Goal: Task Accomplishment & Management: Use online tool/utility

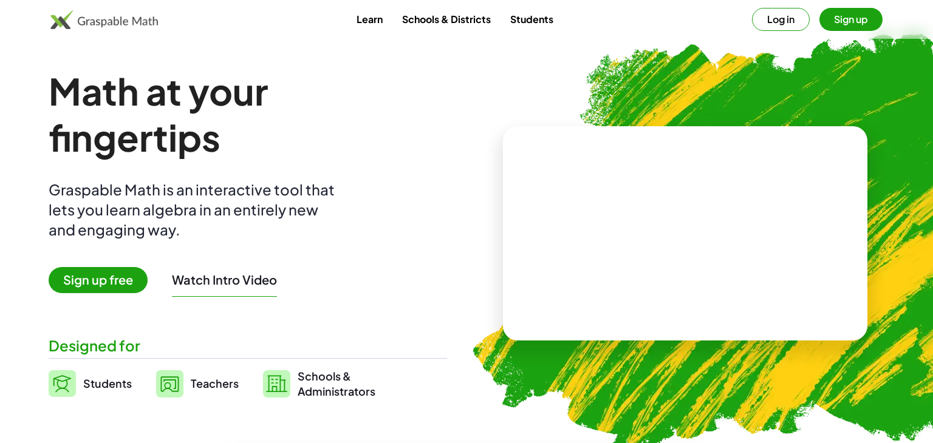
click at [137, 282] on span "Sign up free" at bounding box center [98, 280] width 99 height 26
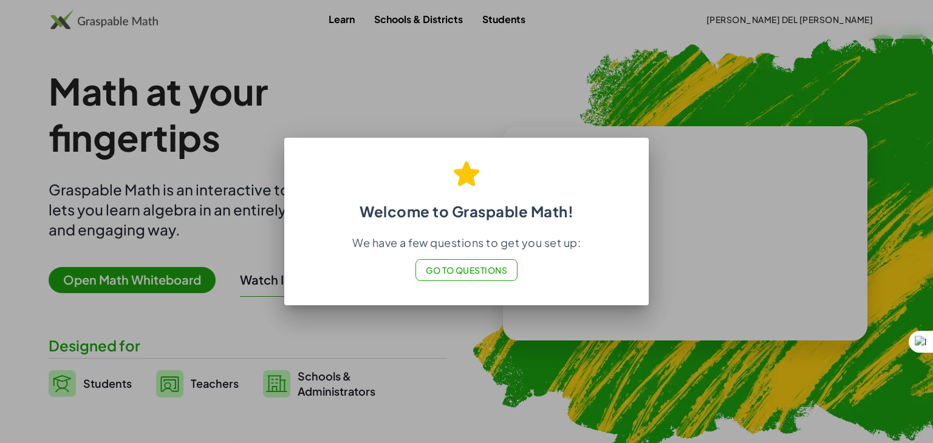
click at [477, 267] on span "Go to Questions" at bounding box center [467, 270] width 82 height 11
click at [549, 400] on div at bounding box center [466, 221] width 933 height 443
click at [546, 275] on div "We have a few questions to get you set up: Go to Questions" at bounding box center [466, 259] width 335 height 46
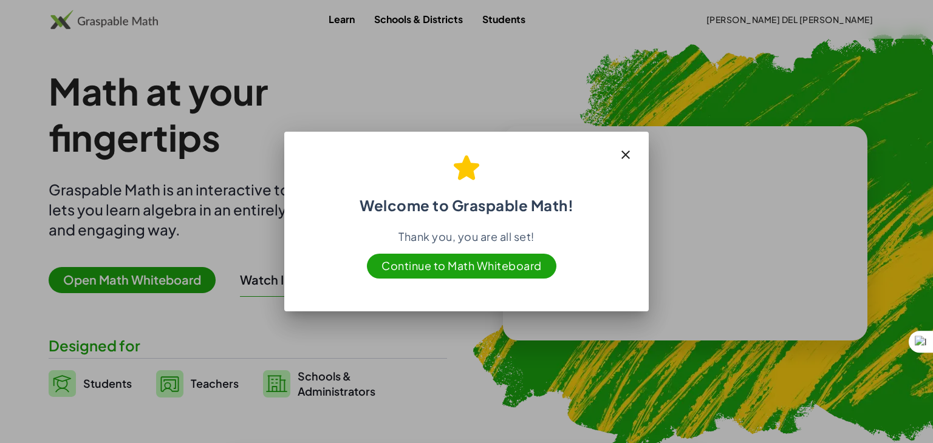
click at [465, 275] on span "Continue to Math Whiteboard" at bounding box center [462, 266] width 190 height 25
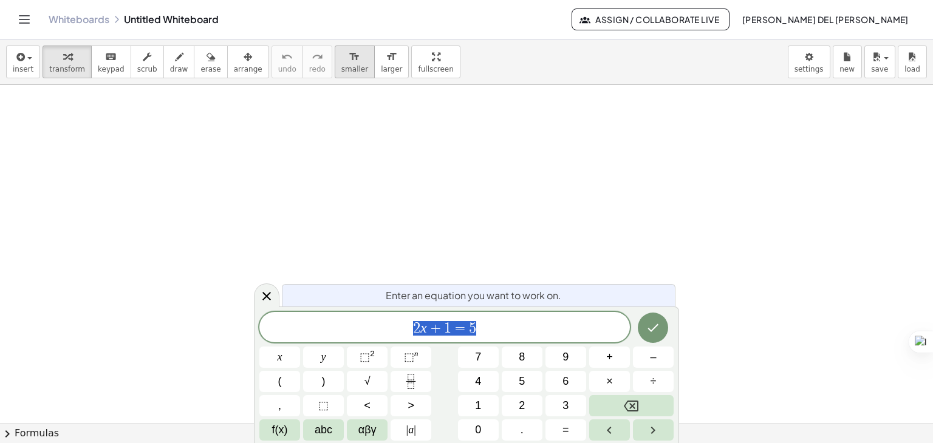
click at [349, 55] on icon "format_size" at bounding box center [355, 57] width 12 height 15
click at [349, 58] on icon "format_size" at bounding box center [355, 57] width 12 height 15
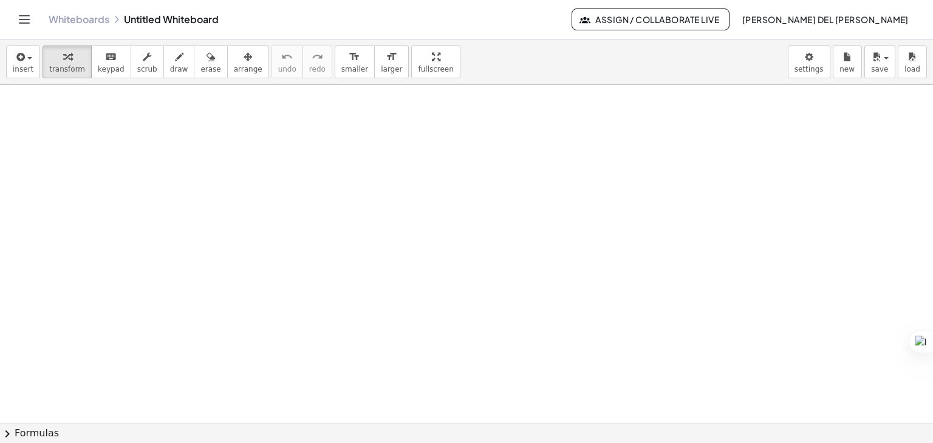
drag, startPoint x: 325, startPoint y: 71, endPoint x: 295, endPoint y: 132, distance: 68.5
click at [295, 132] on div "insert select one: Math Expression Function Text Youtube Video Graphing Geometr…" at bounding box center [466, 241] width 933 height 404
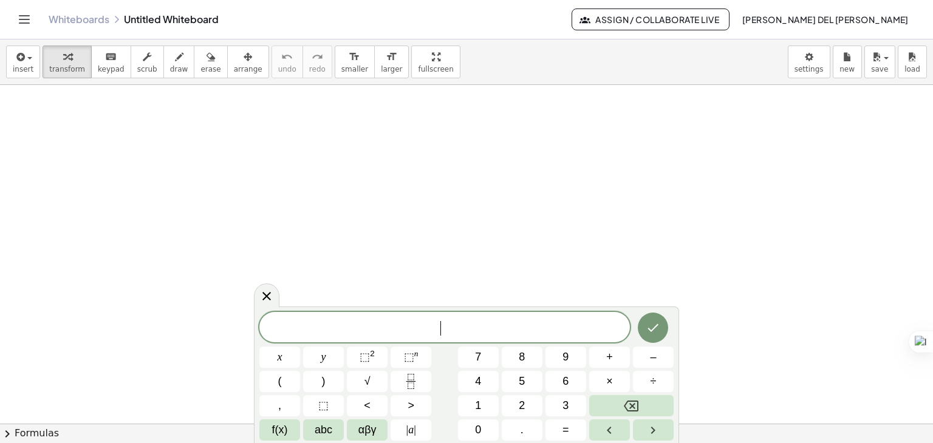
click at [659, 333] on icon "Done" at bounding box center [653, 328] width 15 height 15
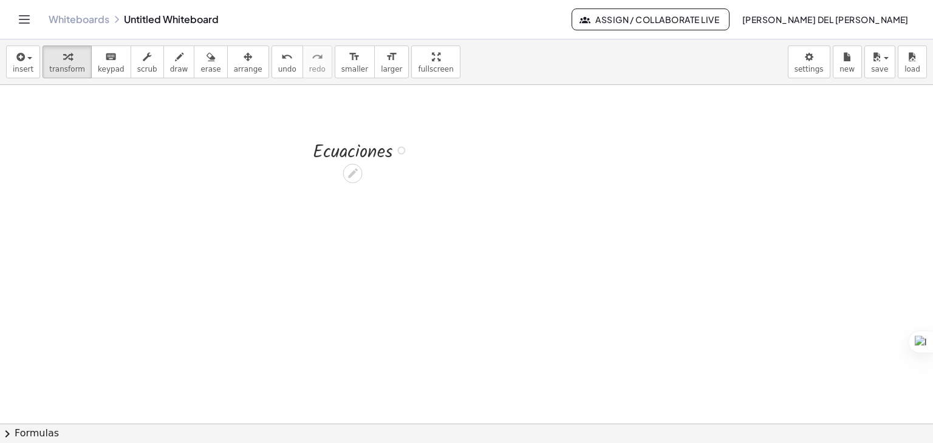
click at [368, 149] on div at bounding box center [363, 149] width 113 height 27
click at [363, 149] on div at bounding box center [363, 149] width 113 height 27
click at [406, 152] on div at bounding box center [363, 149] width 113 height 27
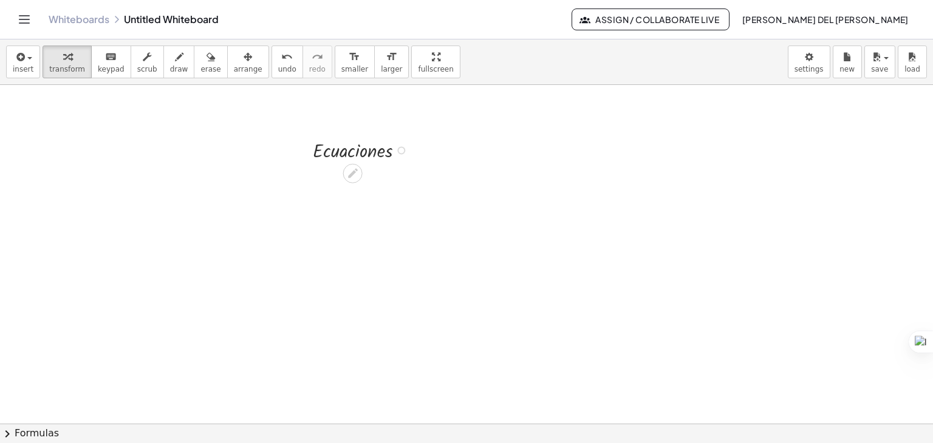
click at [396, 150] on div at bounding box center [363, 149] width 113 height 27
drag, startPoint x: 284, startPoint y: 139, endPoint x: 426, endPoint y: 221, distance: 163.8
click at [351, 171] on icon at bounding box center [352, 173] width 13 height 13
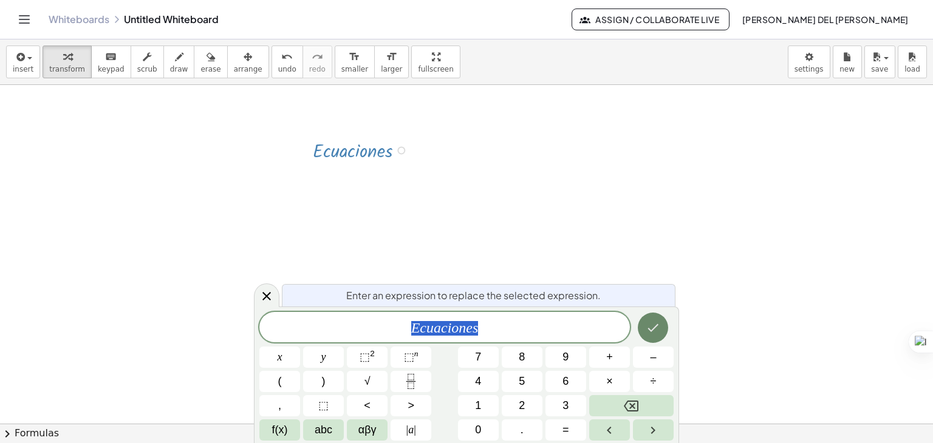
click at [646, 321] on icon "Done" at bounding box center [653, 328] width 15 height 15
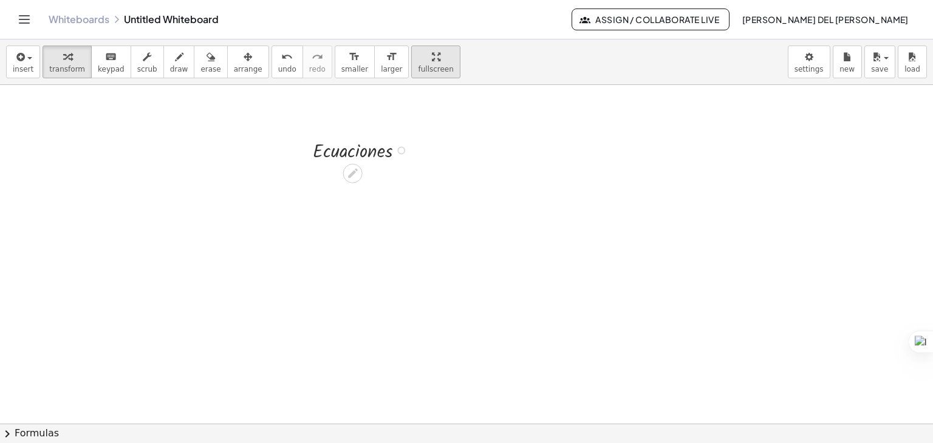
click at [418, 67] on span "fullscreen" at bounding box center [435, 69] width 35 height 9
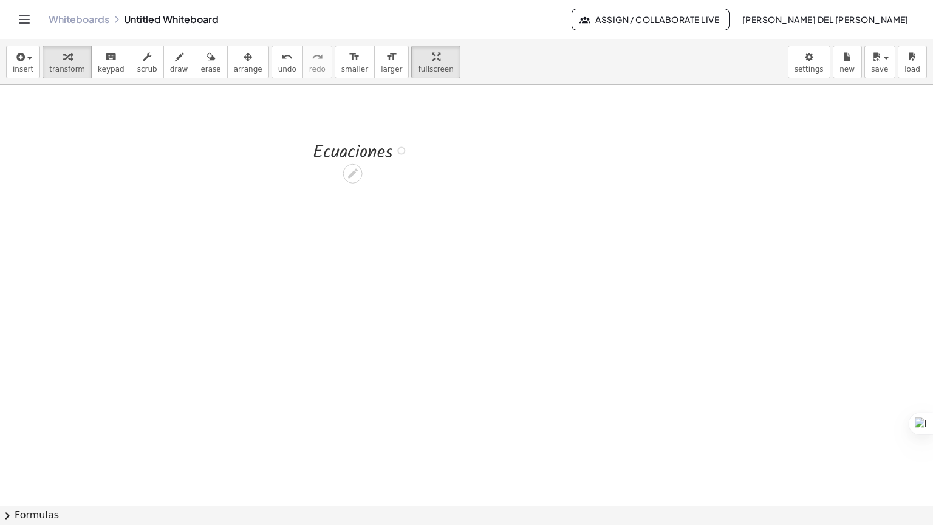
click at [358, 136] on div at bounding box center [363, 149] width 113 height 27
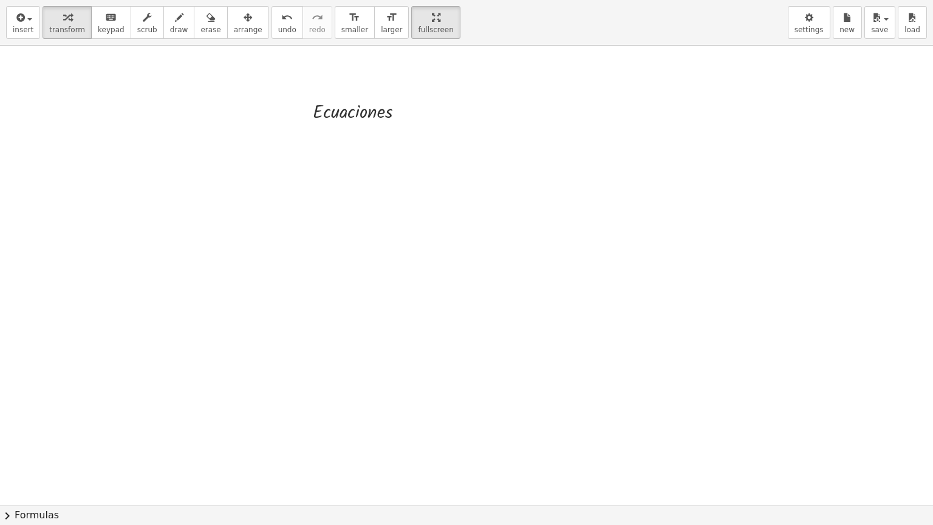
click at [353, 154] on div at bounding box center [466, 506] width 933 height 920
click at [381, 33] on span "larger" at bounding box center [391, 30] width 21 height 9
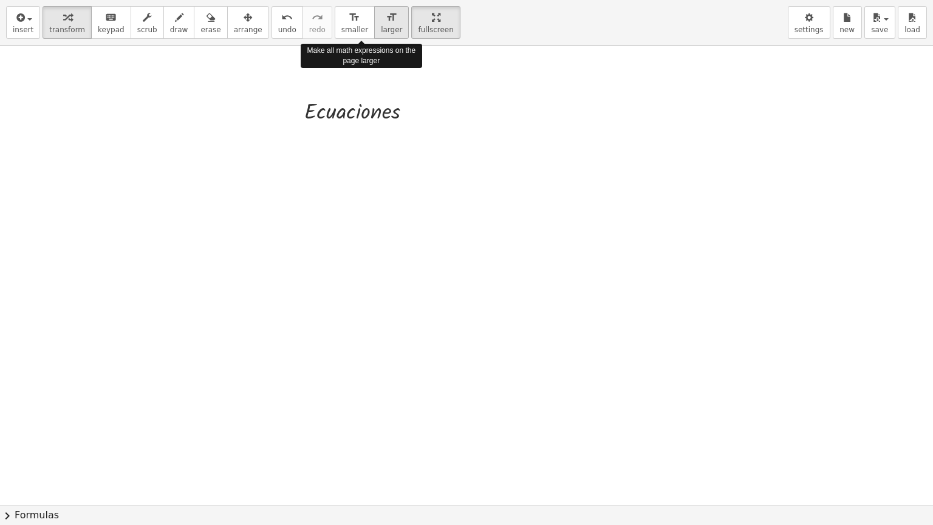
click at [381, 33] on span "larger" at bounding box center [391, 30] width 21 height 9
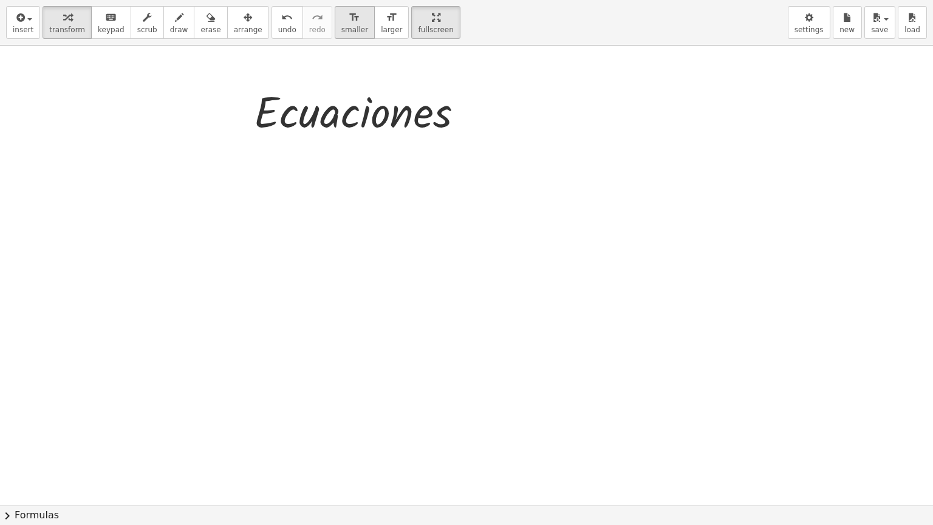
click at [349, 21] on icon "format_size" at bounding box center [355, 17] width 12 height 15
click at [310, 156] on div at bounding box center [466, 506] width 933 height 920
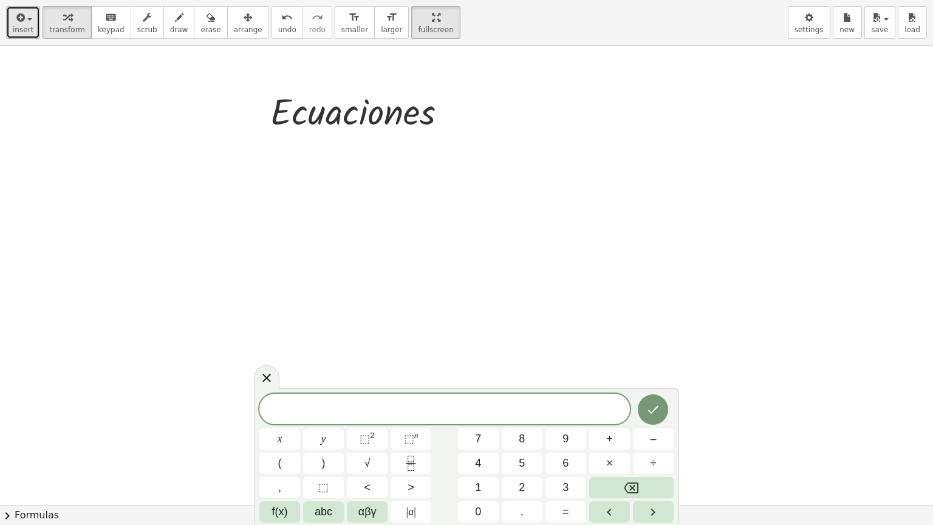
click at [13, 30] on span "insert" at bounding box center [23, 30] width 21 height 9
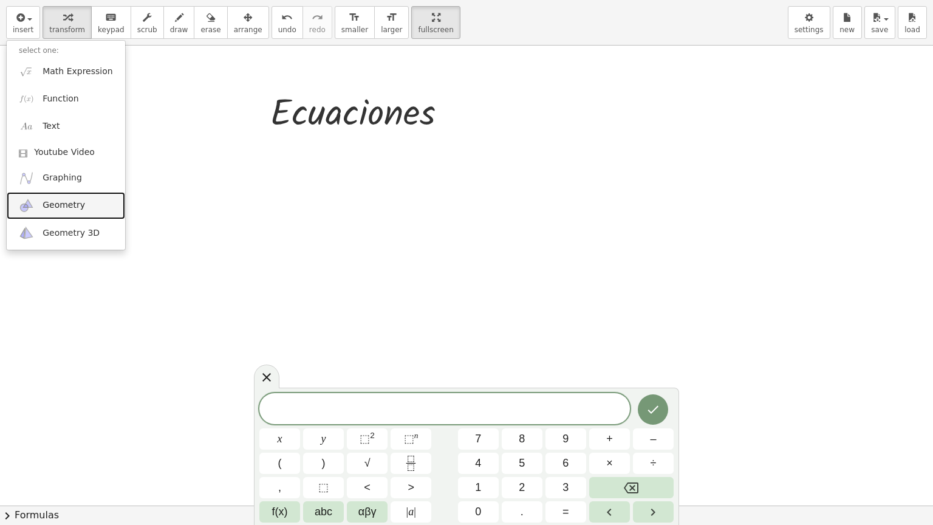
click at [53, 209] on span "Geometry" at bounding box center [64, 205] width 43 height 12
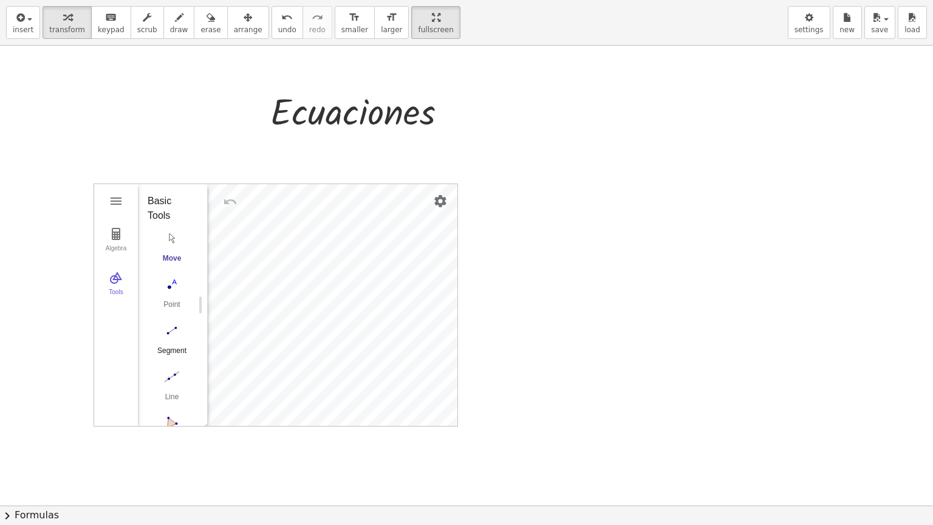
click at [173, 326] on img "Segment. Select two points or positions" at bounding box center [172, 330] width 49 height 19
drag, startPoint x: 444, startPoint y: 115, endPoint x: 502, endPoint y: 118, distance: 57.8
click at [502, 118] on div "· s · E · c · u · a · c · i · o · n · e · s Algebra Tools GeoGebra Geometry Bas…" at bounding box center [466, 506] width 933 height 920
click at [324, 433] on div at bounding box center [466, 506] width 933 height 920
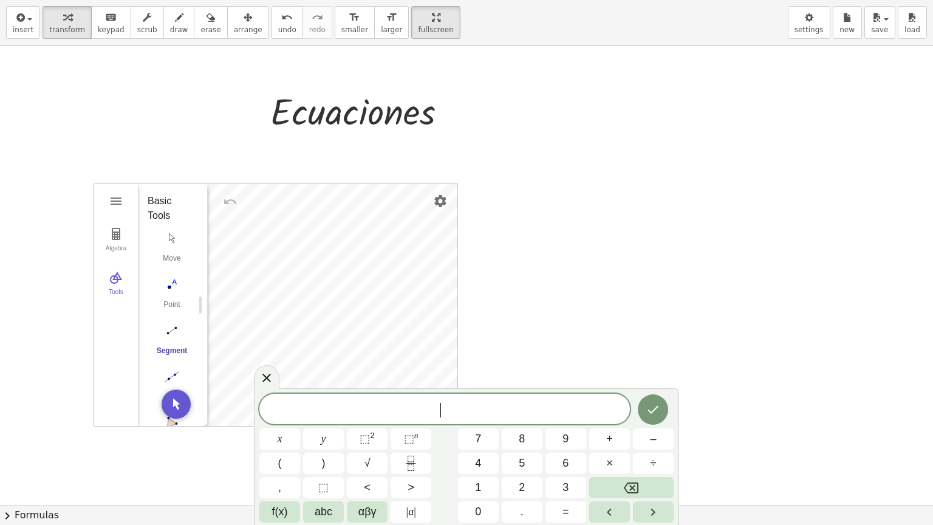
click at [572, 203] on div at bounding box center [466, 506] width 933 height 920
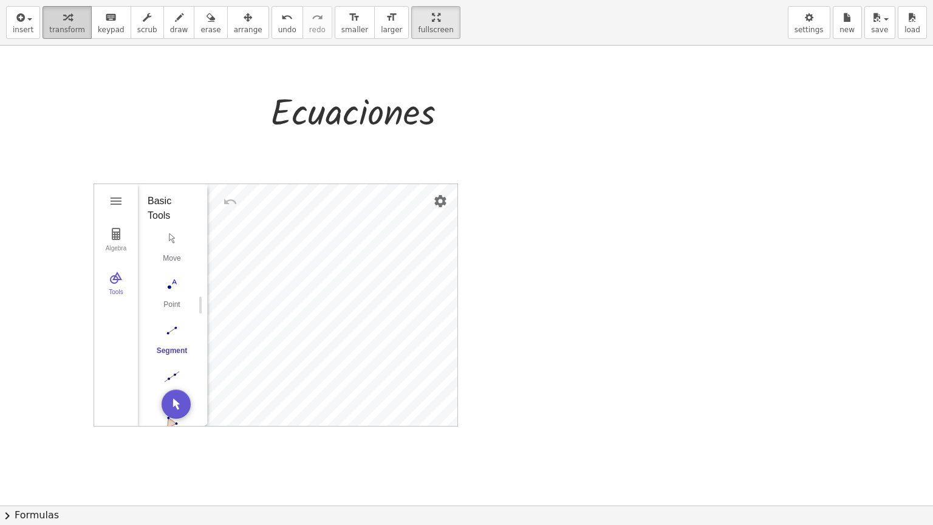
click at [63, 15] on icon "button" at bounding box center [67, 17] width 9 height 15
click at [284, 142] on div at bounding box center [466, 506] width 933 height 920
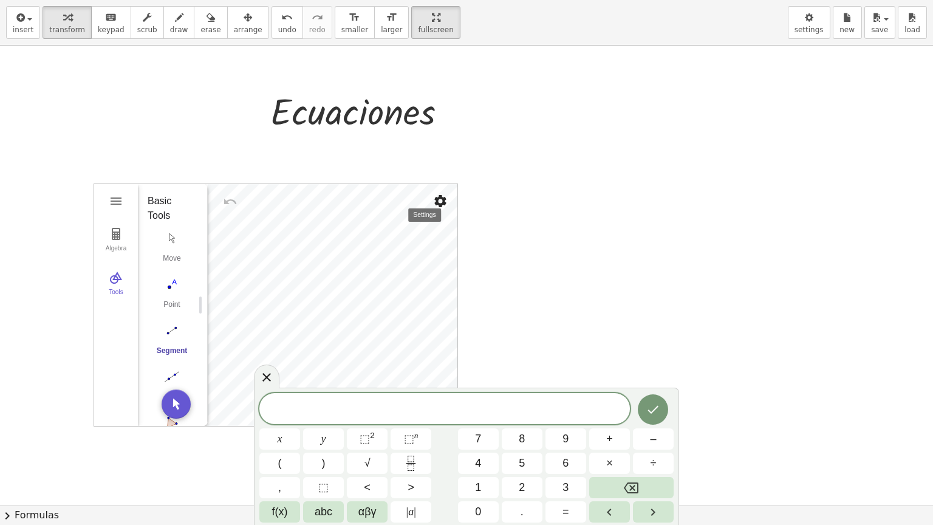
click at [437, 197] on img "Settings" at bounding box center [440, 201] width 15 height 15
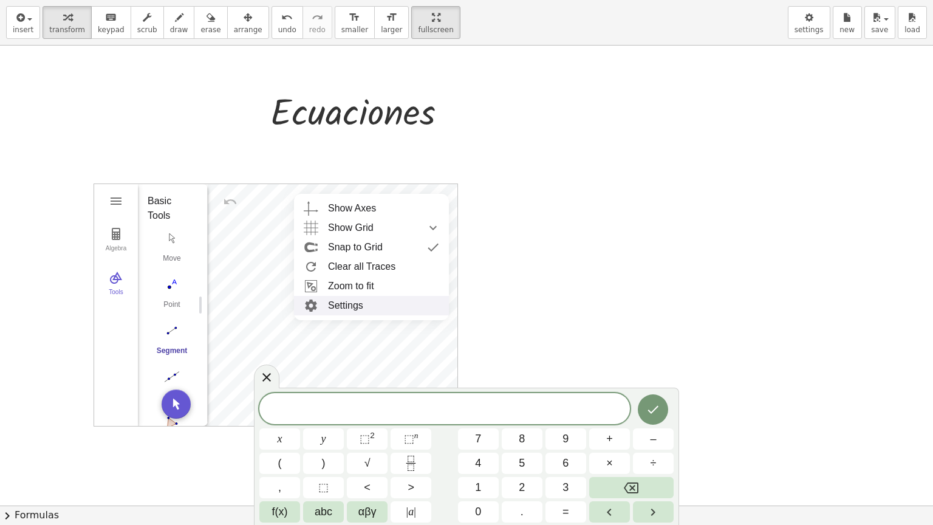
click at [156, 149] on div at bounding box center [466, 506] width 933 height 920
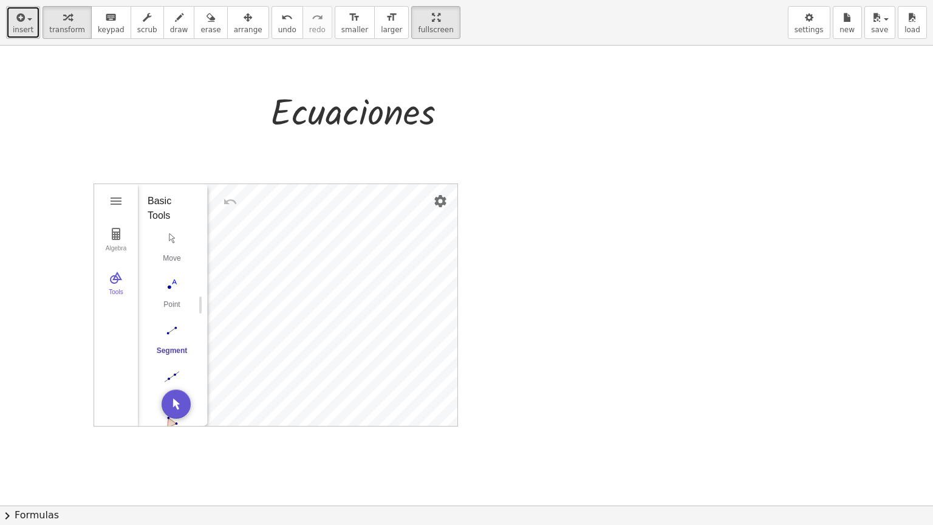
click at [25, 24] on button "insert" at bounding box center [23, 22] width 34 height 33
click at [413, 34] on button "fullscreen" at bounding box center [435, 22] width 49 height 33
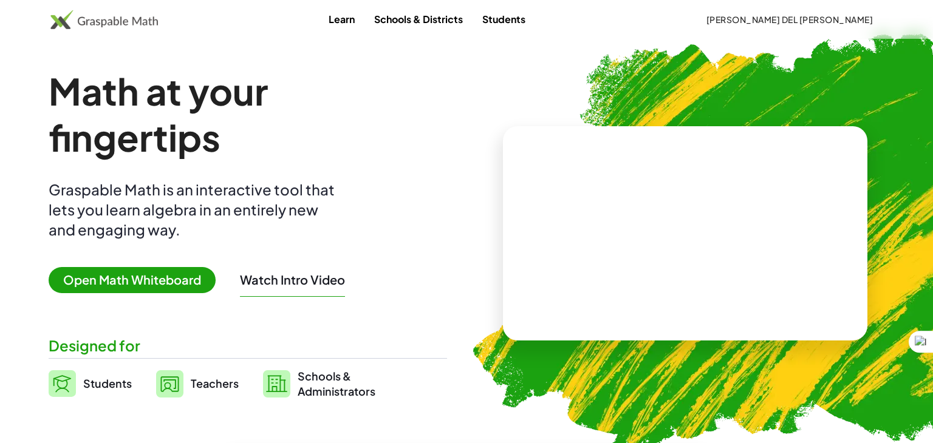
click at [162, 285] on span "Open Math Whiteboard" at bounding box center [132, 280] width 167 height 26
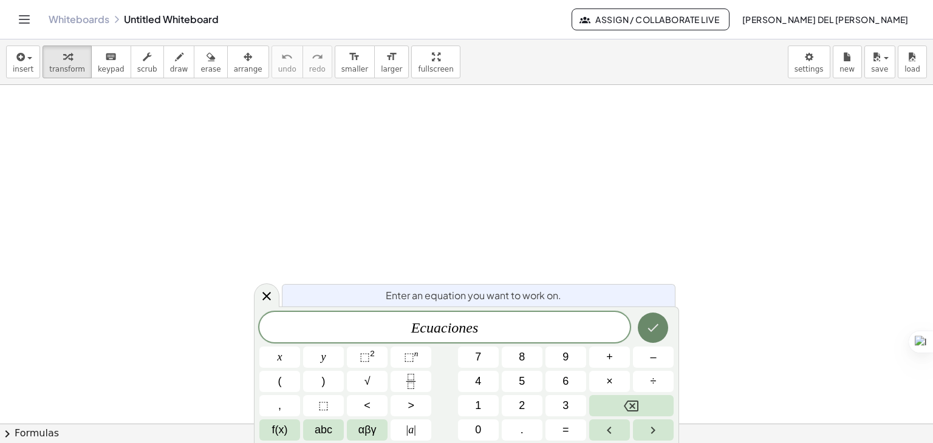
click at [646, 326] on icon "Done" at bounding box center [653, 328] width 15 height 15
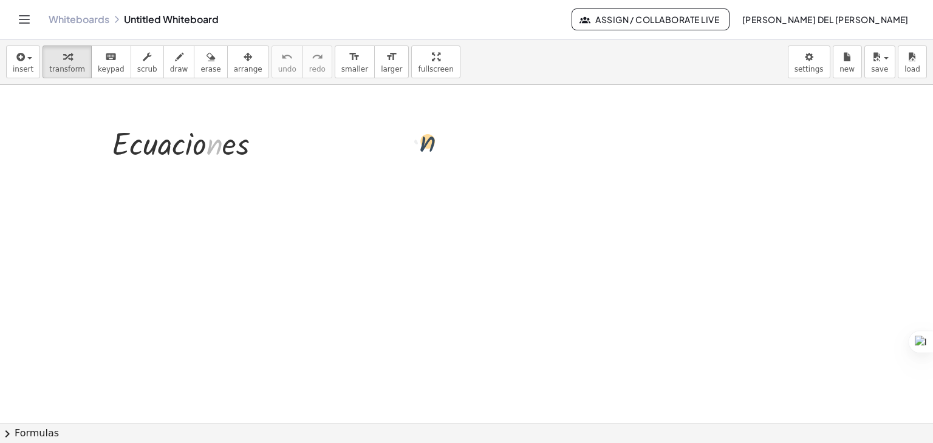
drag, startPoint x: 220, startPoint y: 140, endPoint x: 436, endPoint y: 137, distance: 216.3
click at [436, 137] on div "· n · E · c · u · a · c · i · o · n · e · s" at bounding box center [466, 424] width 933 height 679
click at [384, 121] on div "insert select one: Math Expression Function Text Youtube Video Graphing Geometr…" at bounding box center [466, 241] width 933 height 404
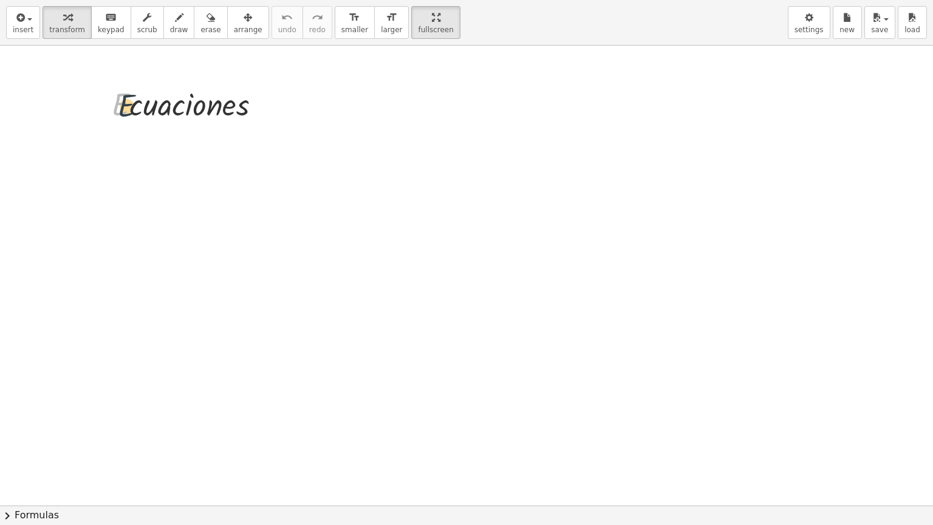
drag, startPoint x: 129, startPoint y: 98, endPoint x: 143, endPoint y: 101, distance: 14.4
click at [143, 101] on div at bounding box center [191, 103] width 171 height 41
drag, startPoint x: 143, startPoint y: 177, endPoint x: 258, endPoint y: 171, distance: 115.0
click at [258, 171] on div at bounding box center [466, 506] width 933 height 920
click at [234, 33] on span "arrange" at bounding box center [248, 30] width 29 height 9
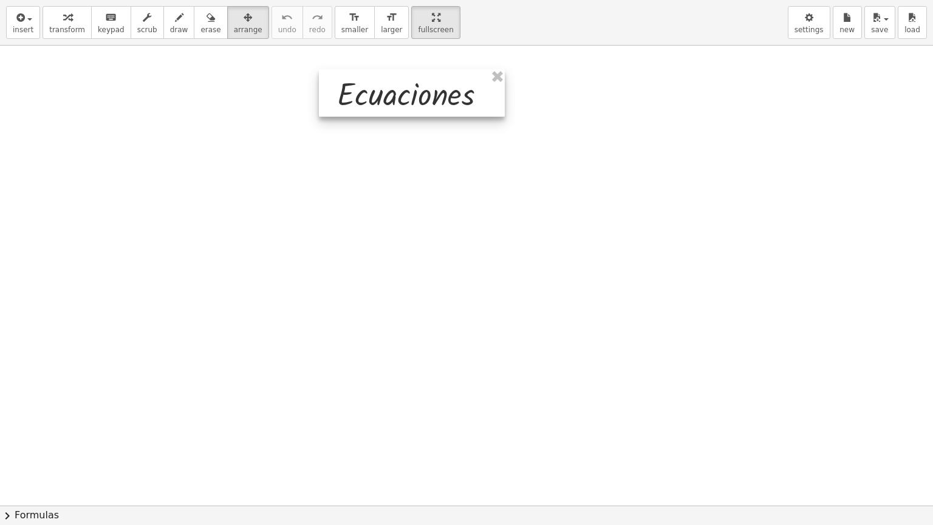
drag, startPoint x: 183, startPoint y: 106, endPoint x: 408, endPoint y: 96, distance: 225.0
click at [408, 96] on div at bounding box center [412, 92] width 186 height 47
click at [363, 173] on div at bounding box center [466, 506] width 933 height 920
click at [227, 36] on button "arrange" at bounding box center [248, 22] width 42 height 33
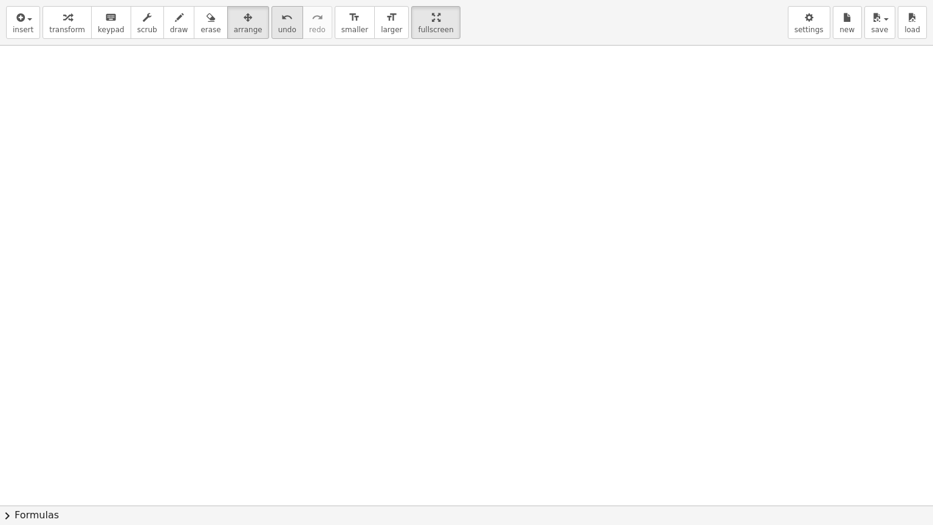
click at [281, 19] on icon "undo" at bounding box center [287, 17] width 12 height 15
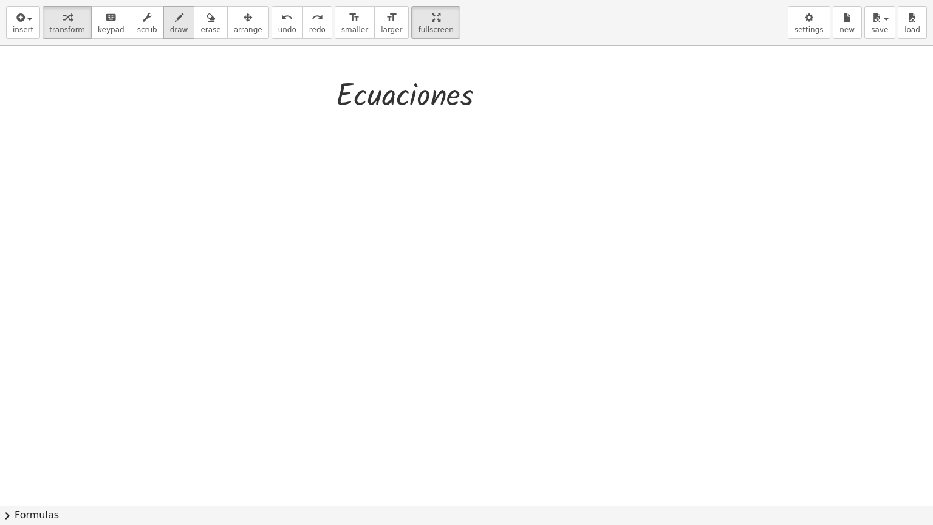
click at [170, 22] on div "button" at bounding box center [179, 17] width 18 height 15
drag, startPoint x: 477, startPoint y: 97, endPoint x: 510, endPoint y: 100, distance: 32.9
click at [510, 100] on div at bounding box center [466, 506] width 933 height 920
click at [272, 24] on button "undo undo" at bounding box center [288, 22] width 32 height 33
click at [146, 18] on button "scrub" at bounding box center [147, 22] width 33 height 33
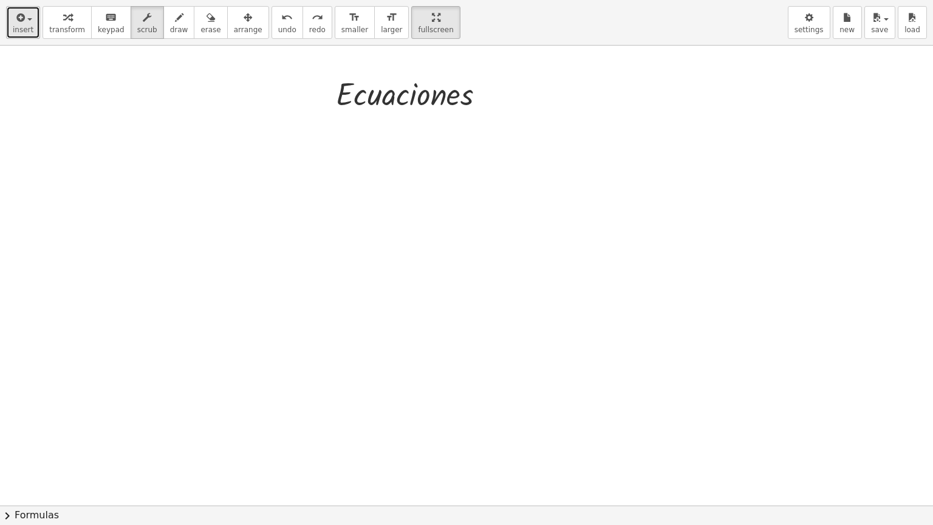
click at [33, 18] on button "insert" at bounding box center [23, 22] width 34 height 33
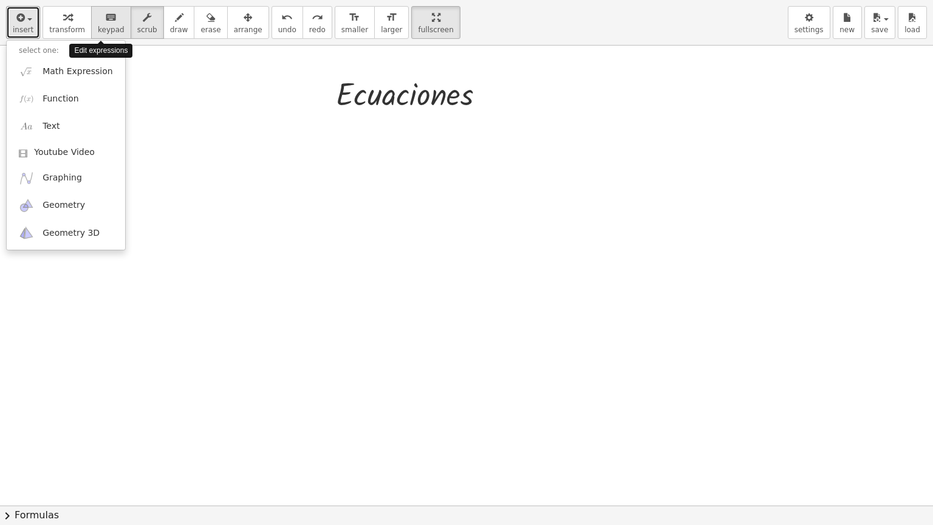
click at [105, 13] on icon "keyboard" at bounding box center [111, 17] width 12 height 15
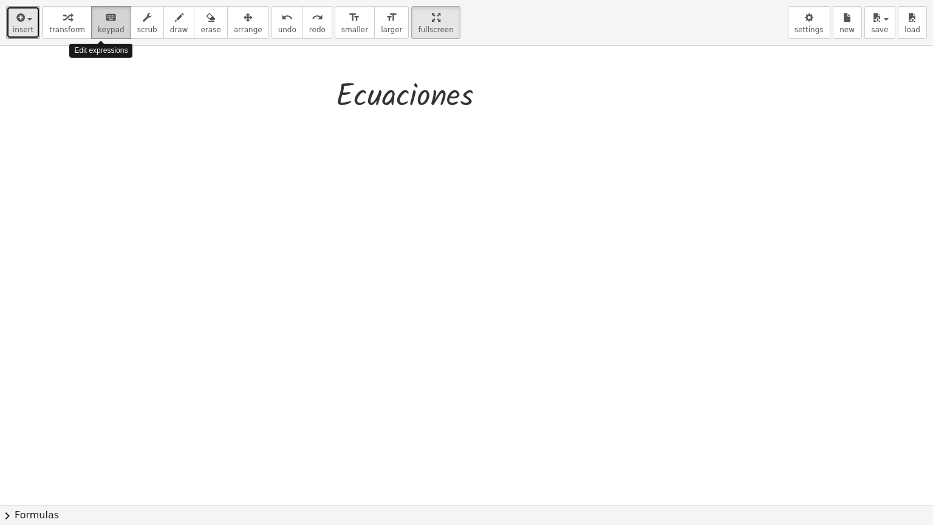
click at [105, 13] on icon "keyboard" at bounding box center [111, 17] width 12 height 15
click at [89, 174] on div at bounding box center [466, 506] width 933 height 920
click at [341, 13] on div "format_size" at bounding box center [354, 17] width 27 height 15
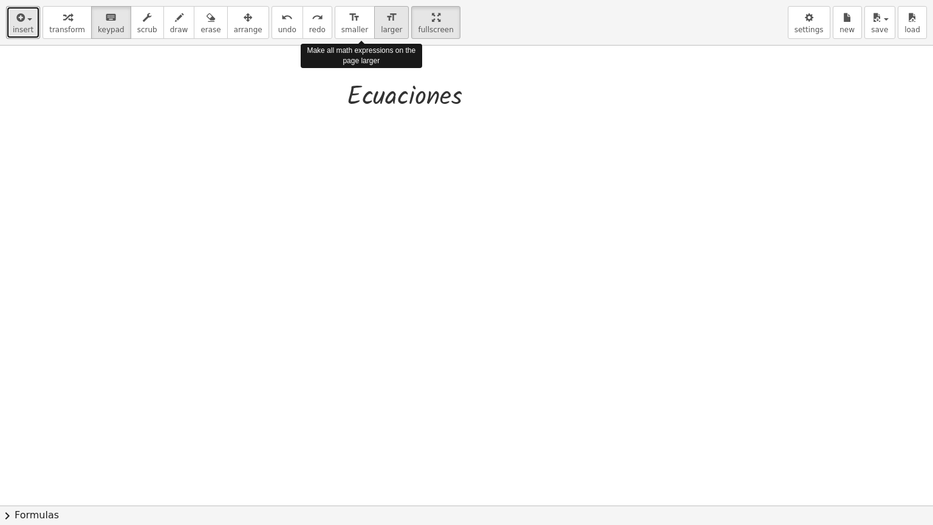
click at [386, 16] on icon "format_size" at bounding box center [392, 17] width 12 height 15
click at [374, 32] on button "format_size larger" at bounding box center [391, 22] width 35 height 33
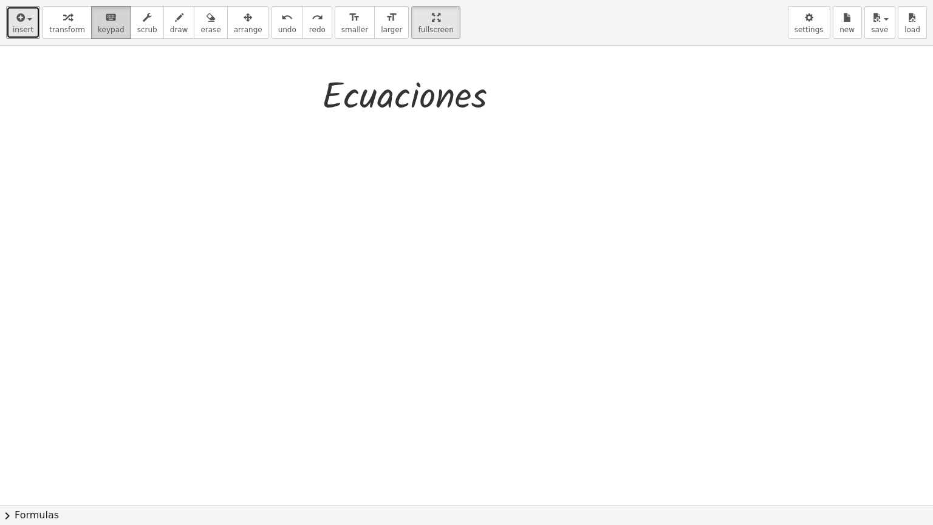
click at [98, 27] on span "keypad" at bounding box center [111, 30] width 27 height 9
click at [98, 29] on span "keypad" at bounding box center [111, 30] width 27 height 9
click at [14, 15] on icon "button" at bounding box center [19, 17] width 11 height 15
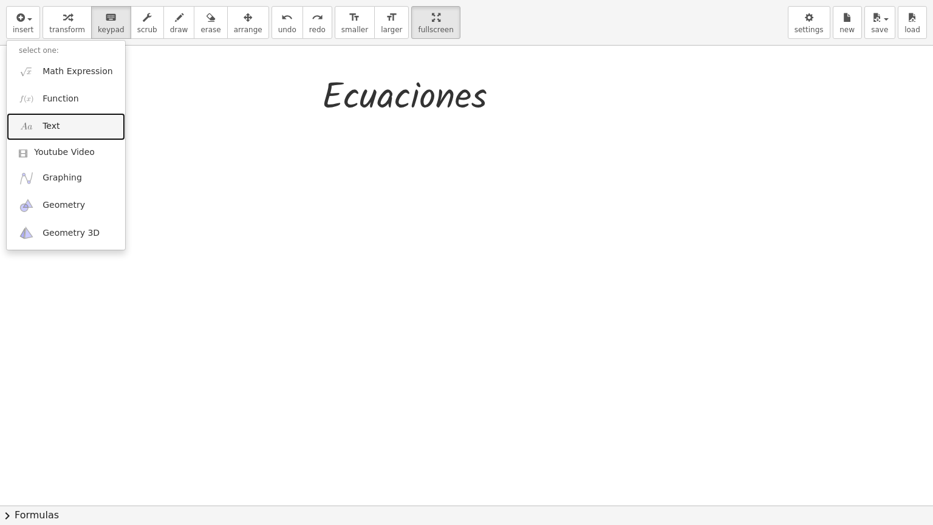
click at [41, 133] on link "Text" at bounding box center [66, 126] width 118 height 27
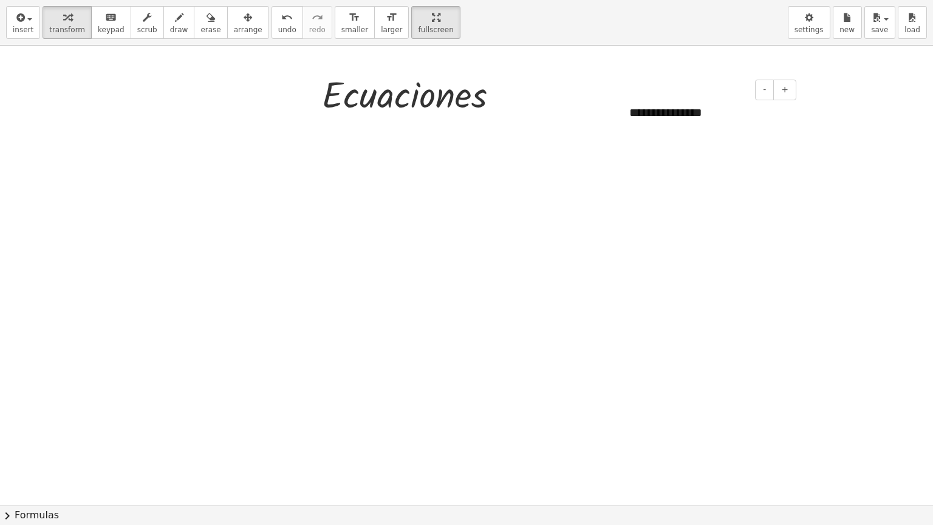
click at [708, 109] on div "**********" at bounding box center [708, 113] width 182 height 42
drag, startPoint x: 708, startPoint y: 109, endPoint x: 614, endPoint y: 107, distance: 94.2
click at [614, 107] on div "**********" at bounding box center [466, 506] width 933 height 920
click at [645, 109] on div "**********" at bounding box center [708, 113] width 182 height 42
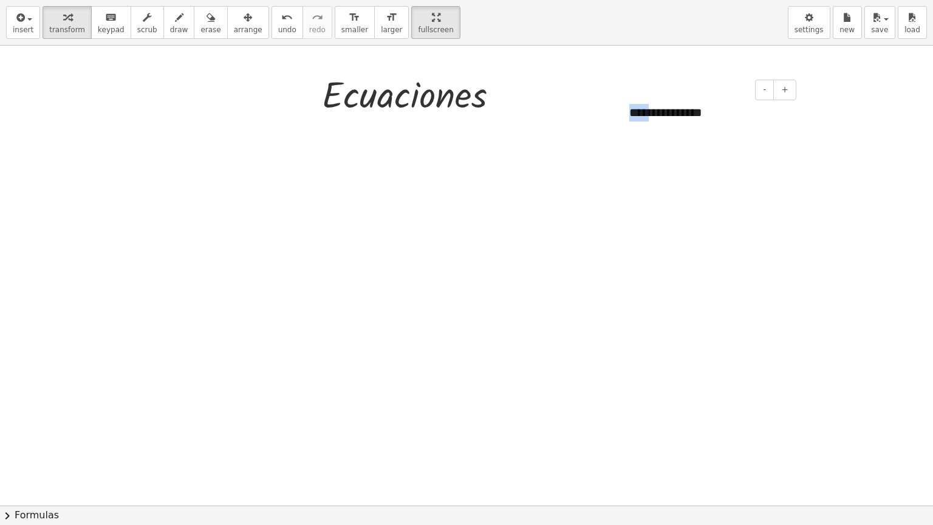
click at [645, 109] on div "**********" at bounding box center [708, 113] width 182 height 42
click at [707, 336] on div at bounding box center [466, 506] width 933 height 920
click at [672, 126] on div "**********" at bounding box center [708, 113] width 182 height 42
drag, startPoint x: 701, startPoint y: 115, endPoint x: 629, endPoint y: 117, distance: 71.7
click at [629, 117] on div "**********" at bounding box center [708, 113] width 182 height 42
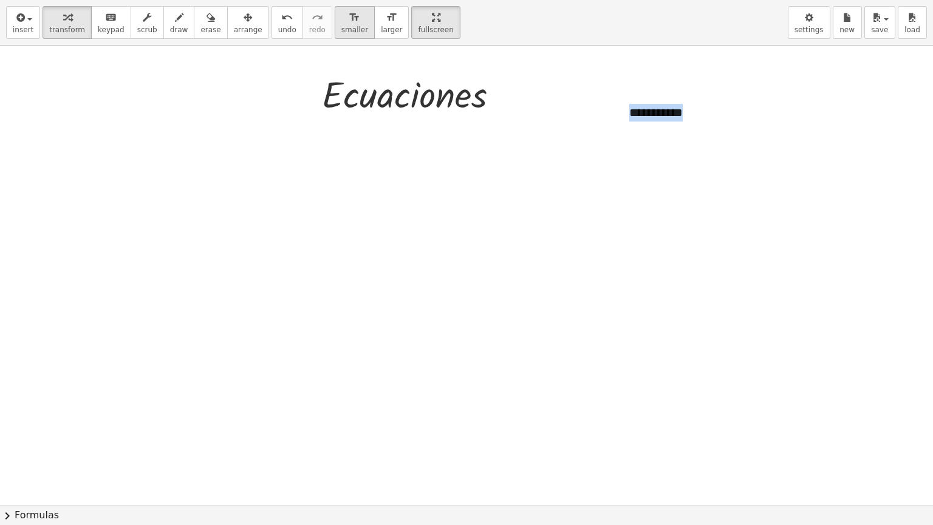
click at [349, 18] on icon "format_size" at bounding box center [355, 17] width 12 height 15
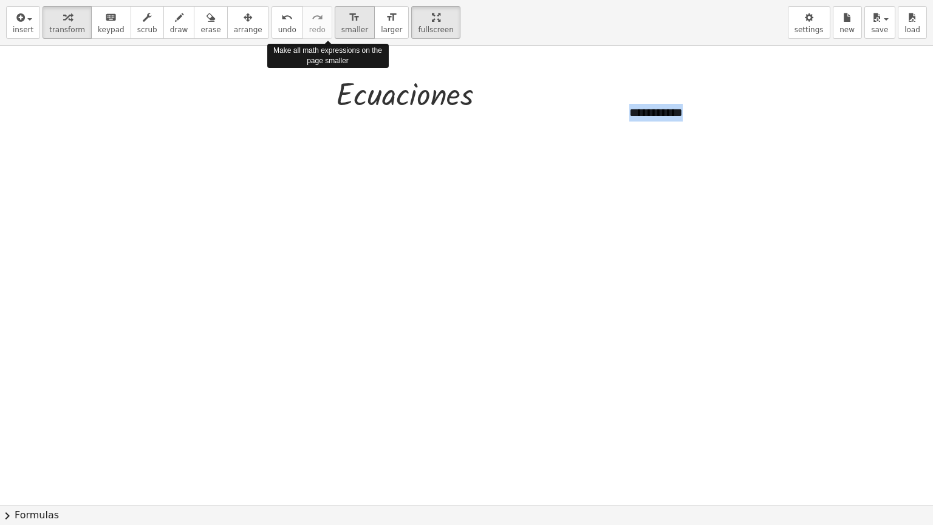
click at [349, 18] on icon "format_size" at bounding box center [355, 17] width 12 height 15
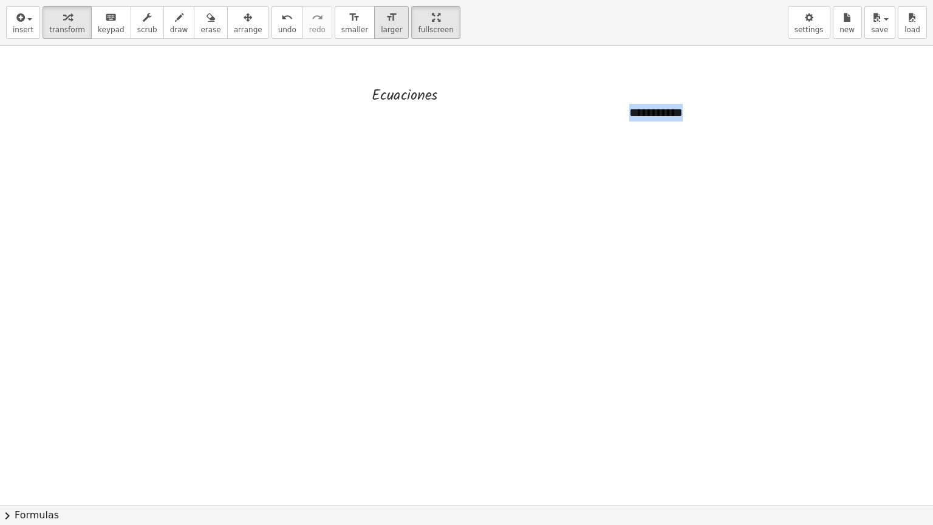
click at [374, 26] on button "format_size larger" at bounding box center [391, 22] width 35 height 33
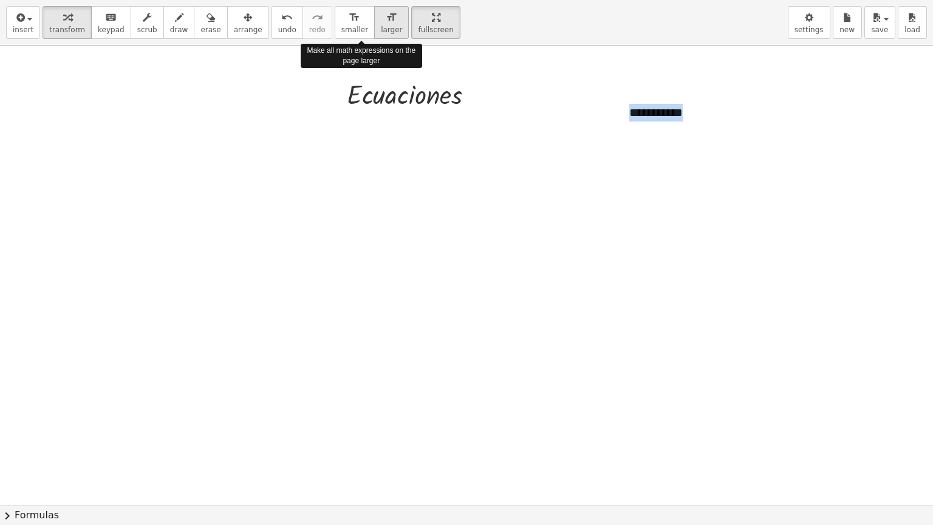
click at [374, 26] on button "format_size larger" at bounding box center [391, 22] width 35 height 33
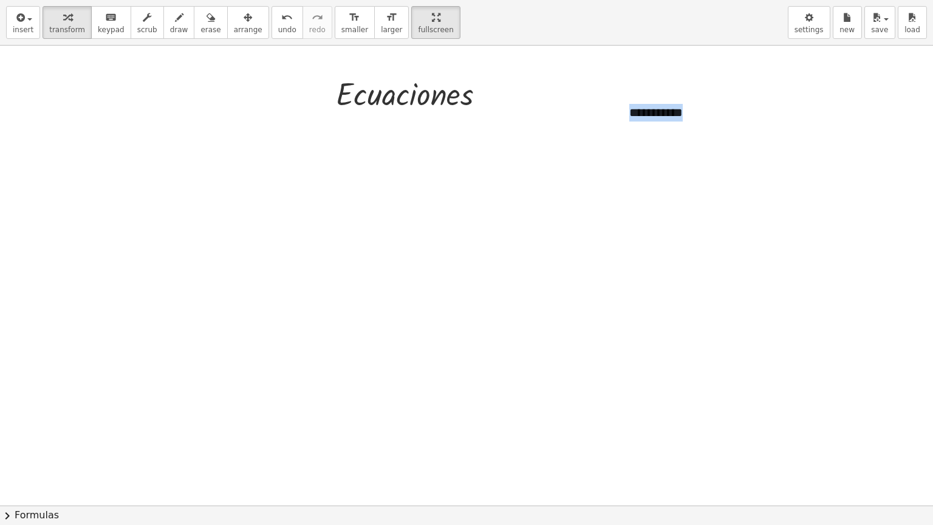
click at [666, 228] on div at bounding box center [466, 506] width 933 height 920
click at [700, 106] on div "**********" at bounding box center [708, 113] width 182 height 42
click at [783, 86] on span "+" at bounding box center [784, 89] width 7 height 10
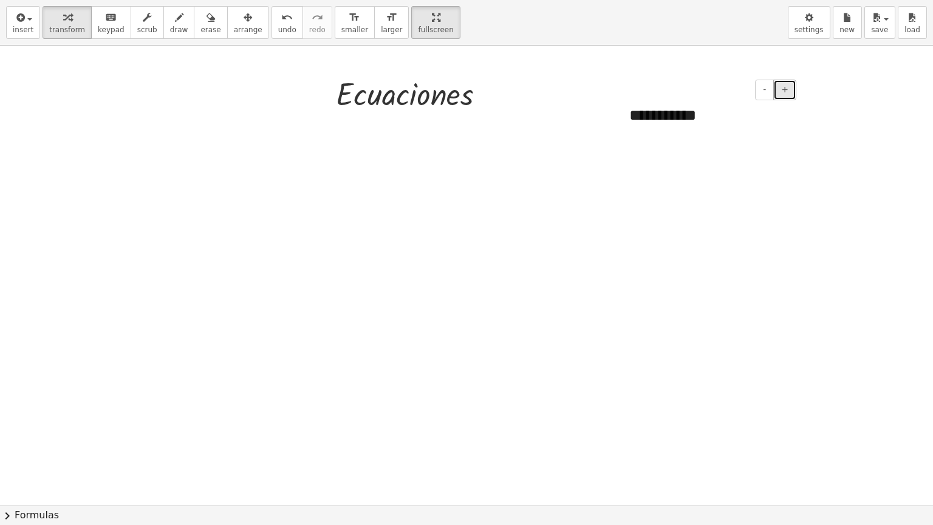
click at [783, 86] on span "+" at bounding box center [784, 89] width 7 height 10
click at [771, 88] on button "-" at bounding box center [764, 90] width 19 height 21
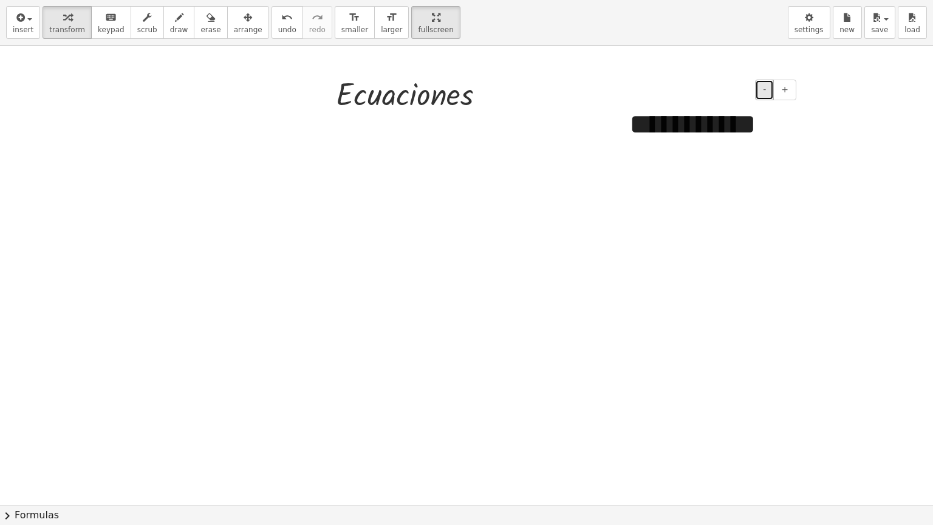
click at [771, 88] on button "-" at bounding box center [764, 90] width 19 height 21
click at [706, 224] on div at bounding box center [466, 506] width 933 height 920
click at [234, 19] on div "button" at bounding box center [248, 17] width 29 height 15
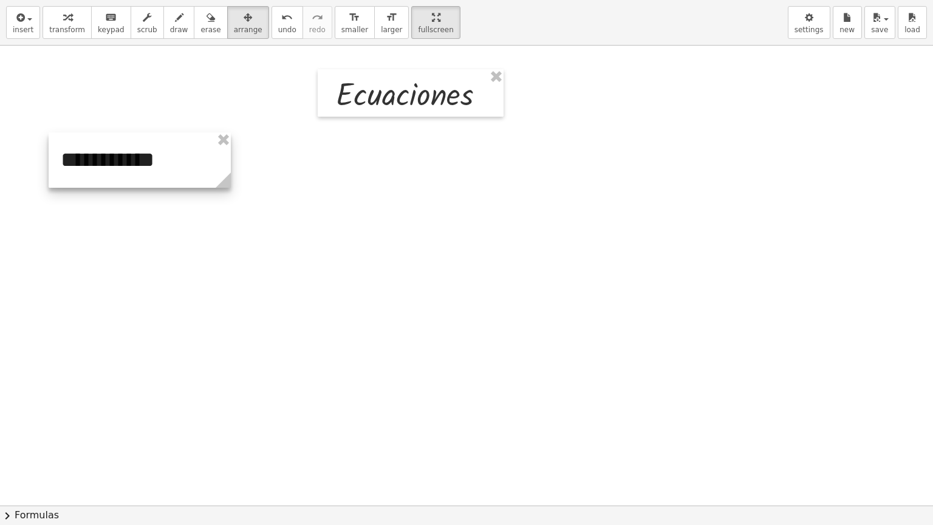
drag, startPoint x: 648, startPoint y: 137, endPoint x: 81, endPoint y: 177, distance: 568.8
click at [81, 177] on div at bounding box center [140, 159] width 182 height 55
click at [101, 208] on div at bounding box center [466, 506] width 933 height 920
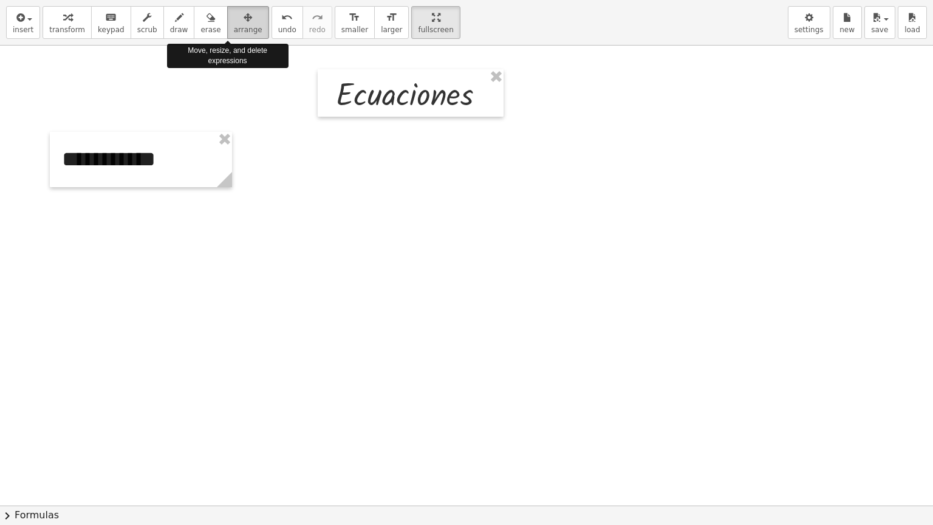
click at [234, 14] on div "button" at bounding box center [248, 17] width 29 height 15
click at [294, 171] on div at bounding box center [466, 506] width 933 height 920
click at [233, 24] on button "arrange" at bounding box center [248, 22] width 42 height 33
click at [163, 190] on div at bounding box center [466, 506] width 933 height 920
click at [336, 200] on div at bounding box center [466, 506] width 933 height 920
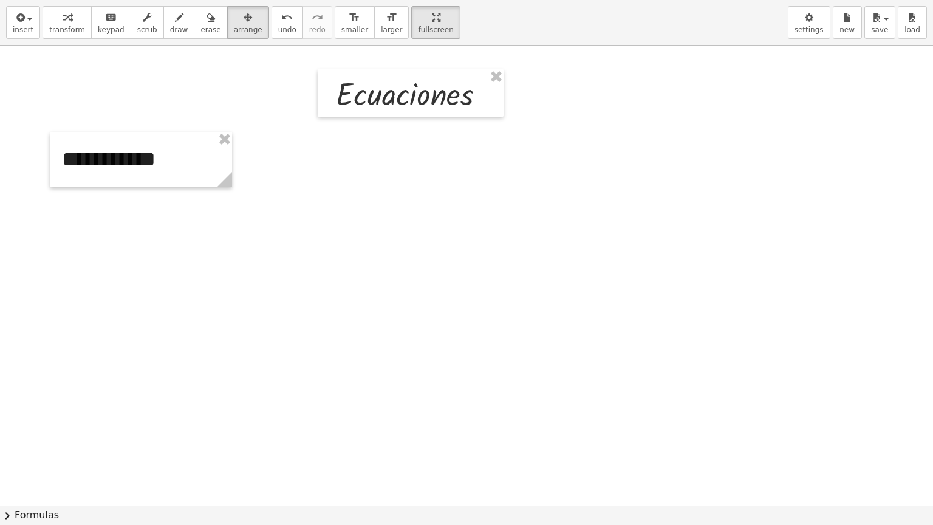
click at [265, 145] on div at bounding box center [466, 506] width 933 height 920
click at [21, 21] on icon "button" at bounding box center [19, 17] width 11 height 15
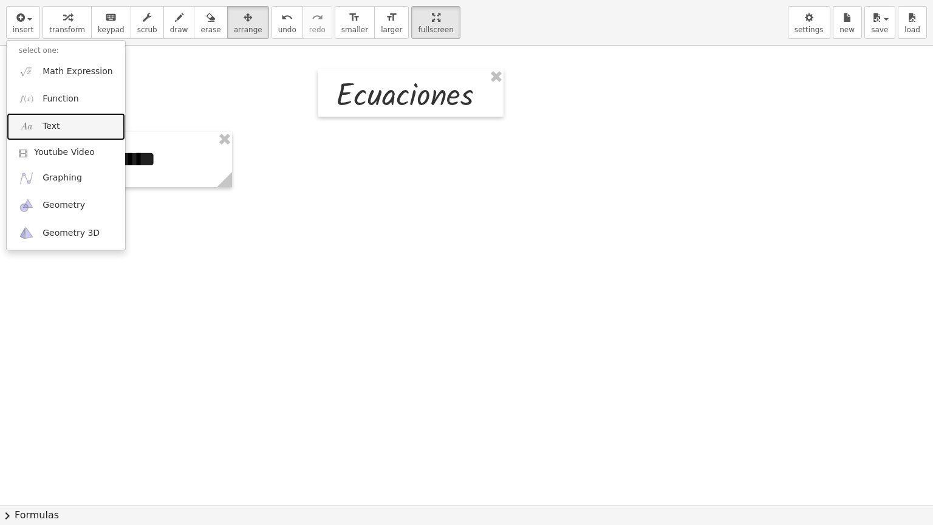
click at [52, 127] on span "Text" at bounding box center [51, 126] width 17 height 12
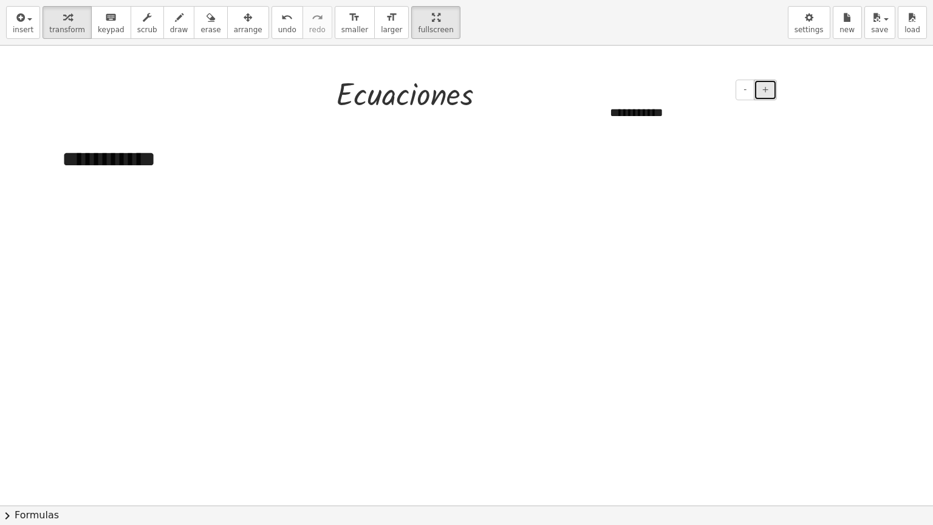
click at [766, 92] on span "+" at bounding box center [765, 89] width 7 height 10
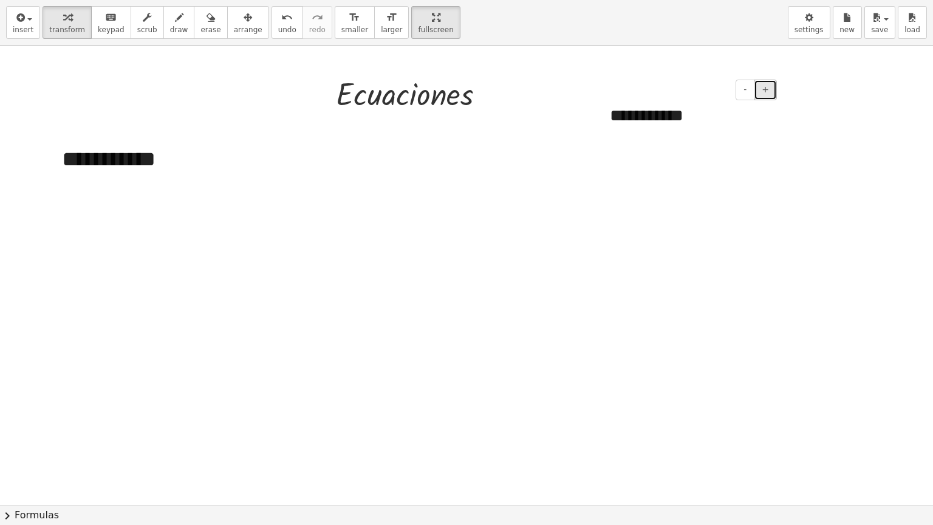
click at [766, 92] on span "+" at bounding box center [765, 89] width 7 height 10
click at [753, 93] on button "-" at bounding box center [745, 90] width 19 height 21
click at [714, 223] on div at bounding box center [466, 506] width 933 height 920
click at [244, 13] on icon "button" at bounding box center [248, 17] width 9 height 15
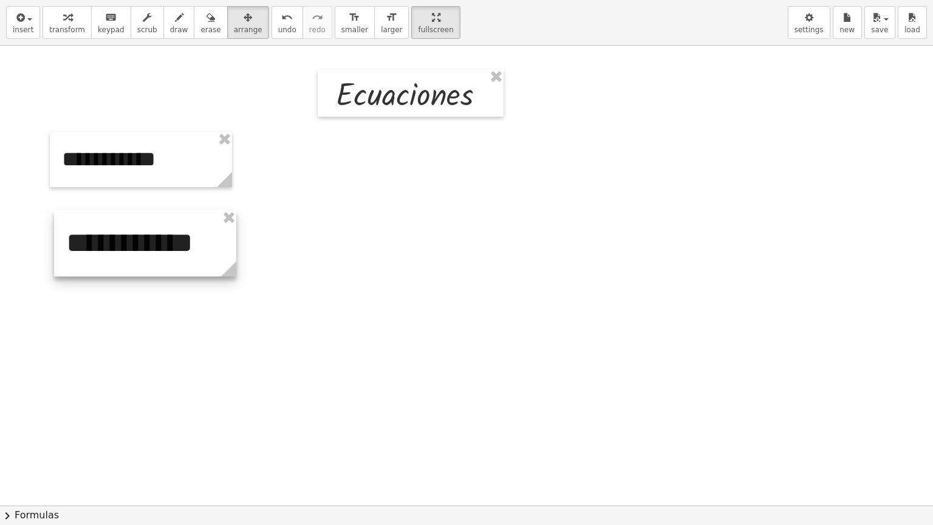
drag, startPoint x: 662, startPoint y: 122, endPoint x: 118, endPoint y: 241, distance: 556.5
click at [118, 241] on div at bounding box center [145, 243] width 182 height 66
click at [263, 216] on div at bounding box center [466, 506] width 933 height 920
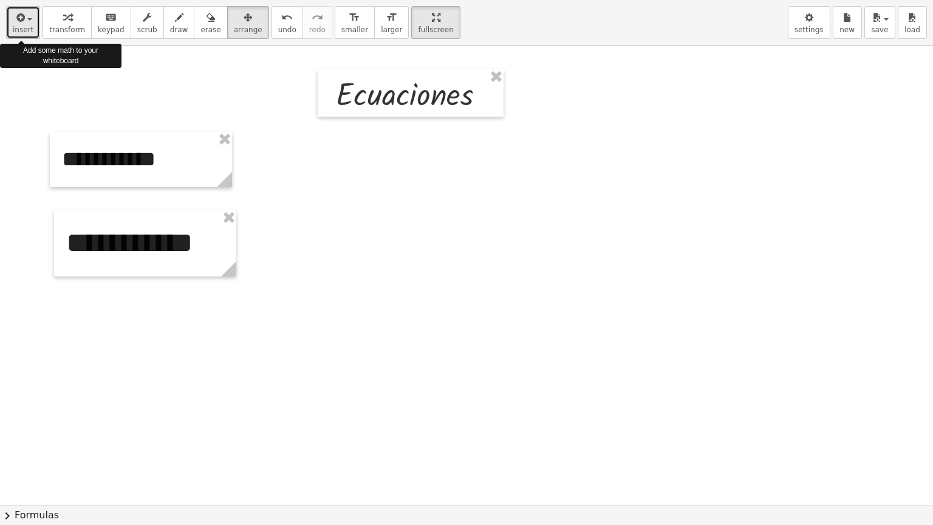
click at [30, 16] on button "insert" at bounding box center [23, 22] width 34 height 33
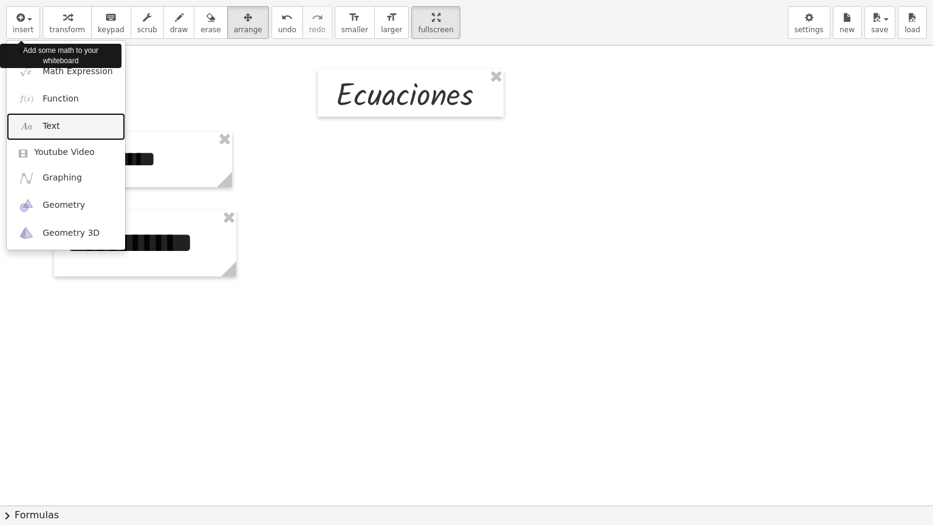
click at [43, 121] on span "Text" at bounding box center [51, 126] width 17 height 12
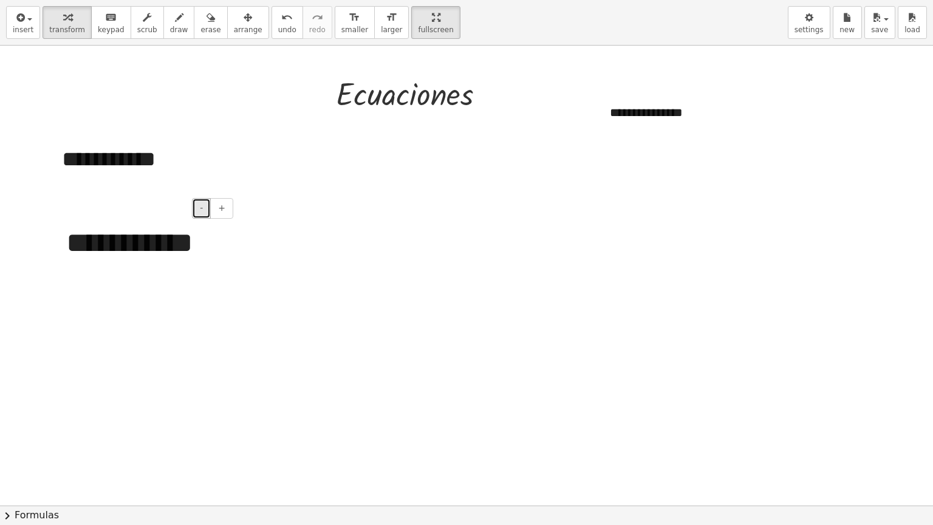
click at [207, 213] on button "-" at bounding box center [201, 208] width 19 height 21
click at [651, 108] on div "**********" at bounding box center [689, 113] width 182 height 42
click at [686, 111] on div "**********" at bounding box center [689, 113] width 182 height 42
click at [675, 108] on div "**********" at bounding box center [689, 113] width 182 height 42
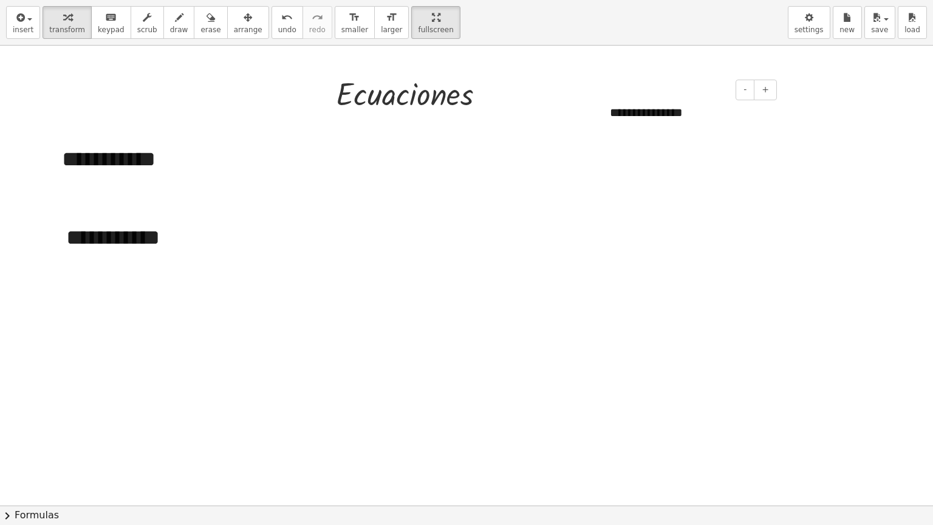
click at [675, 108] on div "**********" at bounding box center [689, 113] width 182 height 42
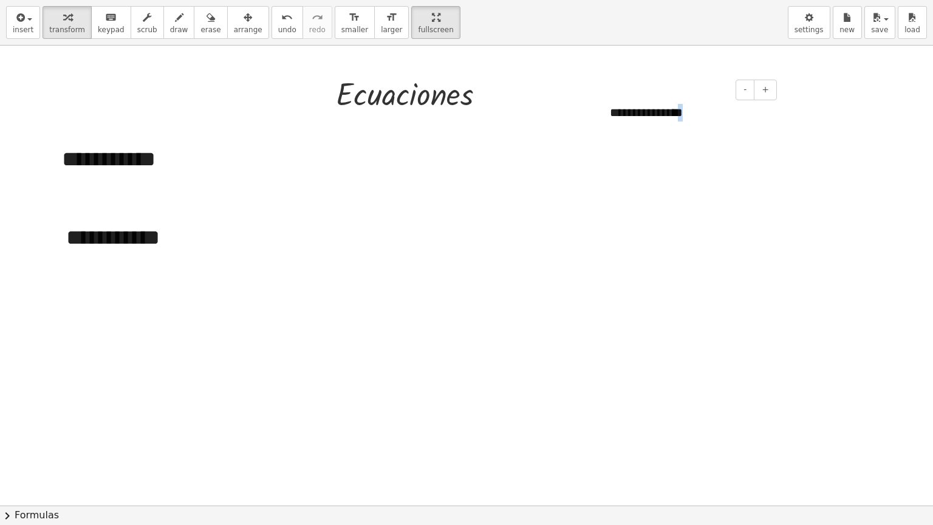
click at [675, 108] on div "**********" at bounding box center [689, 113] width 182 height 42
click at [764, 90] on span "+" at bounding box center [765, 89] width 7 height 10
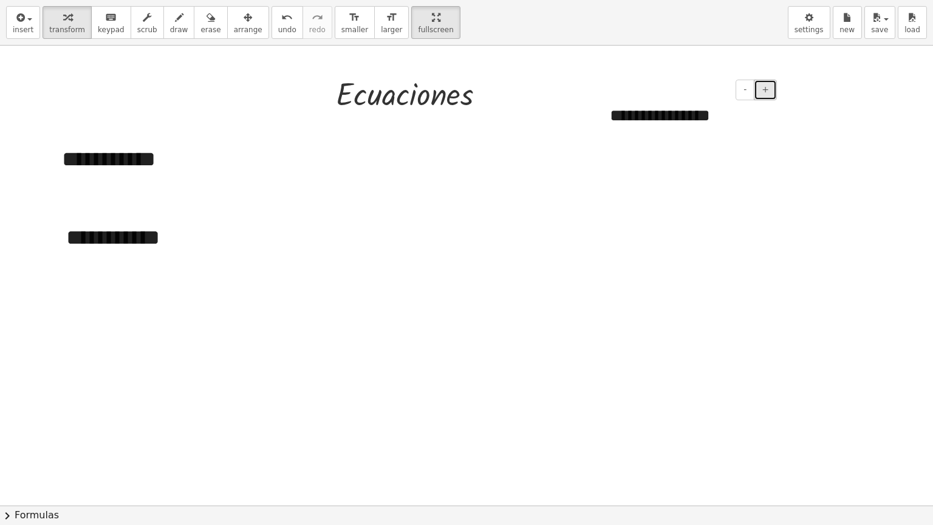
click at [764, 90] on span "+" at bounding box center [765, 89] width 7 height 10
click at [722, 231] on div at bounding box center [466, 506] width 933 height 920
click at [234, 22] on div "button" at bounding box center [248, 17] width 29 height 15
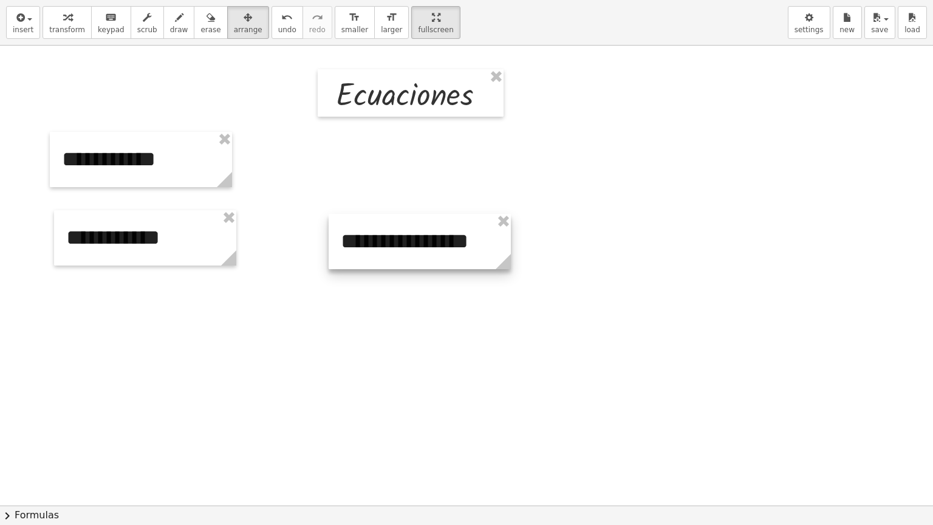
drag, startPoint x: 671, startPoint y: 99, endPoint x: 402, endPoint y: 221, distance: 295.5
click at [402, 221] on div at bounding box center [420, 241] width 182 height 55
click at [428, 289] on div at bounding box center [466, 506] width 933 height 920
click at [28, 30] on span "insert" at bounding box center [23, 30] width 21 height 9
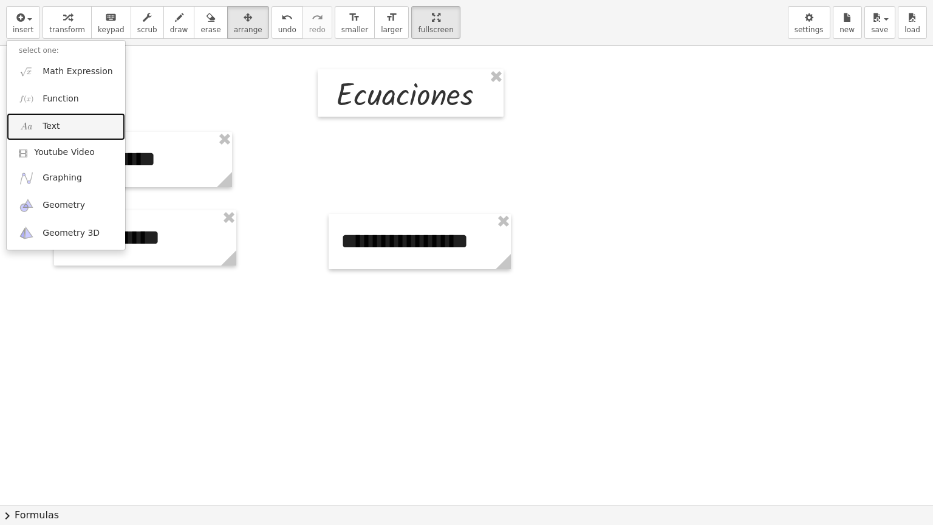
click at [55, 121] on span "Text" at bounding box center [51, 126] width 17 height 12
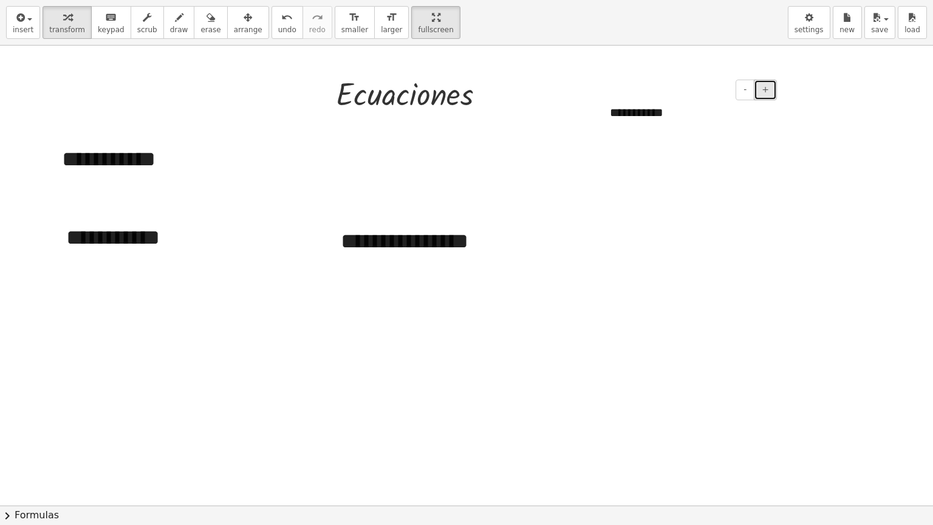
click at [764, 91] on span "+" at bounding box center [765, 89] width 7 height 10
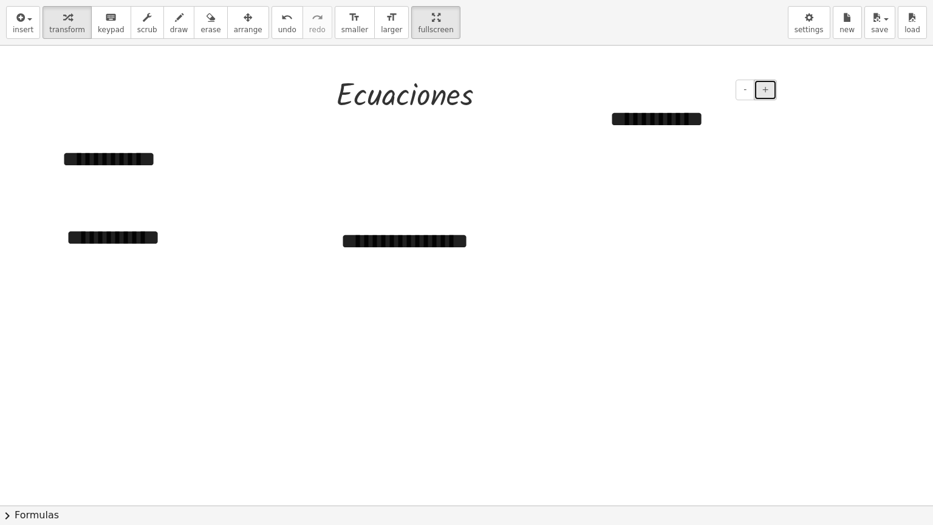
click at [764, 91] on span "+" at bounding box center [765, 89] width 7 height 10
click at [747, 89] on span "-" at bounding box center [745, 89] width 3 height 10
click at [764, 93] on span "+" at bounding box center [765, 89] width 7 height 10
click at [752, 92] on button "-" at bounding box center [745, 90] width 19 height 21
click at [244, 21] on icon "button" at bounding box center [248, 17] width 9 height 15
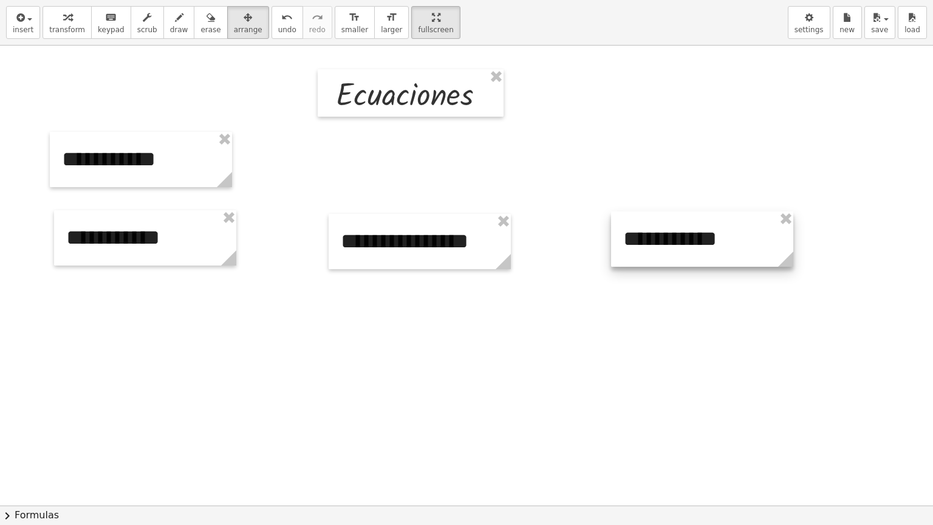
drag, startPoint x: 665, startPoint y: 121, endPoint x: 679, endPoint y: 241, distance: 120.4
click at [679, 241] on div at bounding box center [702, 238] width 182 height 55
click at [648, 307] on div at bounding box center [466, 506] width 933 height 920
click at [16, 17] on icon "button" at bounding box center [19, 17] width 11 height 15
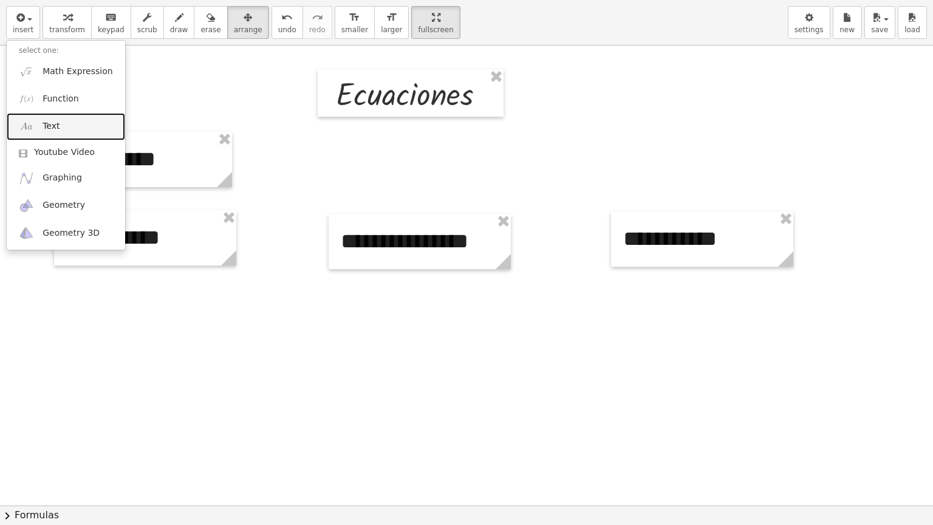
click at [55, 121] on span "Text" at bounding box center [51, 126] width 17 height 12
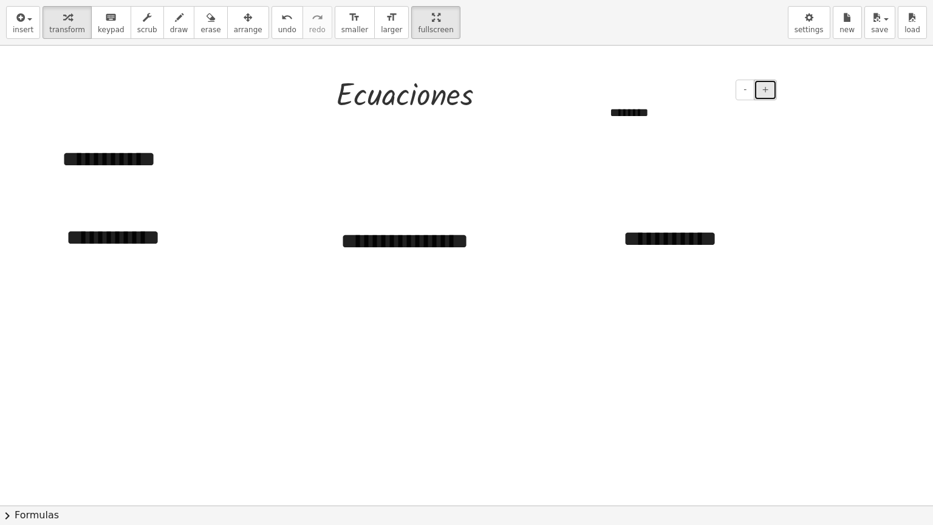
click at [767, 89] on span "+" at bounding box center [765, 89] width 7 height 10
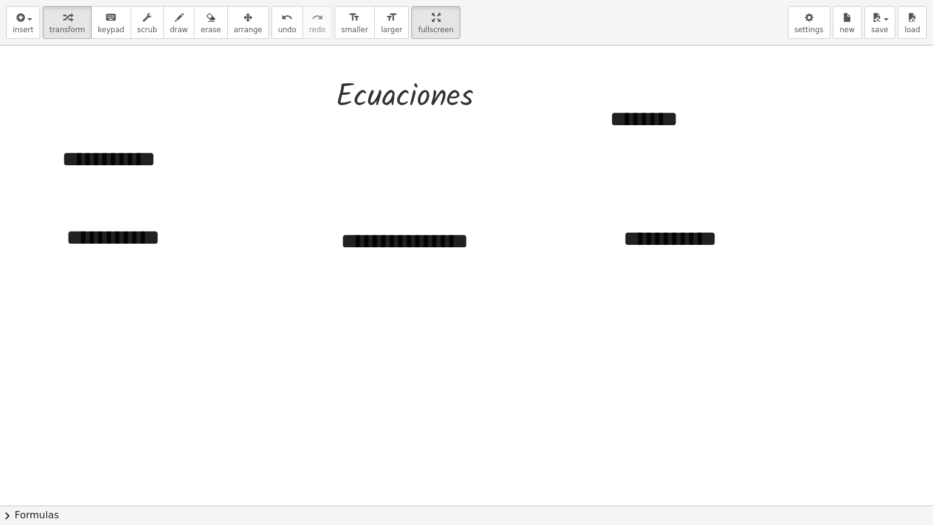
click at [812, 254] on div at bounding box center [466, 506] width 933 height 920
click at [244, 24] on icon "button" at bounding box center [248, 17] width 9 height 15
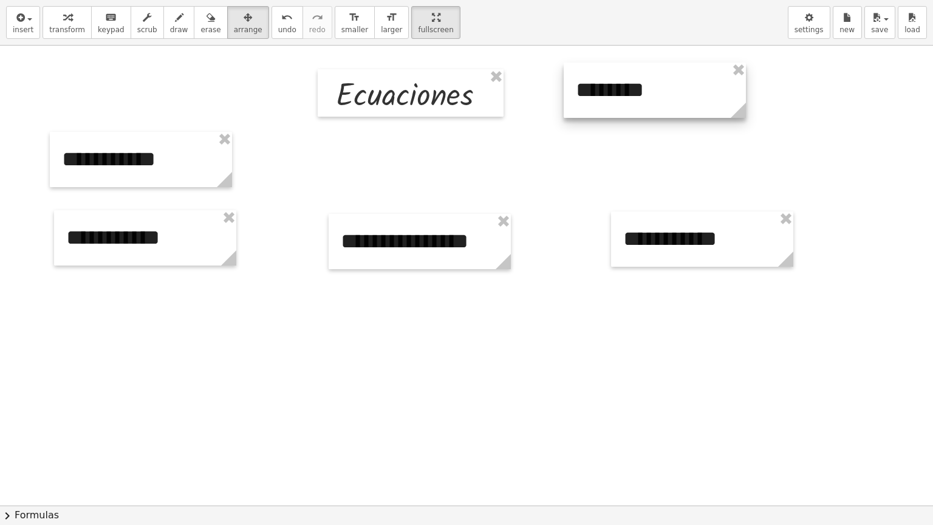
drag, startPoint x: 632, startPoint y: 114, endPoint x: 598, endPoint y: 84, distance: 45.7
click at [598, 84] on div at bounding box center [655, 90] width 182 height 55
click at [584, 159] on div at bounding box center [466, 506] width 933 height 920
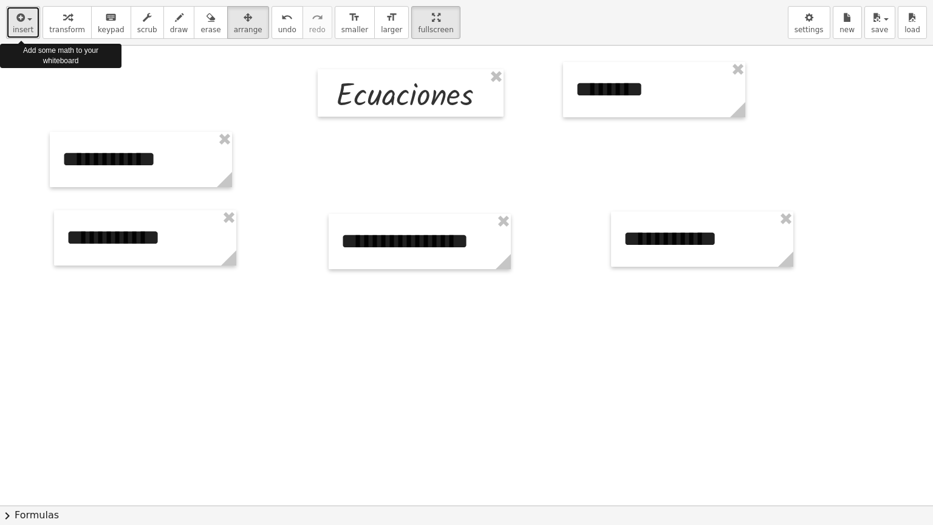
click at [22, 22] on icon "button" at bounding box center [19, 17] width 11 height 15
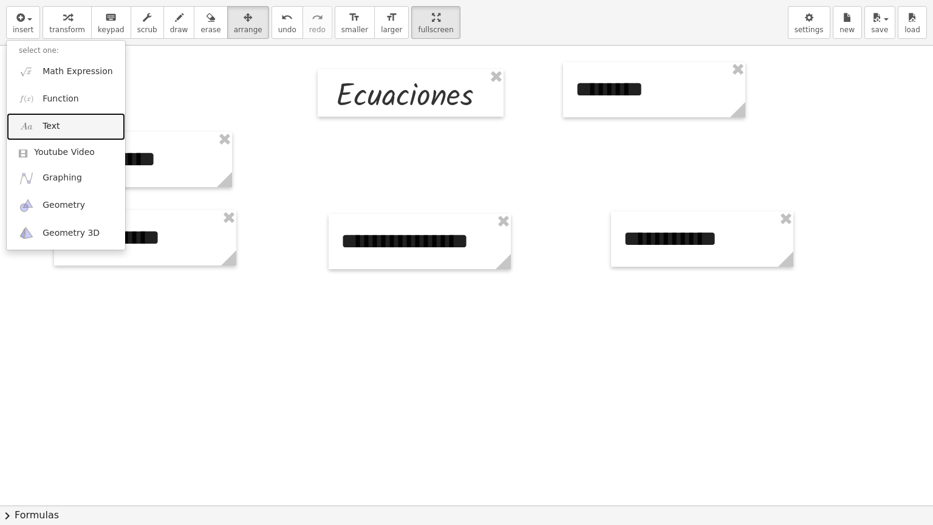
click at [55, 126] on span "Text" at bounding box center [51, 126] width 17 height 12
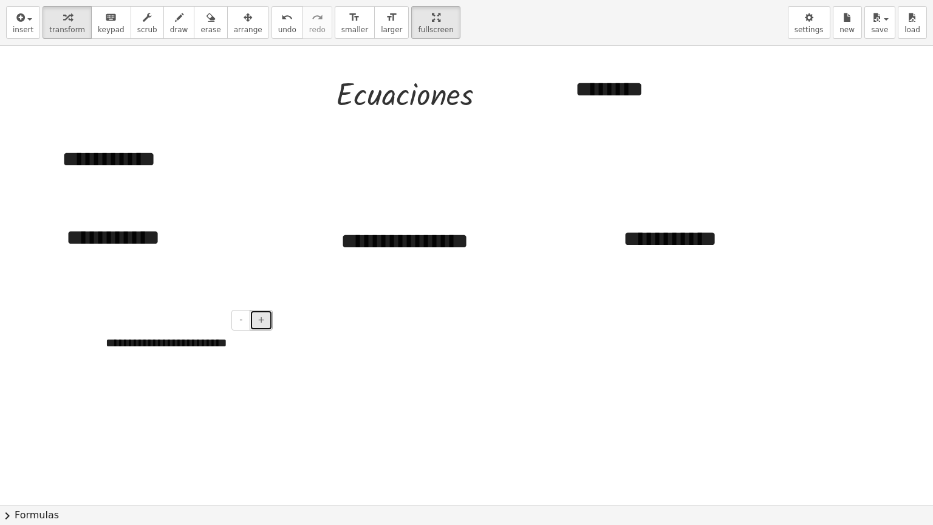
click at [261, 315] on span "+" at bounding box center [261, 320] width 7 height 10
click at [0, 0] on sider-quick-compose-btn at bounding box center [0, 0] width 0 height 0
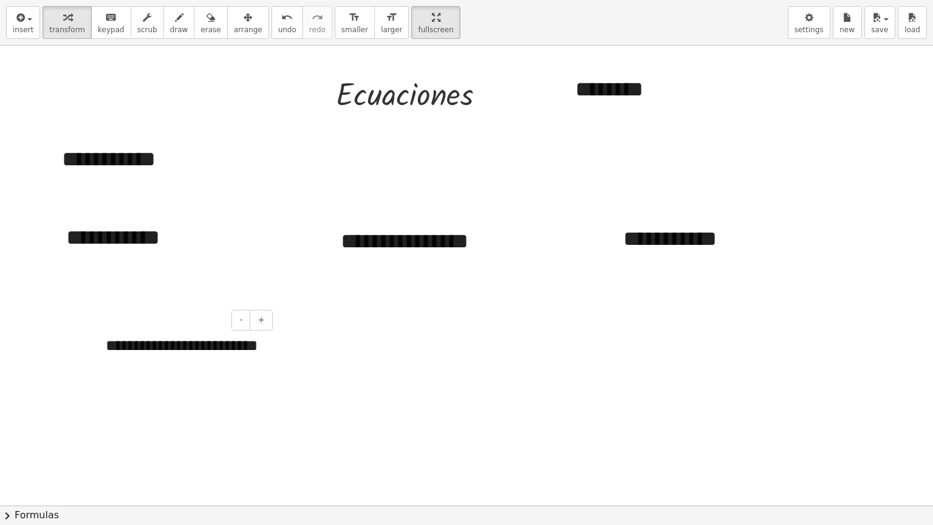
click at [0, 0] on sider-quick-compose-btn at bounding box center [0, 0] width 0 height 0
click at [246, 324] on button "-" at bounding box center [240, 320] width 19 height 21
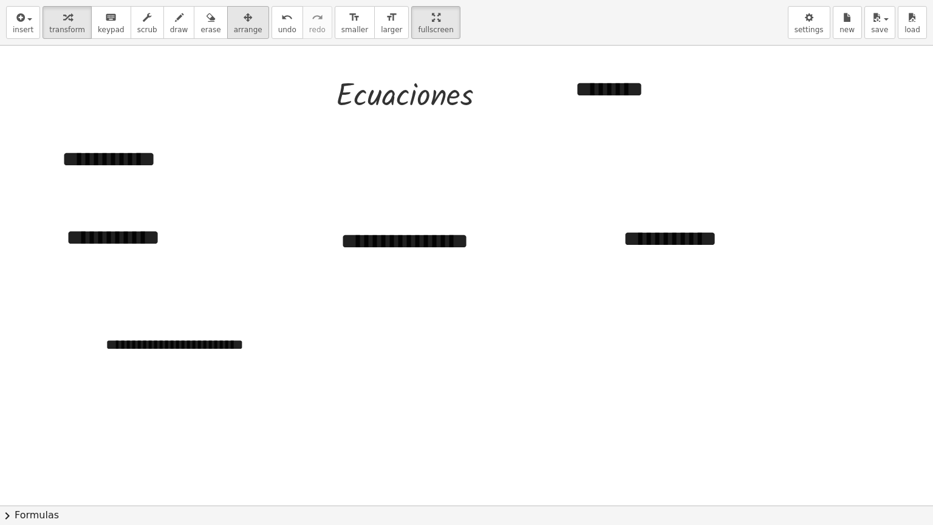
click at [244, 19] on icon "button" at bounding box center [248, 17] width 9 height 15
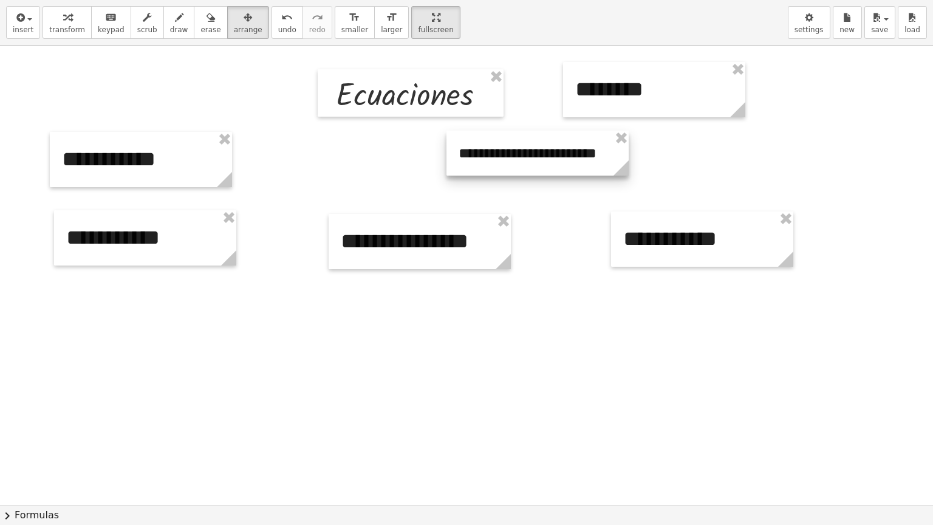
drag, startPoint x: 225, startPoint y: 346, endPoint x: 578, endPoint y: 154, distance: 401.5
click at [578, 154] on div at bounding box center [538, 153] width 182 height 45
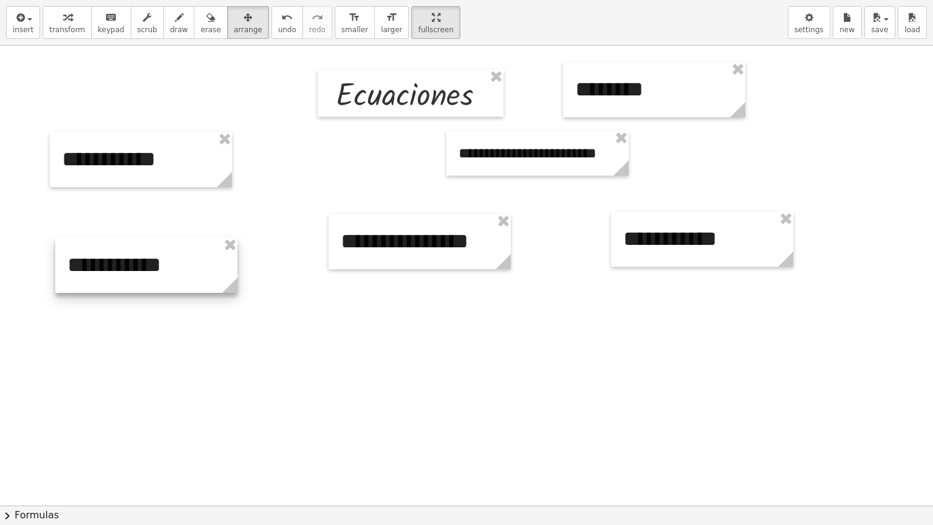
drag, startPoint x: 137, startPoint y: 228, endPoint x: 139, endPoint y: 255, distance: 27.4
click at [139, 255] on div at bounding box center [146, 265] width 182 height 55
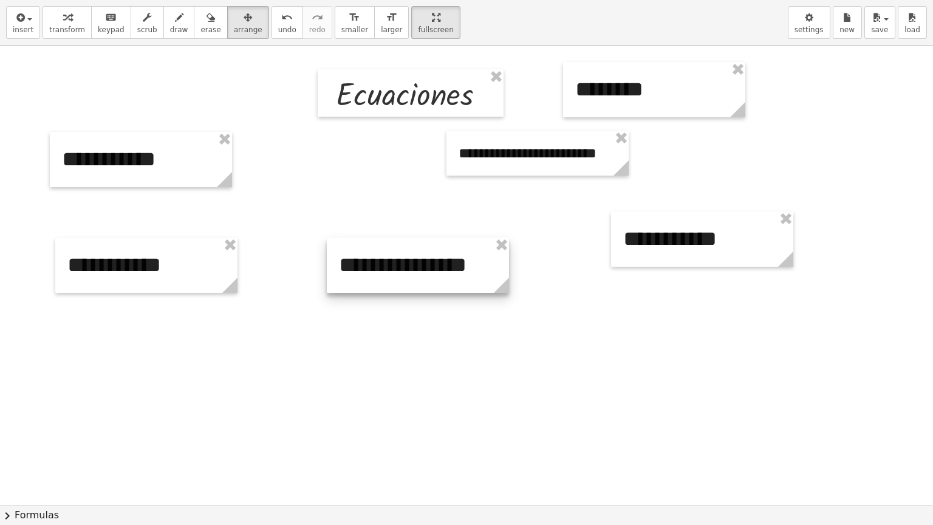
drag, startPoint x: 352, startPoint y: 232, endPoint x: 351, endPoint y: 257, distance: 25.0
click at [351, 257] on div at bounding box center [418, 265] width 182 height 55
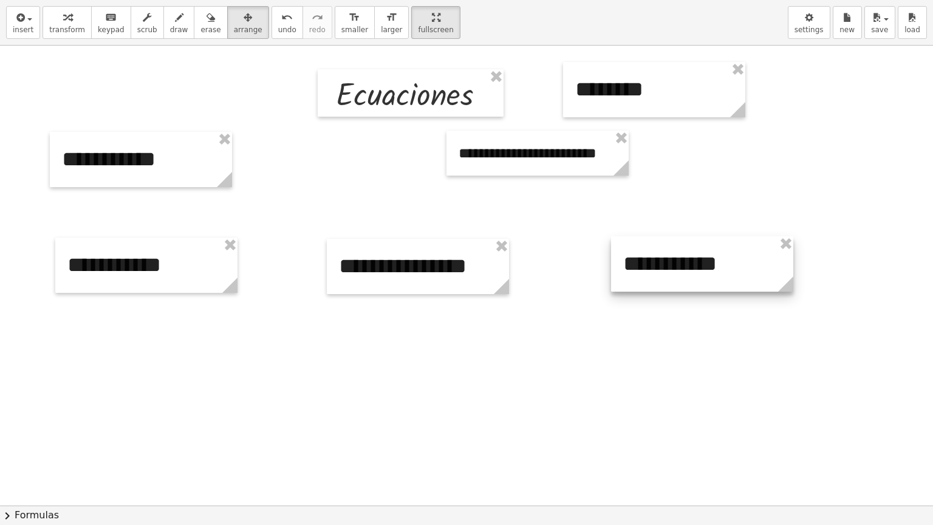
drag, startPoint x: 647, startPoint y: 241, endPoint x: 647, endPoint y: 266, distance: 24.9
click at [647, 266] on div at bounding box center [702, 263] width 182 height 55
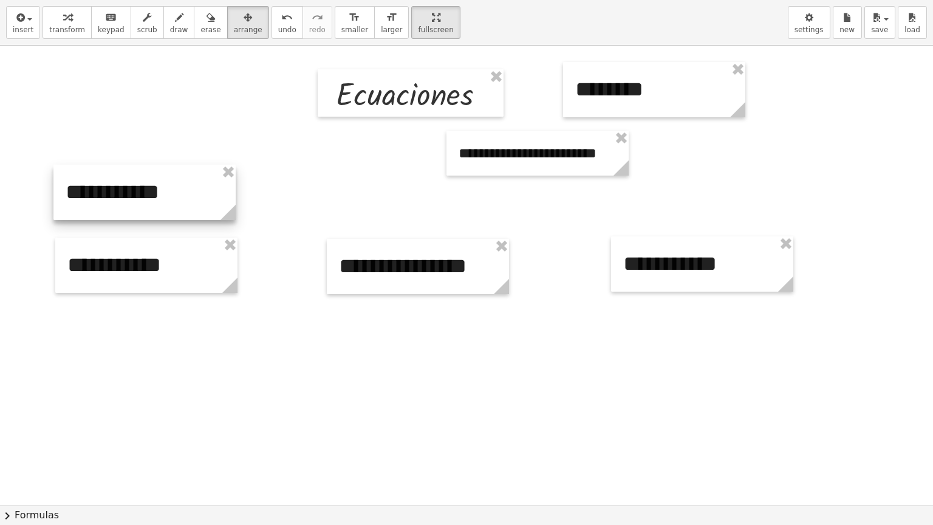
drag, startPoint x: 92, startPoint y: 162, endPoint x: 95, endPoint y: 195, distance: 33.0
click at [95, 195] on div at bounding box center [144, 192] width 182 height 55
click at [278, 412] on div at bounding box center [466, 506] width 933 height 920
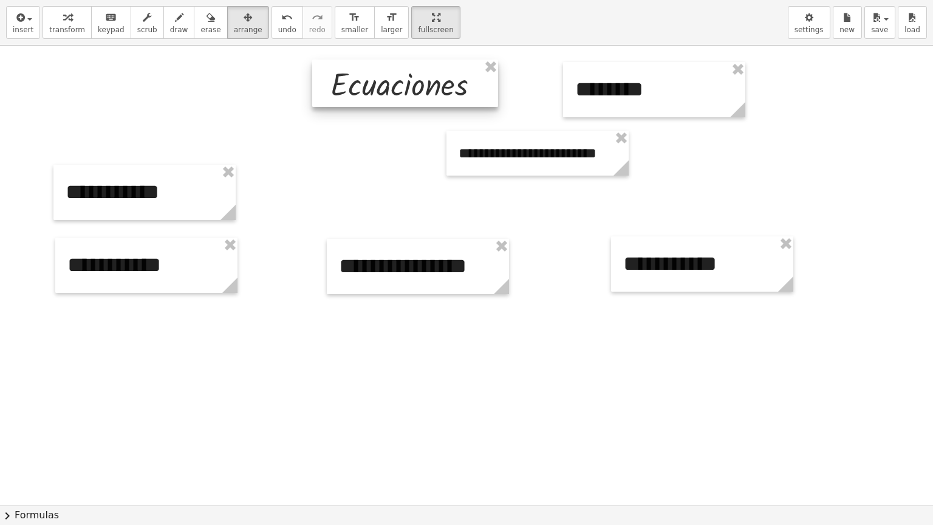
drag, startPoint x: 446, startPoint y: 108, endPoint x: 440, endPoint y: 98, distance: 11.2
click at [440, 98] on div at bounding box center [405, 83] width 186 height 47
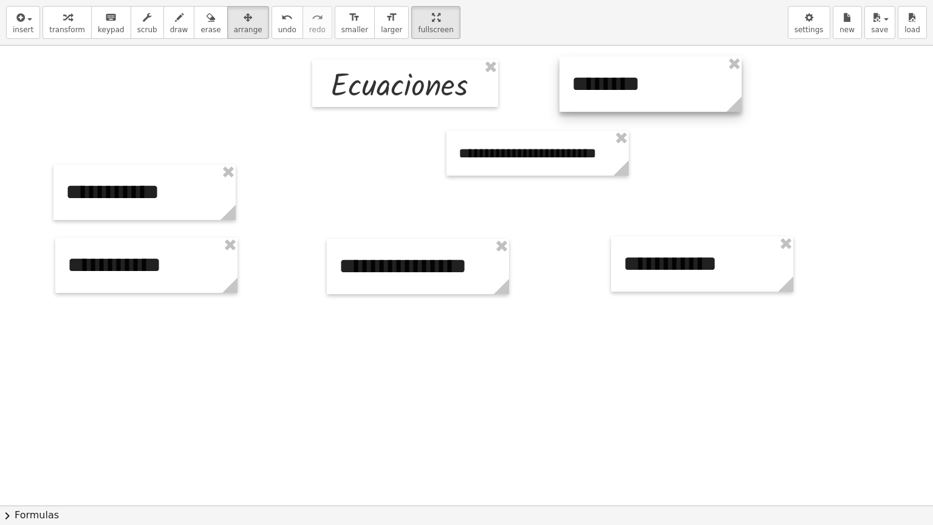
drag, startPoint x: 672, startPoint y: 84, endPoint x: 669, endPoint y: 78, distance: 6.6
click at [669, 78] on div at bounding box center [651, 83] width 182 height 55
click at [576, 354] on div at bounding box center [466, 506] width 933 height 920
click at [27, 32] on span "insert" at bounding box center [23, 30] width 21 height 9
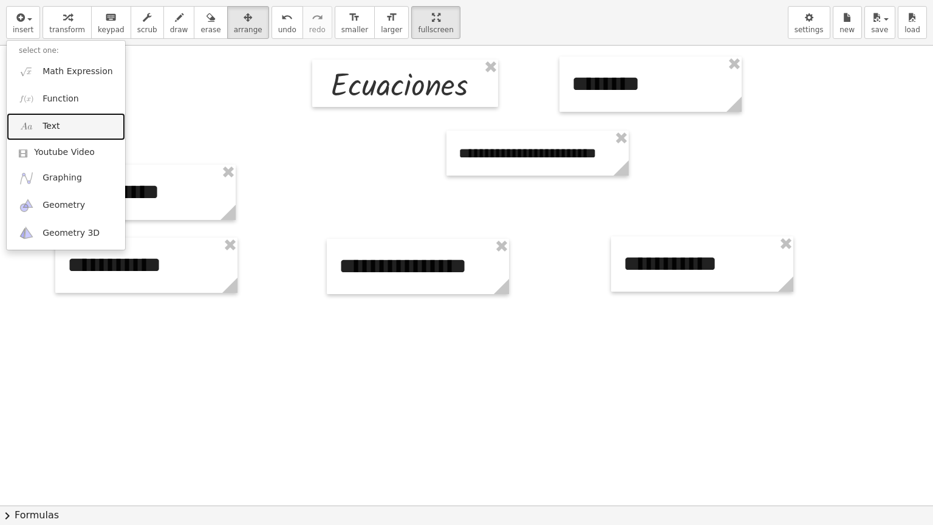
click at [53, 135] on link "Text" at bounding box center [66, 126] width 118 height 27
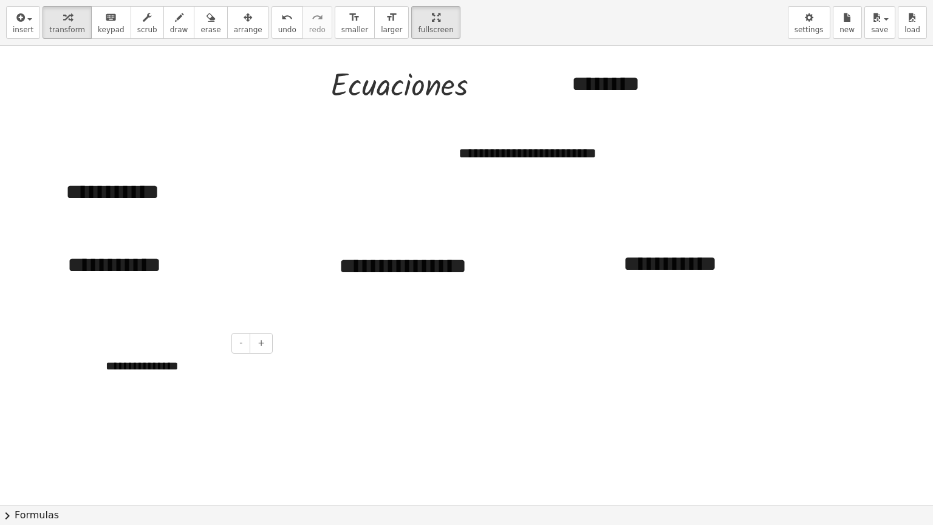
drag, startPoint x: 153, startPoint y: 348, endPoint x: 139, endPoint y: 340, distance: 16.9
click at [139, 340] on div "- +" at bounding box center [182, 343] width 182 height 21
click at [175, 375] on div "**********" at bounding box center [185, 366] width 182 height 42
click at [177, 381] on div "**********" at bounding box center [185, 366] width 182 height 42
click at [234, 26] on span "arrange" at bounding box center [248, 30] width 29 height 9
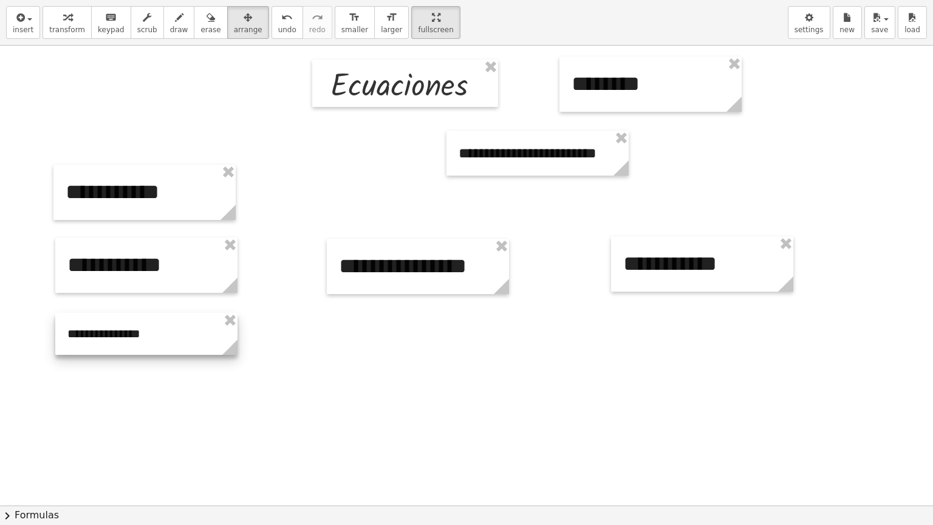
drag, startPoint x: 181, startPoint y: 384, endPoint x: 142, endPoint y: 350, distance: 51.7
click at [142, 350] on div at bounding box center [146, 334] width 182 height 42
click at [133, 328] on div at bounding box center [146, 332] width 182 height 42
click at [227, 34] on button "arrange" at bounding box center [248, 22] width 42 height 33
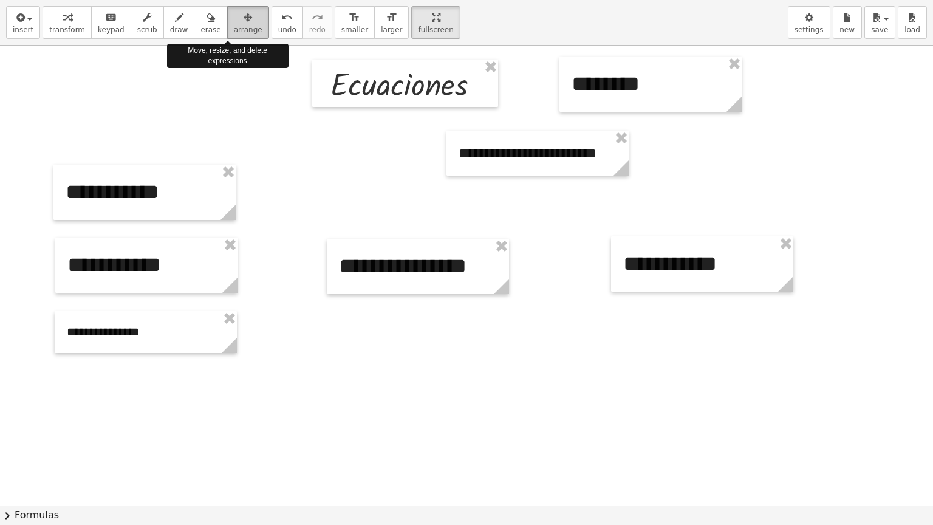
click at [244, 19] on icon "button" at bounding box center [248, 17] width 9 height 15
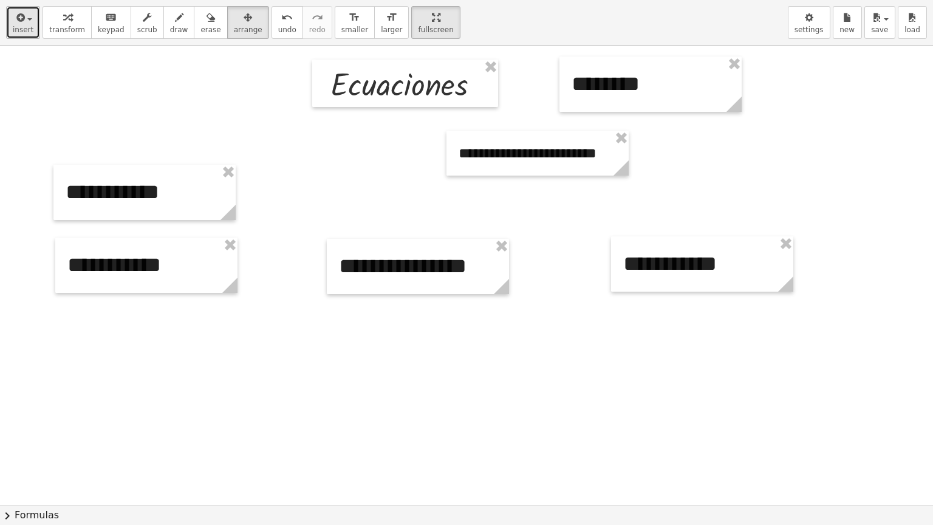
click at [9, 26] on button "insert" at bounding box center [23, 22] width 34 height 33
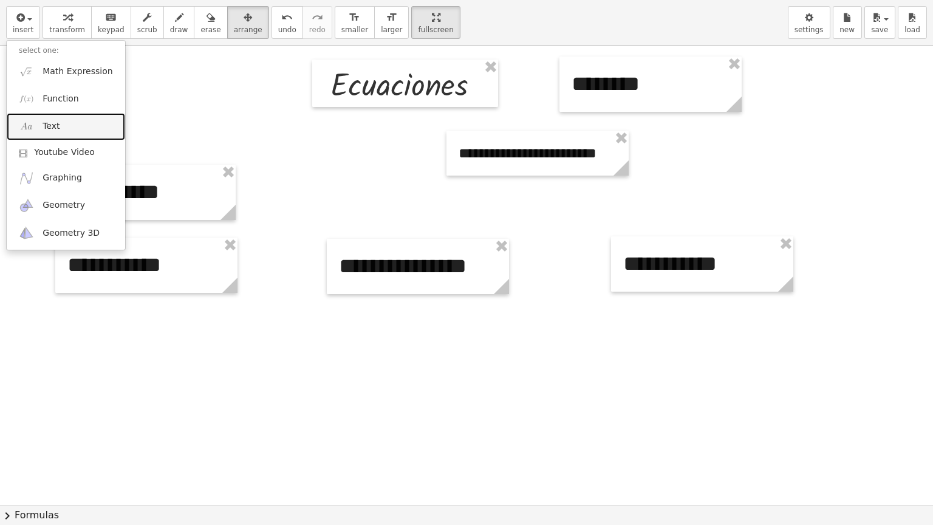
click at [35, 122] on link "Text" at bounding box center [66, 126] width 118 height 27
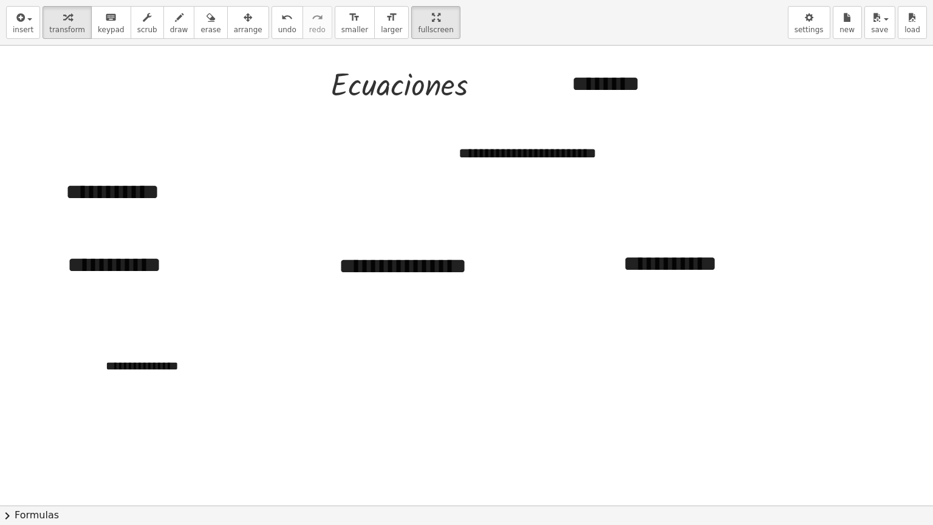
click at [174, 443] on div at bounding box center [466, 506] width 933 height 920
click at [207, 370] on div "**********" at bounding box center [185, 366] width 182 height 42
click at [202, 443] on div at bounding box center [466, 506] width 933 height 920
click at [170, 26] on span "draw" at bounding box center [179, 30] width 18 height 9
drag, startPoint x: 477, startPoint y: 86, endPoint x: 535, endPoint y: 84, distance: 57.7
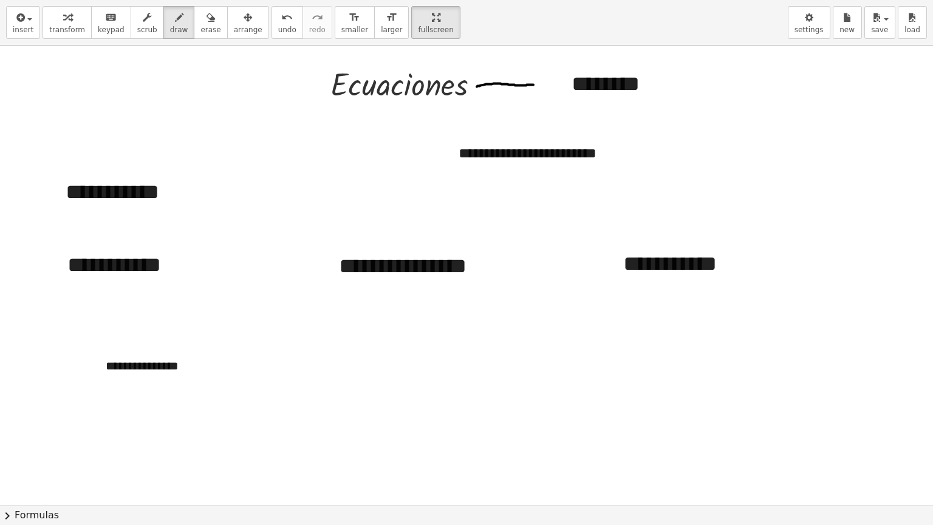
click at [535, 84] on div at bounding box center [466, 506] width 933 height 920
drag, startPoint x: 530, startPoint y: 78, endPoint x: 542, endPoint y: 92, distance: 18.6
click at [542, 92] on div at bounding box center [466, 506] width 933 height 920
drag, startPoint x: 412, startPoint y: 103, endPoint x: 429, endPoint y: 138, distance: 39.1
click at [429, 138] on div at bounding box center [466, 506] width 933 height 920
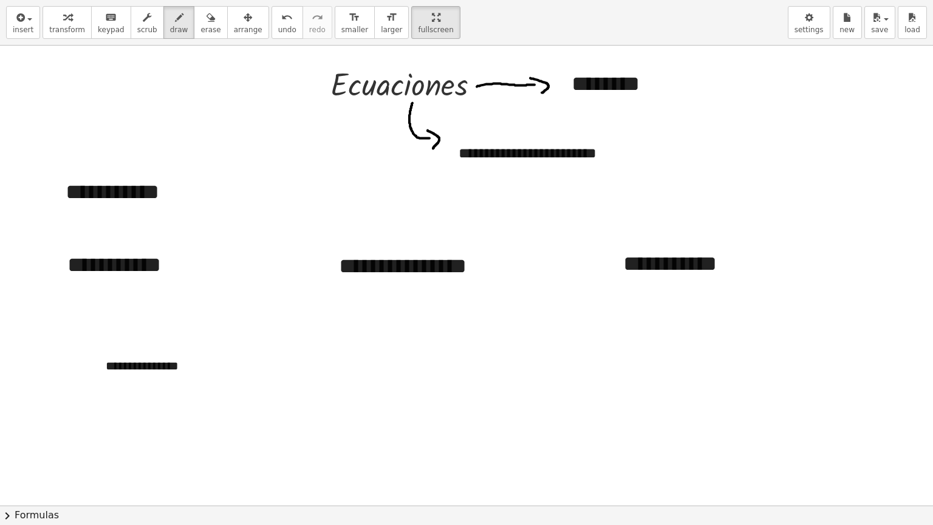
drag, startPoint x: 428, startPoint y: 130, endPoint x: 433, endPoint y: 148, distance: 19.0
click at [433, 148] on div at bounding box center [466, 506] width 933 height 920
drag, startPoint x: 69, startPoint y: 204, endPoint x: 175, endPoint y: 206, distance: 105.7
click at [175, 206] on div at bounding box center [466, 506] width 933 height 920
click at [128, 252] on div at bounding box center [466, 506] width 933 height 920
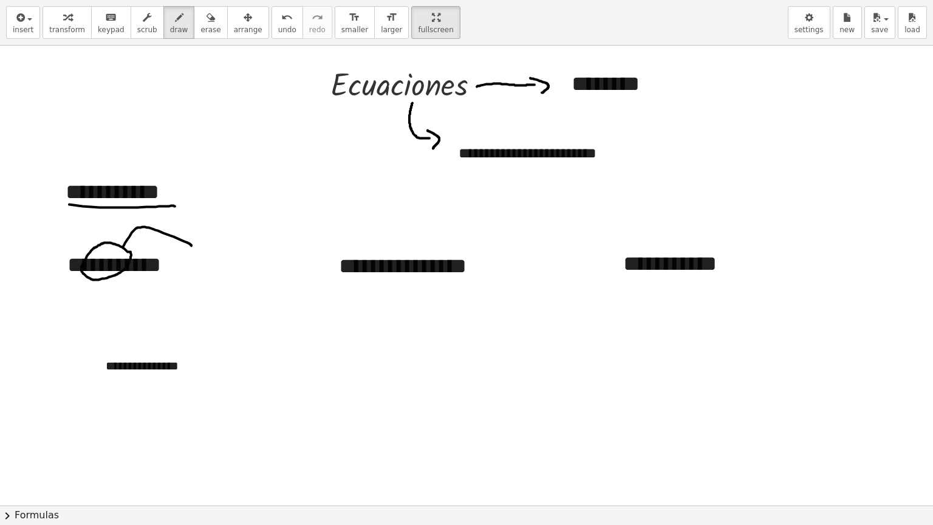
drag, startPoint x: 123, startPoint y: 246, endPoint x: 191, endPoint y: 245, distance: 68.0
click at [191, 245] on div at bounding box center [466, 506] width 933 height 920
drag, startPoint x: 198, startPoint y: 237, endPoint x: 186, endPoint y: 246, distance: 15.2
click at [186, 246] on div at bounding box center [466, 506] width 933 height 920
click at [272, 18] on button "undo undo" at bounding box center [288, 22] width 32 height 33
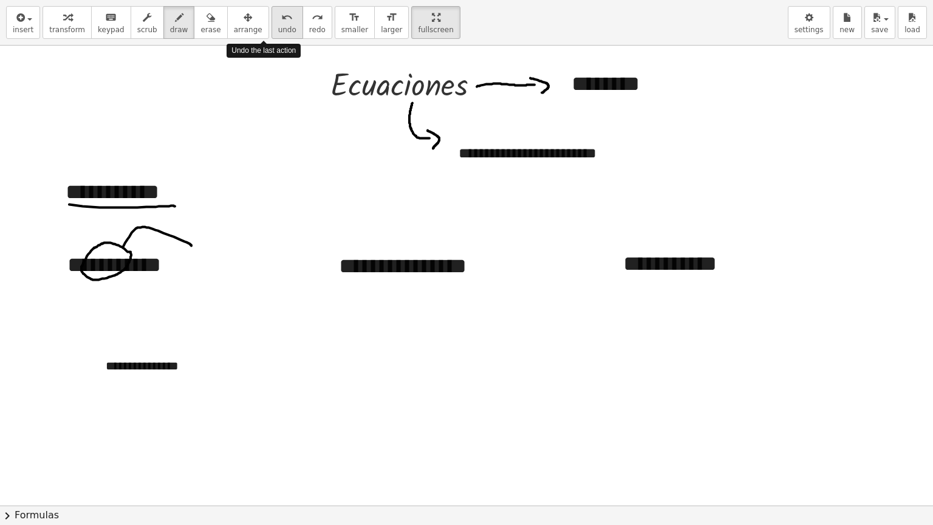
click at [272, 18] on button "undo undo" at bounding box center [288, 22] width 32 height 33
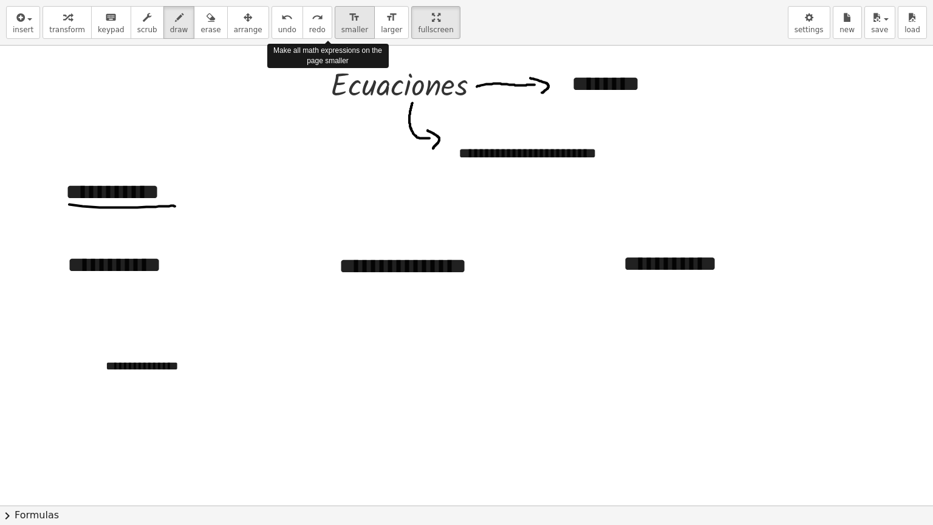
click at [349, 10] on icon "format_size" at bounding box center [355, 17] width 12 height 15
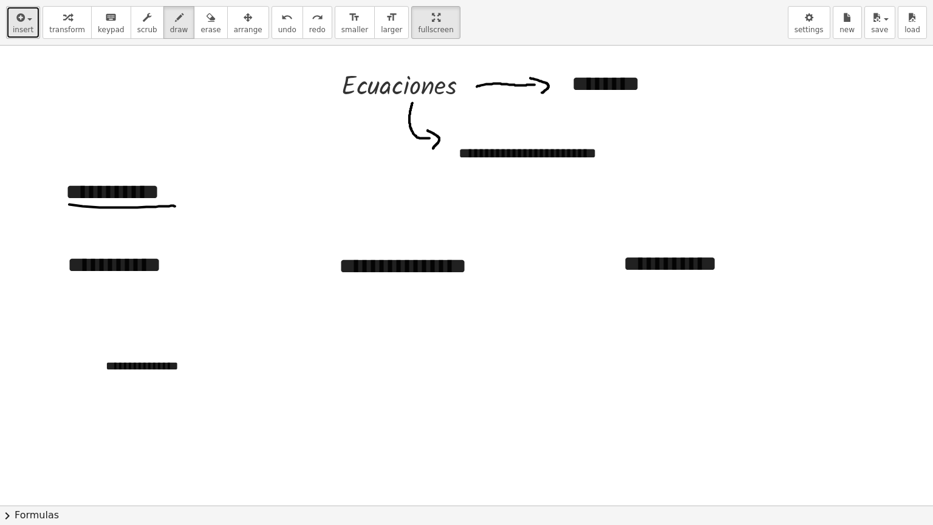
click at [19, 15] on icon "button" at bounding box center [19, 17] width 11 height 15
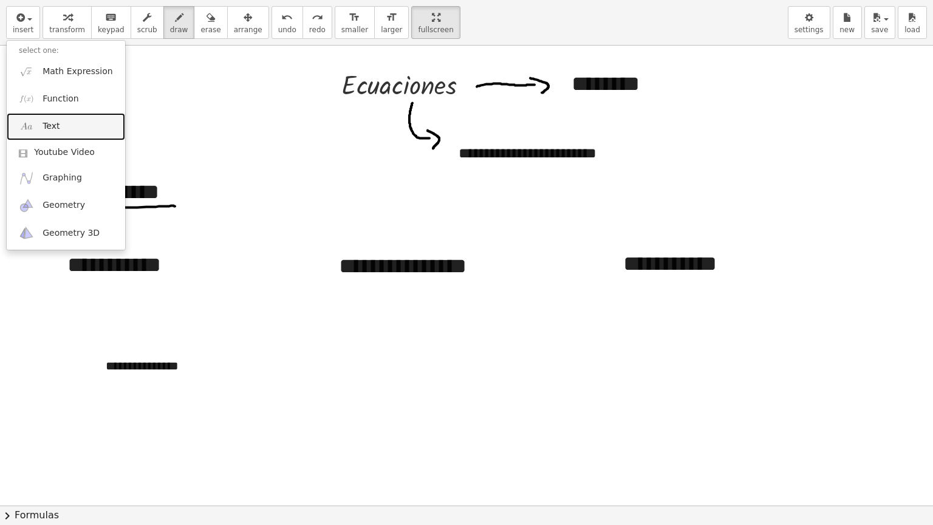
click at [59, 124] on link "Text" at bounding box center [66, 126] width 118 height 27
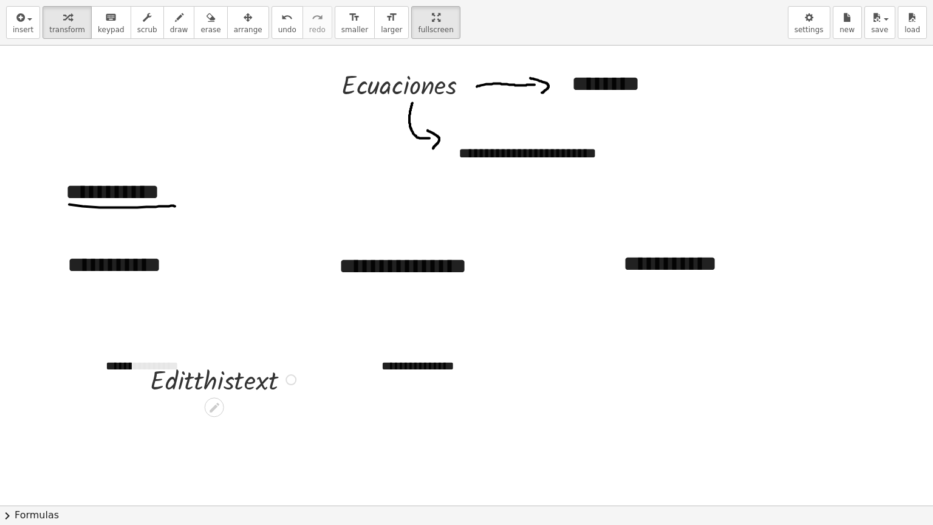
scroll to position [1, 0]
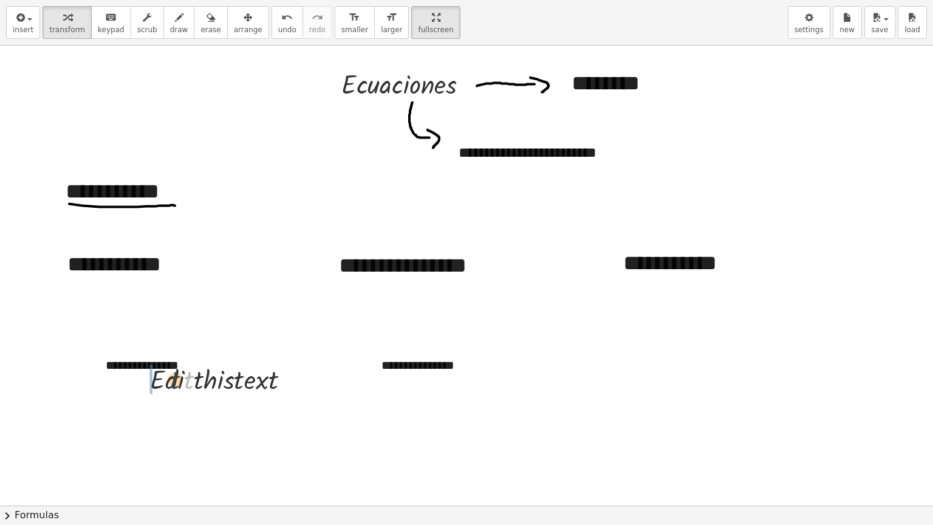
drag, startPoint x: 187, startPoint y: 375, endPoint x: 152, endPoint y: 375, distance: 34.6
click at [152, 375] on div at bounding box center [225, 378] width 162 height 36
click at [191, 347] on div "- +" at bounding box center [182, 342] width 182 height 21
click at [256, 403] on div at bounding box center [225, 414] width 162 height 36
click at [248, 426] on div at bounding box center [225, 414] width 162 height 36
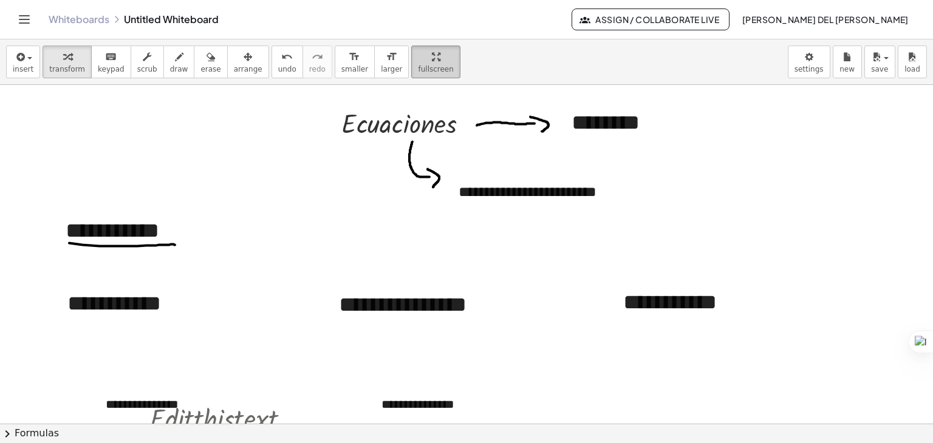
click at [432, 61] on icon "button" at bounding box center [436, 57] width 9 height 15
click at [404, 114] on div "**********" at bounding box center [466, 241] width 933 height 404
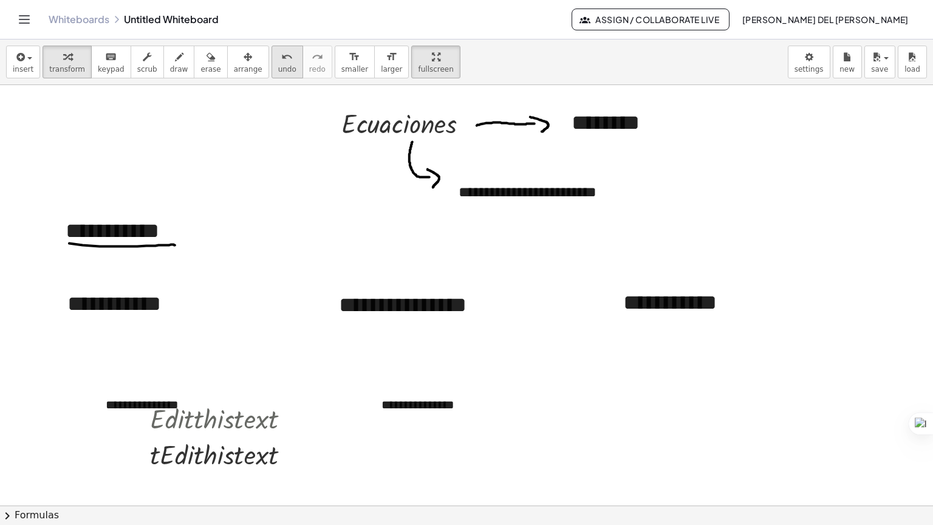
click at [281, 50] on icon "undo" at bounding box center [287, 57] width 12 height 15
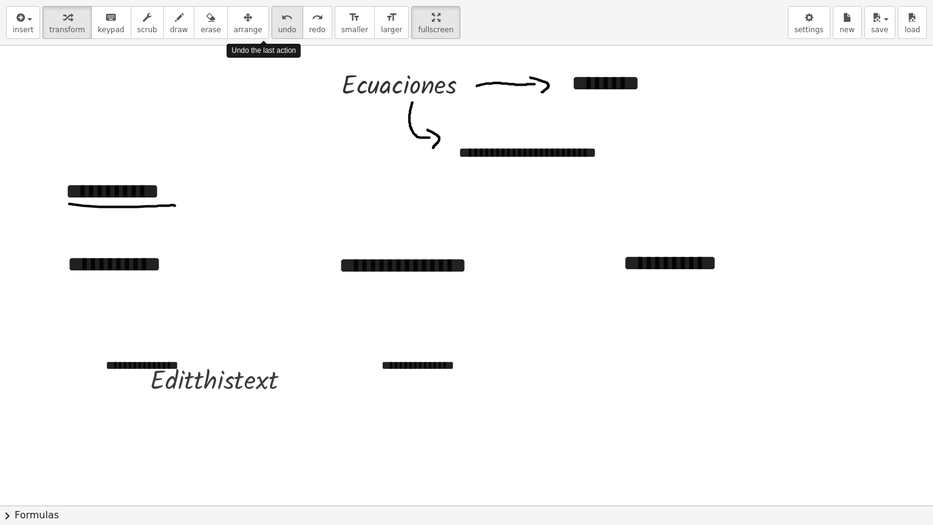
click at [281, 17] on icon "undo" at bounding box center [287, 17] width 12 height 15
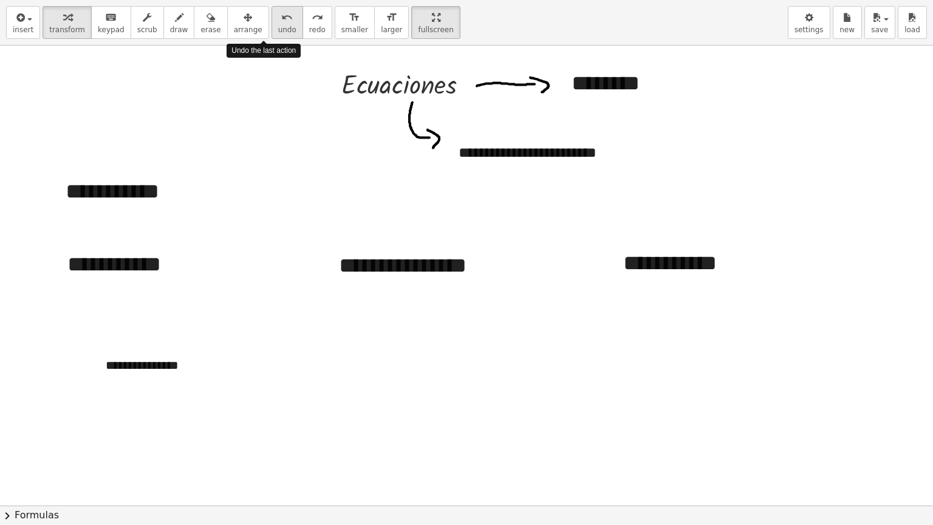
click at [281, 17] on icon "undo" at bounding box center [287, 17] width 12 height 15
click at [160, 358] on div "**********" at bounding box center [185, 365] width 182 height 42
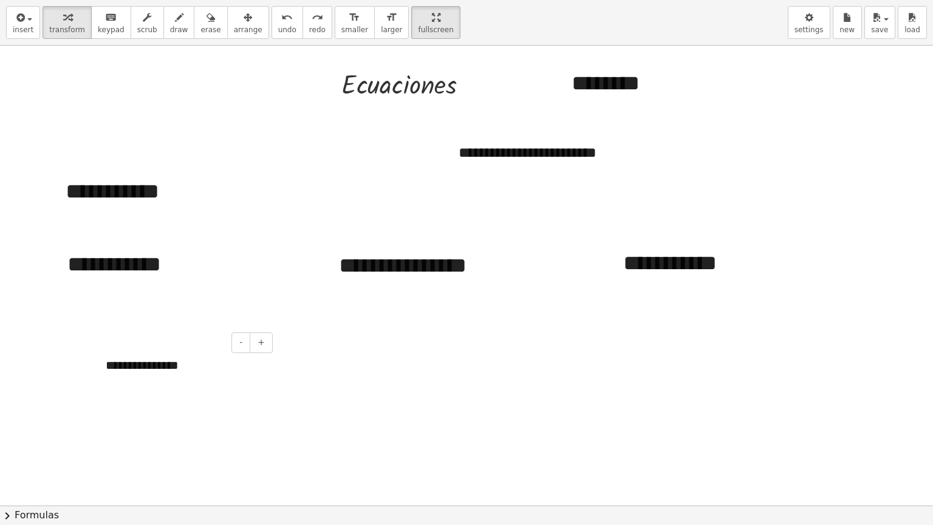
click at [210, 360] on div "**********" at bounding box center [185, 365] width 182 height 42
click at [164, 443] on div at bounding box center [466, 505] width 933 height 920
click at [0, 0] on sider-quick-compose-btn at bounding box center [0, 0] width 0 height 0
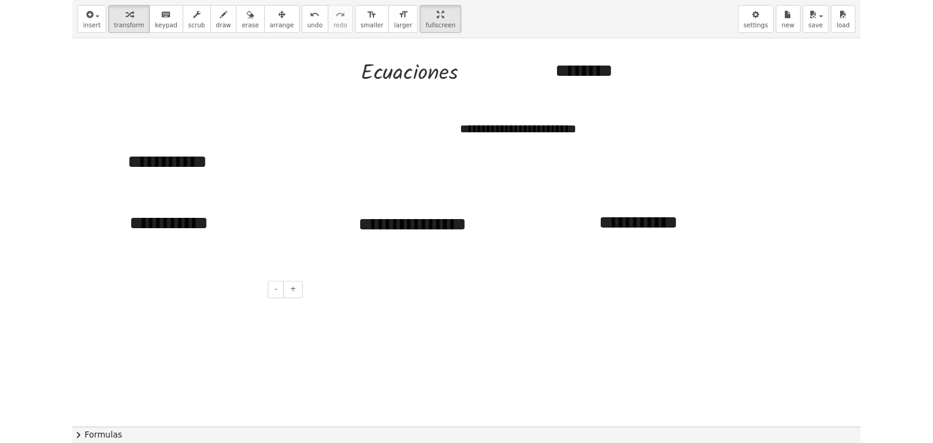
scroll to position [1, 0]
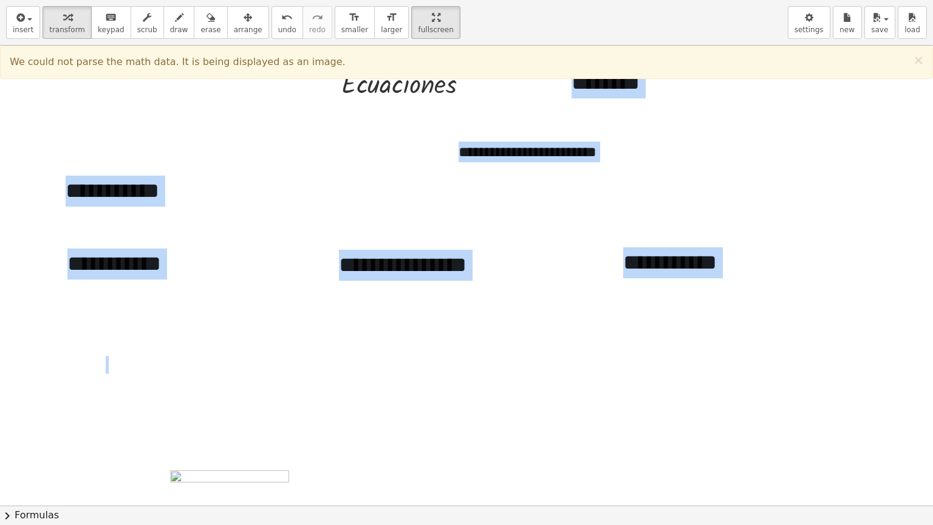
drag, startPoint x: 197, startPoint y: 487, endPoint x: 259, endPoint y: 391, distance: 114.2
click at [259, 391] on div "**********" at bounding box center [466, 504] width 933 height 920
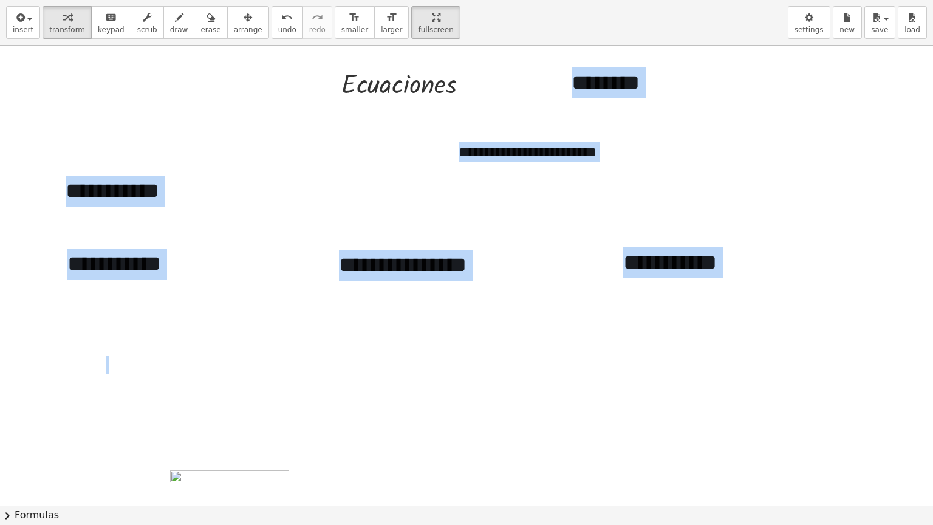
click at [234, 443] on div at bounding box center [230, 530] width 121 height 121
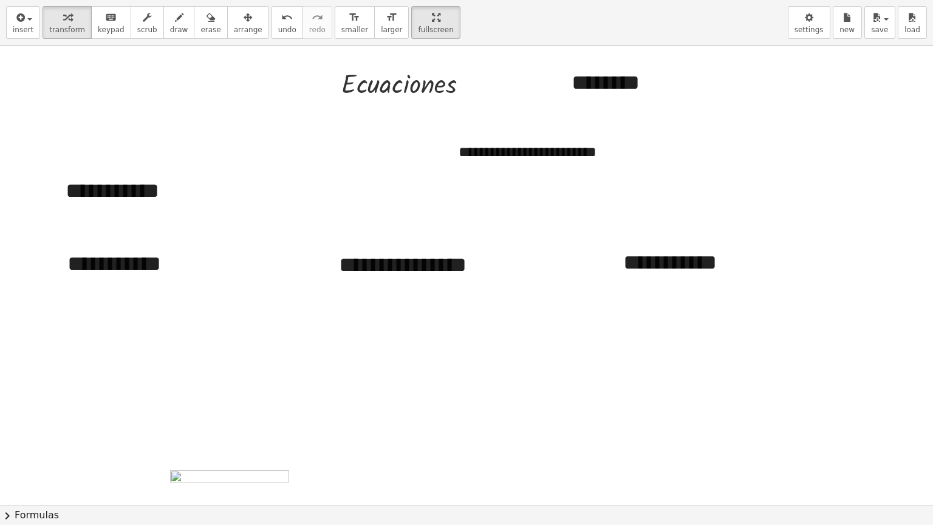
click at [234, 443] on div at bounding box center [230, 530] width 121 height 121
click at [244, 443] on div at bounding box center [230, 530] width 121 height 121
click at [281, 16] on icon "undo" at bounding box center [287, 17] width 12 height 15
click at [170, 19] on div "button" at bounding box center [179, 17] width 18 height 15
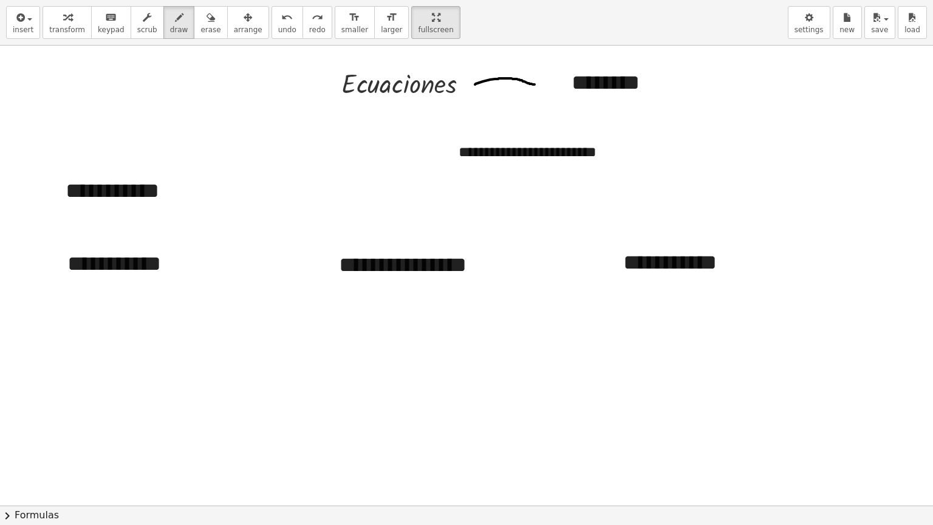
drag, startPoint x: 475, startPoint y: 84, endPoint x: 547, endPoint y: 84, distance: 71.7
click at [547, 84] on div at bounding box center [466, 504] width 933 height 920
drag, startPoint x: 542, startPoint y: 78, endPoint x: 546, endPoint y: 91, distance: 13.3
click at [546, 91] on div at bounding box center [466, 504] width 933 height 920
drag, startPoint x: 399, startPoint y: 95, endPoint x: 425, endPoint y: 141, distance: 52.5
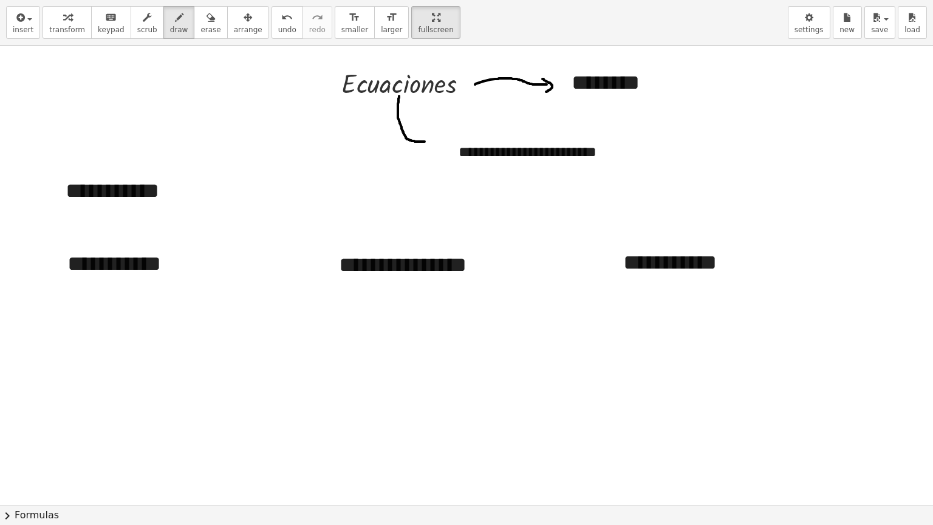
click at [425, 141] on div at bounding box center [466, 504] width 933 height 920
drag, startPoint x: 423, startPoint y: 135, endPoint x: 427, endPoint y: 147, distance: 12.1
click at [427, 147] on div at bounding box center [466, 504] width 933 height 920
drag, startPoint x: 598, startPoint y: 163, endPoint x: 611, endPoint y: 162, distance: 13.4
click at [611, 162] on div at bounding box center [466, 504] width 933 height 920
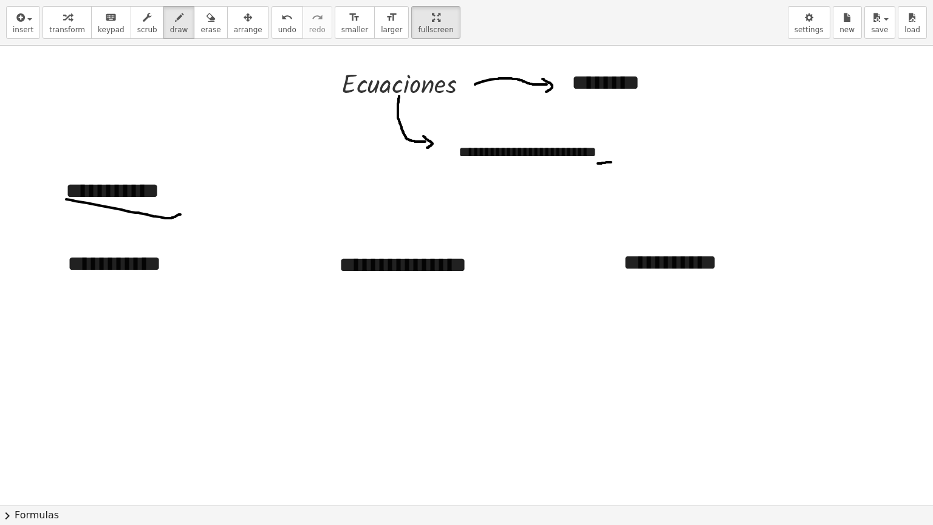
drag, startPoint x: 66, startPoint y: 199, endPoint x: 180, endPoint y: 214, distance: 115.2
click at [180, 214] on div at bounding box center [466, 504] width 933 height 920
click at [432, 24] on icon "button" at bounding box center [436, 17] width 9 height 15
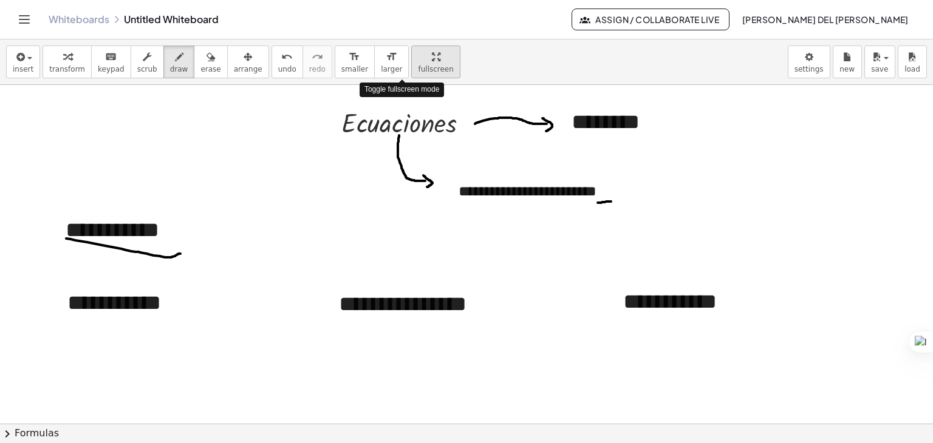
click at [432, 56] on icon "button" at bounding box center [436, 57] width 9 height 15
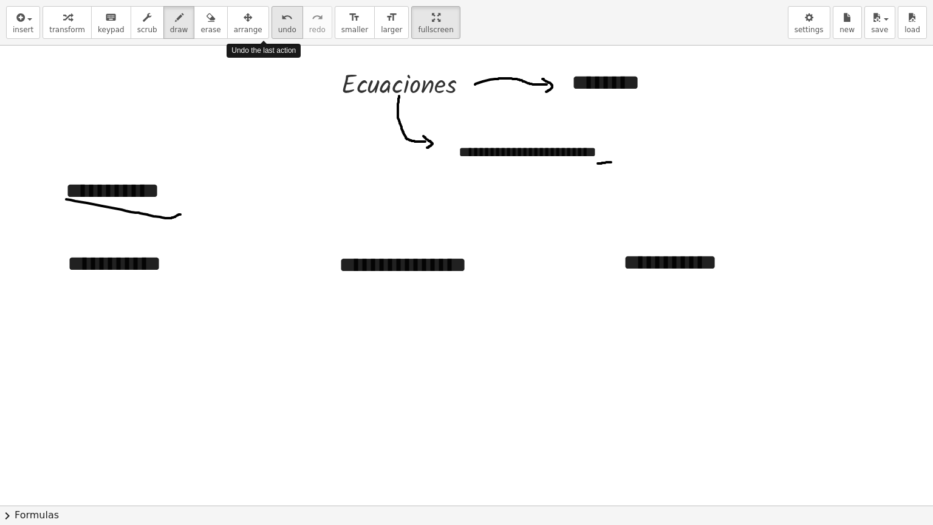
click at [281, 23] on icon "undo" at bounding box center [287, 17] width 12 height 15
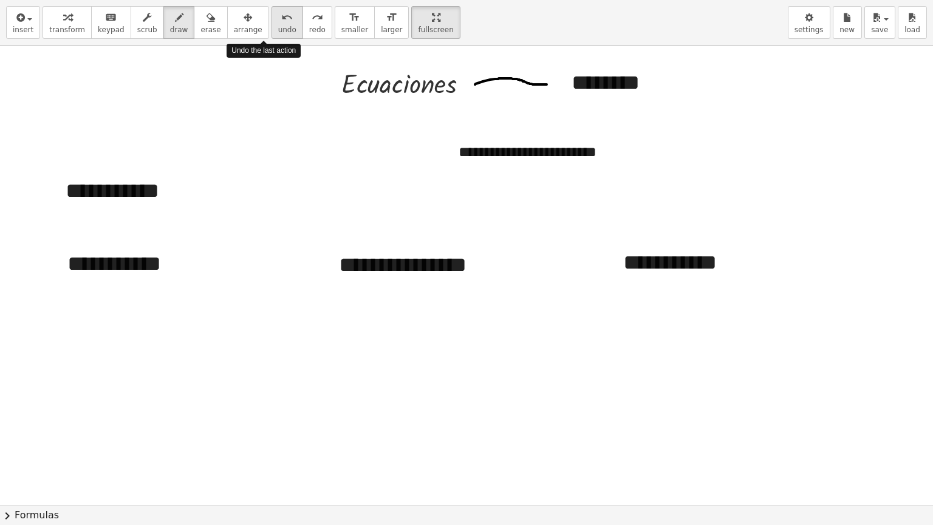
click at [281, 23] on icon "undo" at bounding box center [287, 17] width 12 height 15
drag, startPoint x: 460, startPoint y: 84, endPoint x: 484, endPoint y: 89, distance: 24.1
click at [484, 89] on div at bounding box center [466, 504] width 933 height 920
drag, startPoint x: 484, startPoint y: 89, endPoint x: 532, endPoint y: 87, distance: 47.4
click at [532, 87] on div at bounding box center [466, 504] width 933 height 920
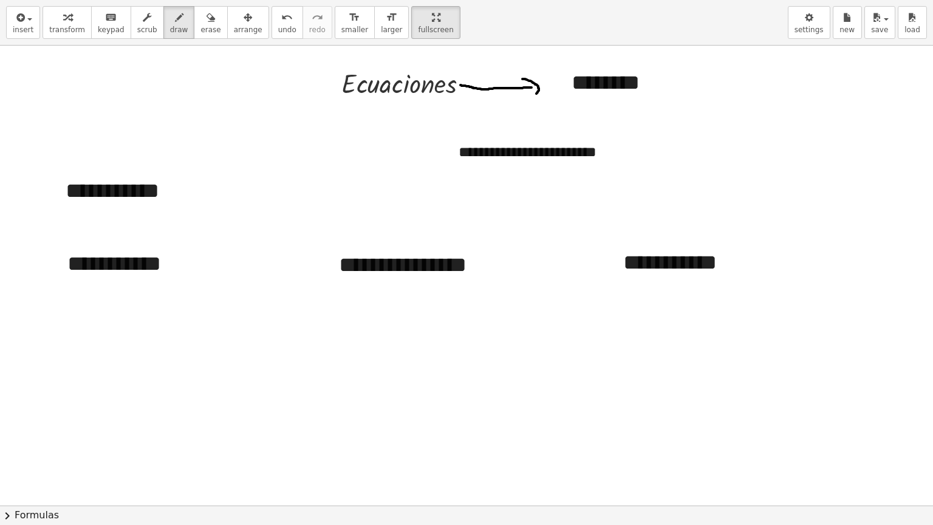
drag, startPoint x: 522, startPoint y: 78, endPoint x: 535, endPoint y: 94, distance: 20.3
click at [535, 94] on div at bounding box center [466, 504] width 933 height 920
drag, startPoint x: 409, startPoint y: 98, endPoint x: 434, endPoint y: 147, distance: 55.2
click at [434, 147] on div at bounding box center [466, 504] width 933 height 920
drag, startPoint x: 430, startPoint y: 142, endPoint x: 436, endPoint y: 152, distance: 11.7
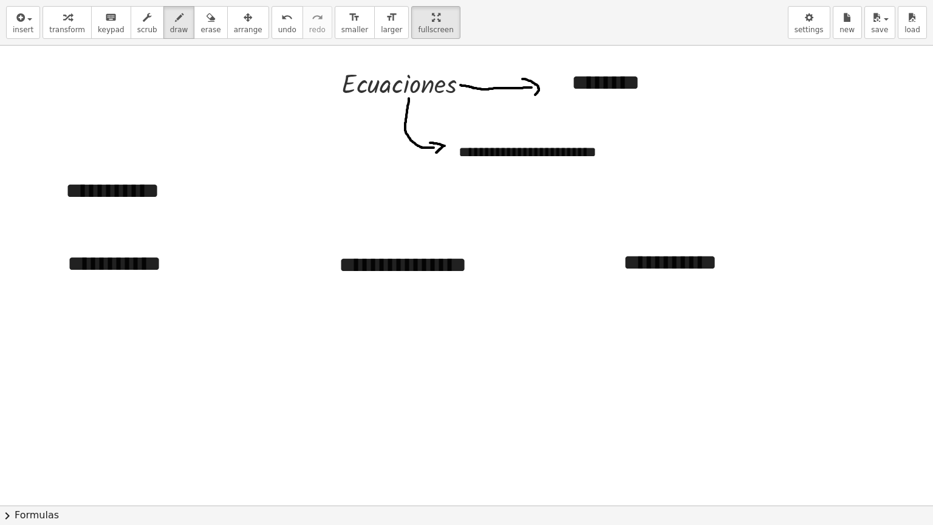
click at [436, 152] on div at bounding box center [466, 504] width 933 height 920
drag, startPoint x: 603, startPoint y: 160, endPoint x: 616, endPoint y: 160, distance: 13.4
click at [616, 160] on div at bounding box center [466, 504] width 933 height 920
drag, startPoint x: 64, startPoint y: 201, endPoint x: 181, endPoint y: 204, distance: 117.3
click at [181, 204] on div at bounding box center [466, 504] width 933 height 920
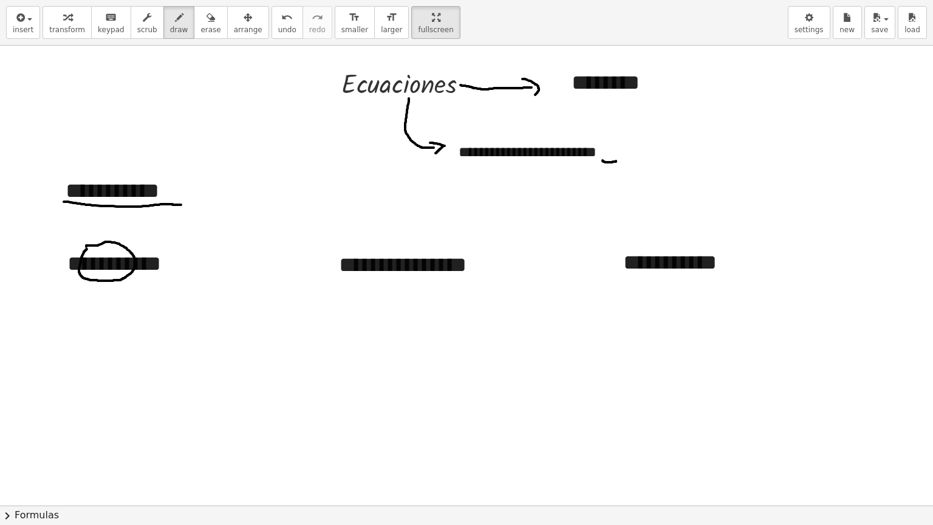
click at [86, 246] on div at bounding box center [466, 504] width 933 height 920
drag, startPoint x: 117, startPoint y: 242, endPoint x: 179, endPoint y: 242, distance: 61.4
click at [179, 242] on div at bounding box center [466, 504] width 933 height 920
drag, startPoint x: 185, startPoint y: 240, endPoint x: 173, endPoint y: 244, distance: 12.3
click at [173, 244] on div at bounding box center [466, 504] width 933 height 920
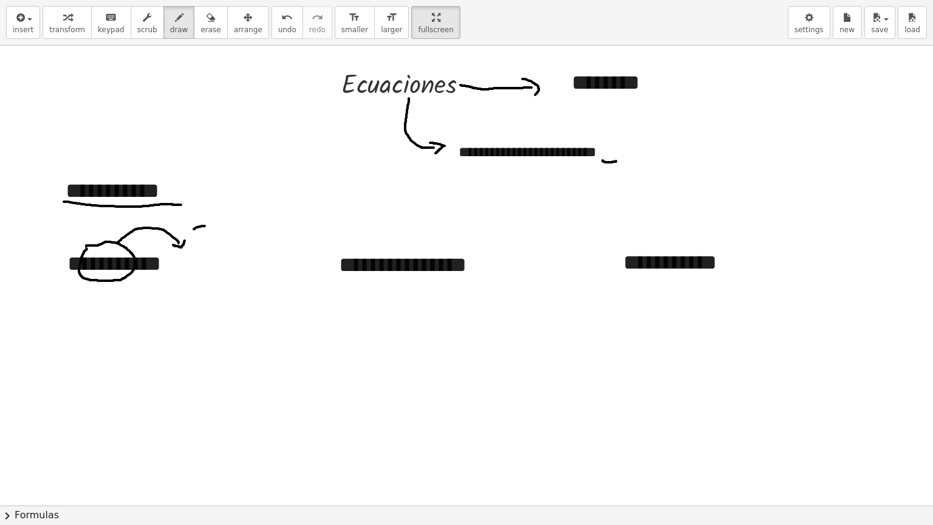
drag, startPoint x: 194, startPoint y: 228, endPoint x: 205, endPoint y: 225, distance: 11.3
click at [205, 225] on div at bounding box center [466, 504] width 933 height 920
click at [281, 18] on icon "undo" at bounding box center [287, 17] width 12 height 15
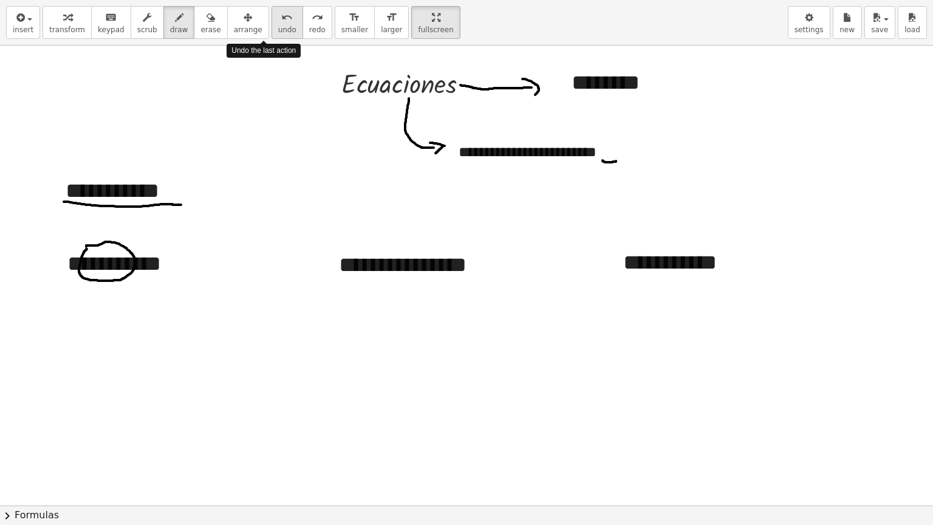
click at [281, 18] on icon "undo" at bounding box center [287, 17] width 12 height 15
drag, startPoint x: 64, startPoint y: 275, endPoint x: 118, endPoint y: 275, distance: 53.5
click at [118, 275] on div at bounding box center [466, 504] width 933 height 920
drag, startPoint x: 155, startPoint y: 273, endPoint x: 186, endPoint y: 273, distance: 31.0
click at [186, 273] on div at bounding box center [466, 504] width 933 height 920
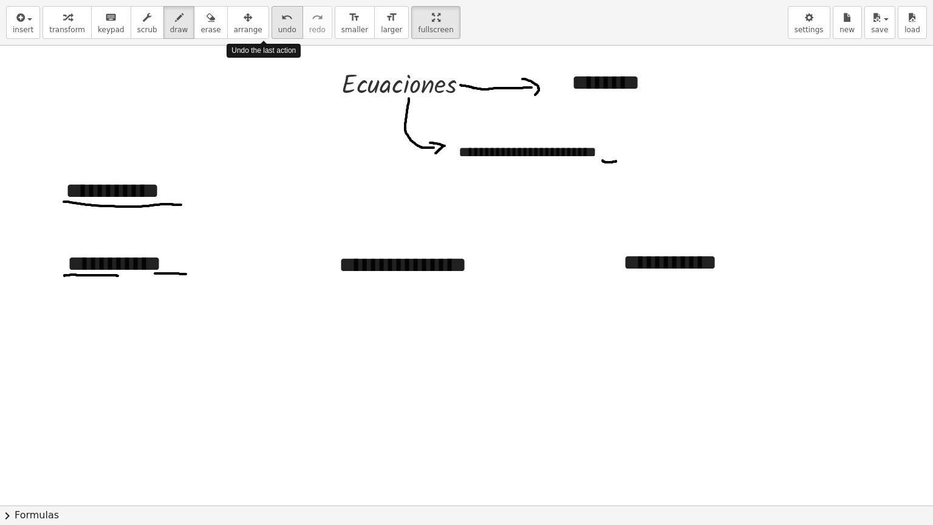
click at [278, 26] on span "undo" at bounding box center [287, 30] width 18 height 9
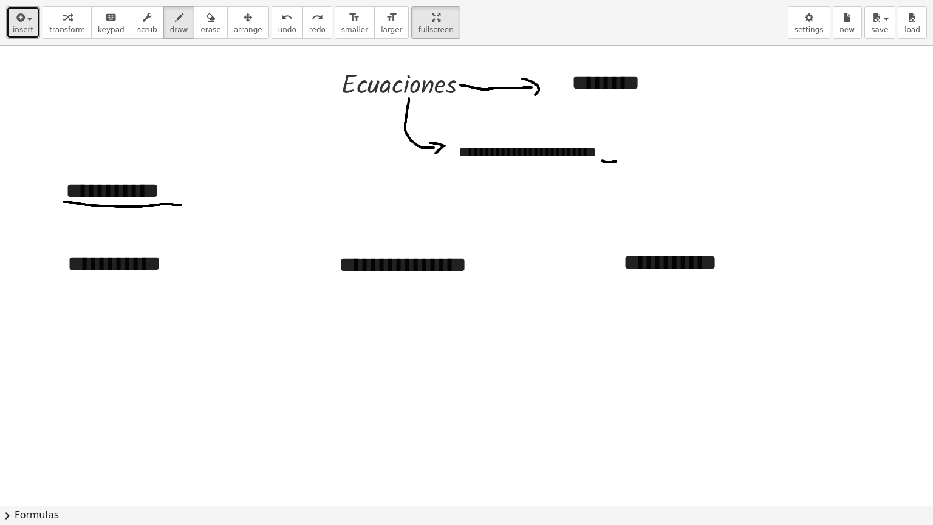
click at [19, 13] on icon "button" at bounding box center [19, 17] width 11 height 15
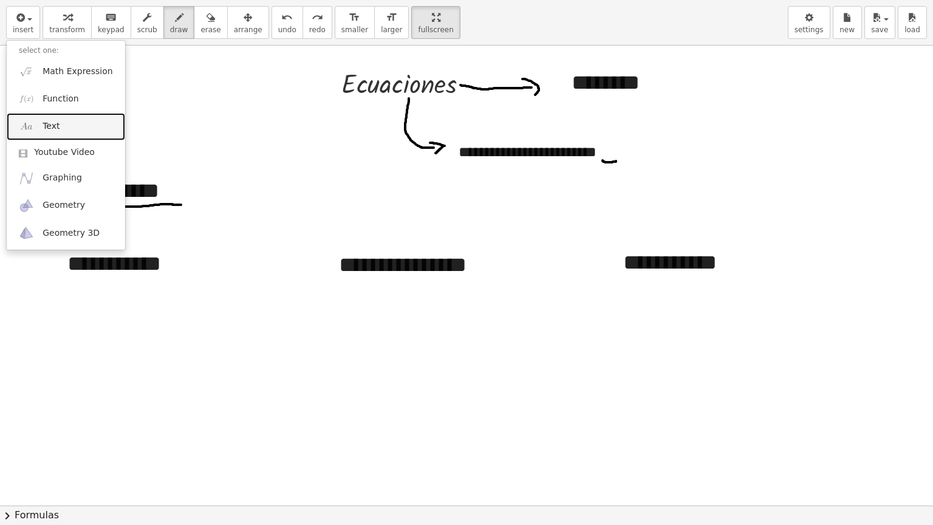
click at [53, 120] on span "Text" at bounding box center [51, 126] width 17 height 12
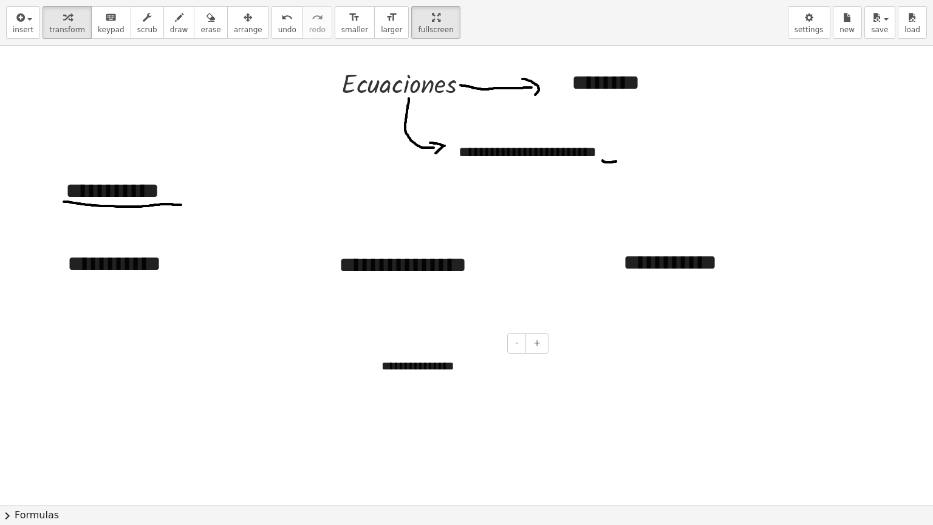
click at [443, 375] on div "**********" at bounding box center [460, 366] width 182 height 42
click at [457, 371] on div "**********" at bounding box center [460, 366] width 182 height 42
click at [491, 426] on div at bounding box center [466, 504] width 933 height 920
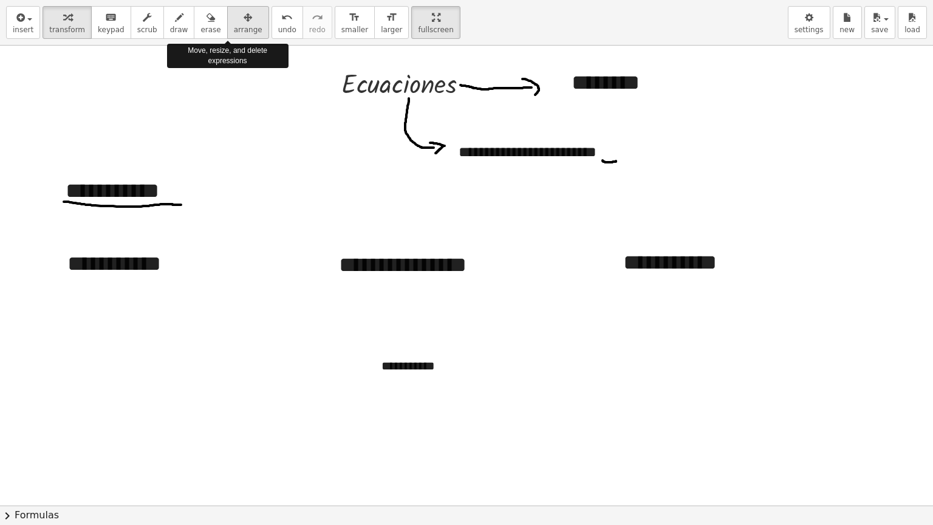
click at [244, 24] on icon "button" at bounding box center [248, 17] width 9 height 15
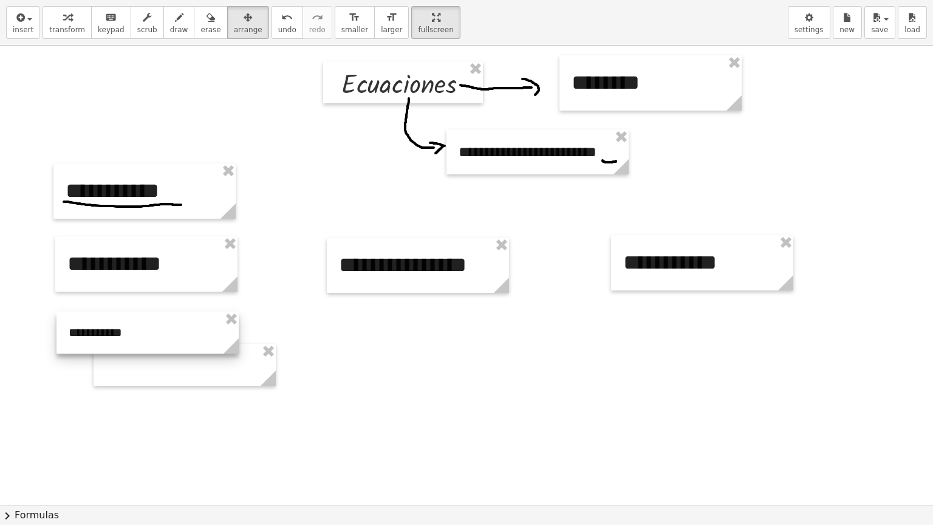
drag, startPoint x: 447, startPoint y: 360, endPoint x: 134, endPoint y: 326, distance: 314.6
click at [134, 326] on div at bounding box center [147, 333] width 182 height 42
click at [144, 345] on div at bounding box center [147, 333] width 182 height 42
click at [139, 340] on div at bounding box center [147, 333] width 182 height 42
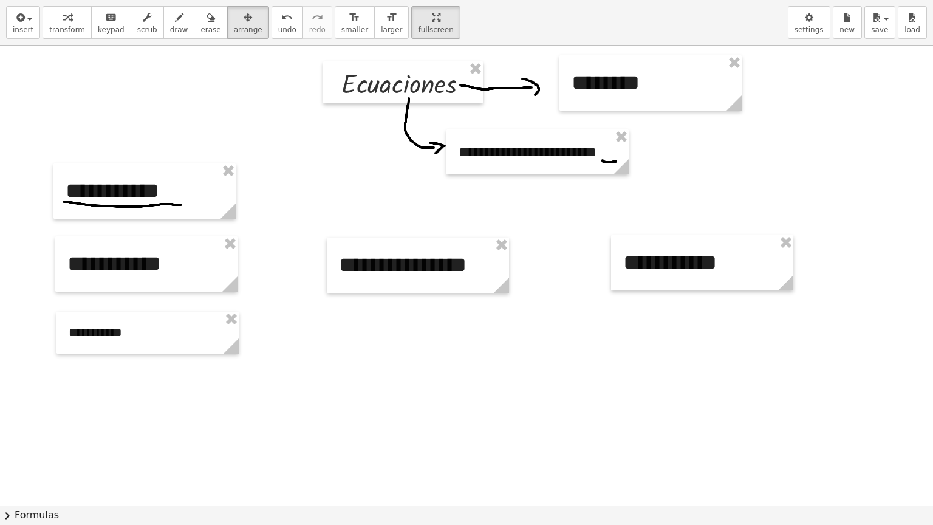
click at [165, 388] on div at bounding box center [466, 504] width 933 height 920
click at [130, 327] on div at bounding box center [147, 333] width 182 height 42
click at [418, 29] on span "fullscreen" at bounding box center [435, 30] width 35 height 9
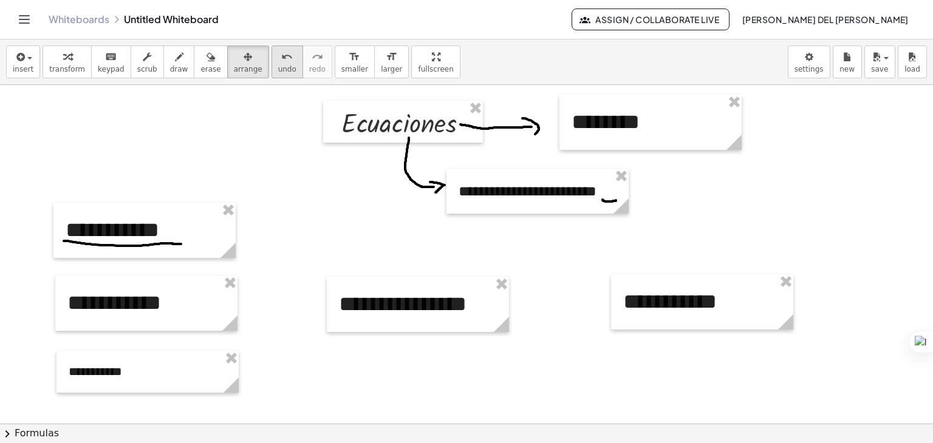
click at [272, 65] on button "undo undo" at bounding box center [288, 62] width 32 height 33
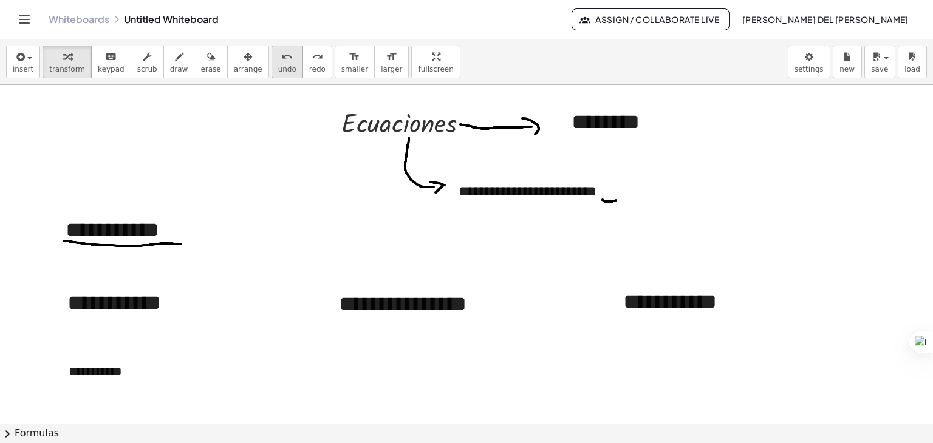
click at [272, 65] on button "undo undo" at bounding box center [288, 62] width 32 height 33
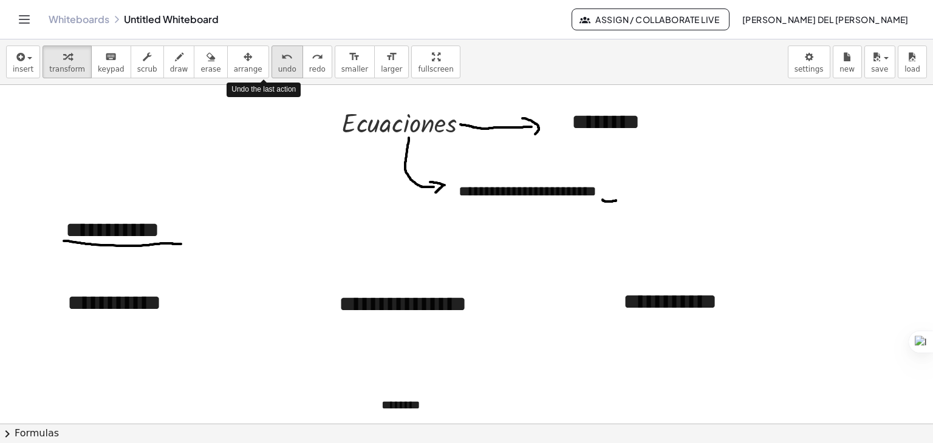
click at [272, 65] on button "undo undo" at bounding box center [288, 62] width 32 height 33
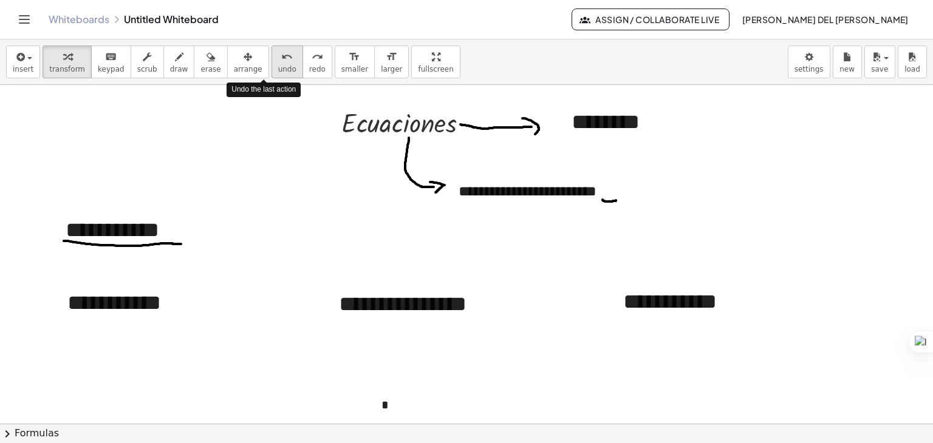
click at [272, 65] on button "undo undo" at bounding box center [288, 62] width 32 height 33
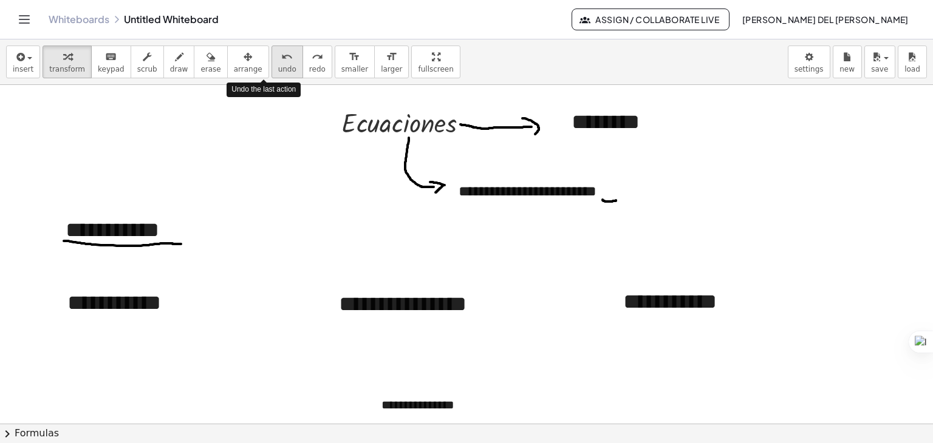
click at [272, 65] on button "undo undo" at bounding box center [288, 62] width 32 height 33
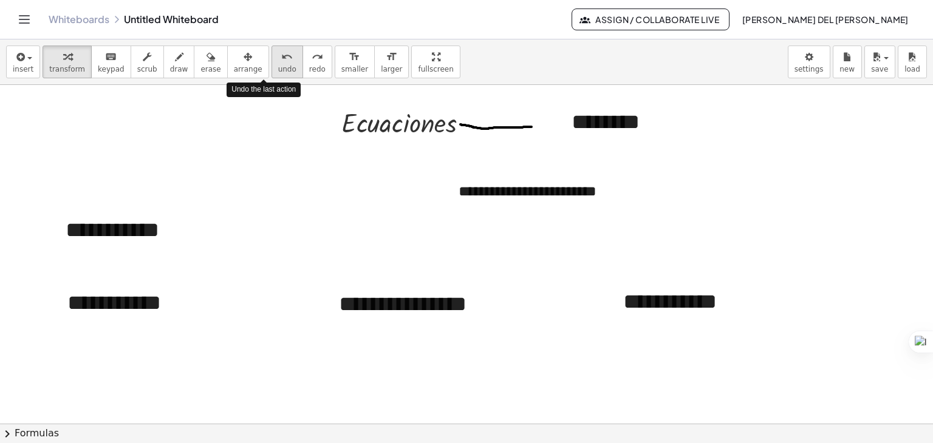
click at [272, 65] on button "undo undo" at bounding box center [288, 62] width 32 height 33
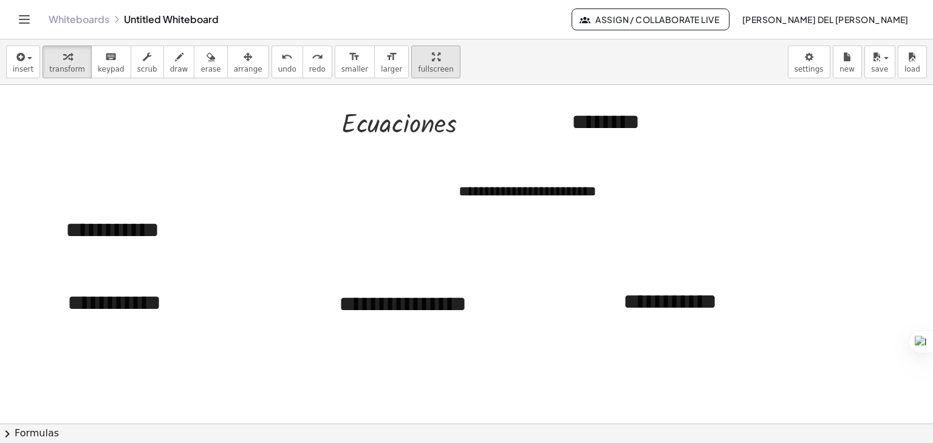
click at [409, 127] on div "**********" at bounding box center [466, 241] width 933 height 404
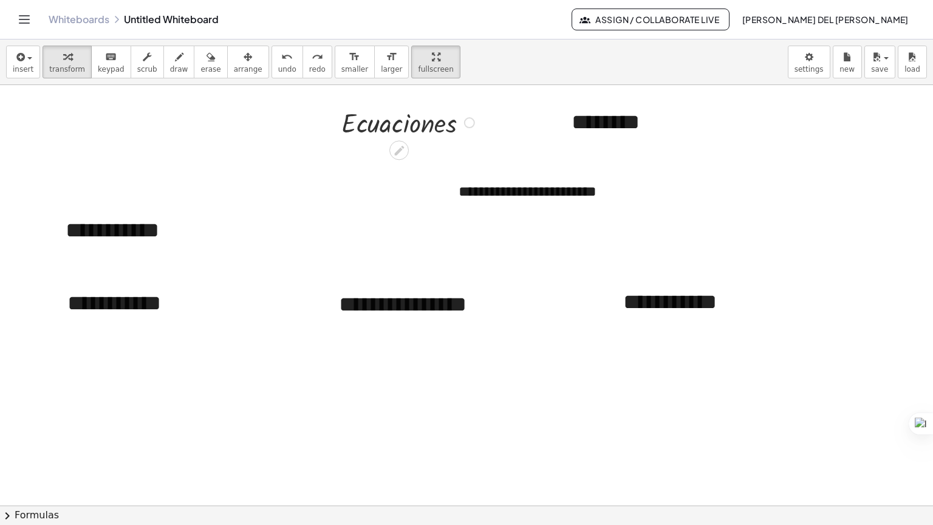
click at [459, 104] on div at bounding box center [409, 122] width 149 height 36
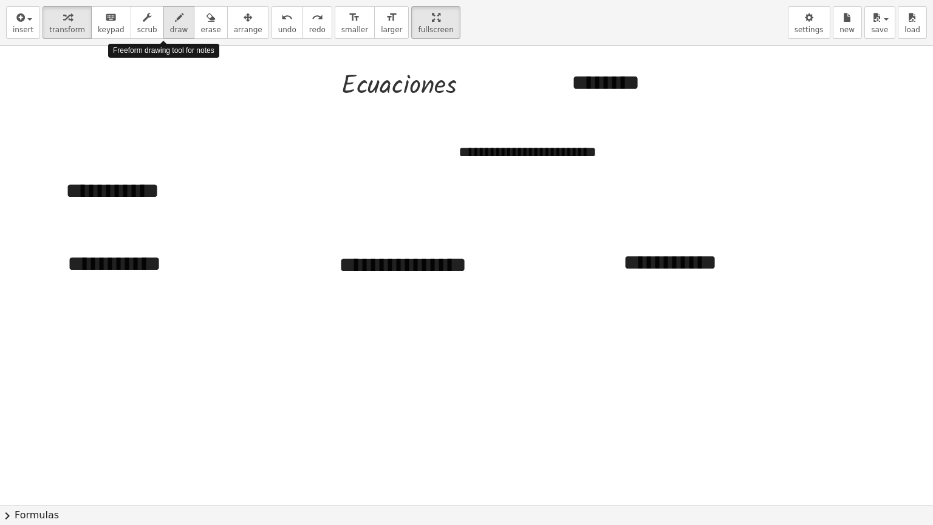
click at [175, 22] on icon "button" at bounding box center [179, 17] width 9 height 15
drag, startPoint x: 459, startPoint y: 92, endPoint x: 520, endPoint y: 89, distance: 60.9
click at [520, 89] on div at bounding box center [466, 504] width 933 height 920
drag, startPoint x: 516, startPoint y: 84, endPoint x: 527, endPoint y: 91, distance: 12.3
click at [527, 91] on div at bounding box center [466, 504] width 933 height 920
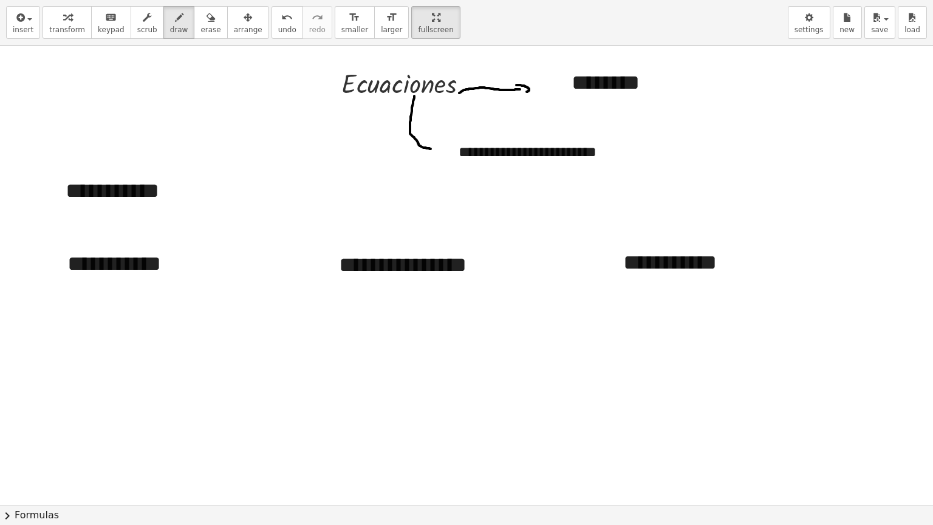
drag, startPoint x: 414, startPoint y: 95, endPoint x: 431, endPoint y: 148, distance: 55.5
click at [431, 148] on div at bounding box center [466, 504] width 933 height 920
drag, startPoint x: 428, startPoint y: 144, endPoint x: 431, endPoint y: 154, distance: 10.2
click at [431, 154] on div at bounding box center [466, 504] width 933 height 920
drag, startPoint x: 602, startPoint y: 157, endPoint x: 614, endPoint y: 157, distance: 12.1
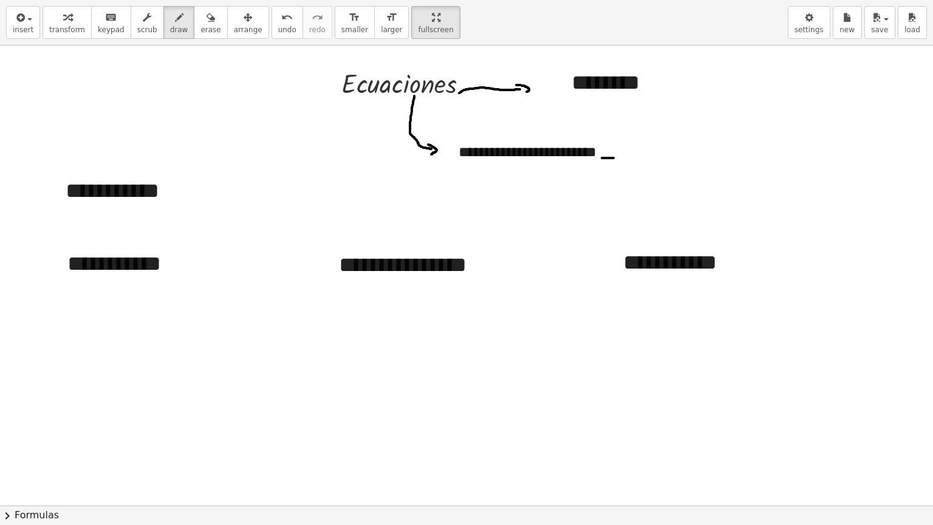
click at [614, 157] on div at bounding box center [466, 504] width 933 height 920
drag, startPoint x: 62, startPoint y: 200, endPoint x: 178, endPoint y: 207, distance: 116.3
click at [178, 207] on div at bounding box center [466, 504] width 933 height 920
click at [281, 18] on icon "undo" at bounding box center [287, 17] width 12 height 15
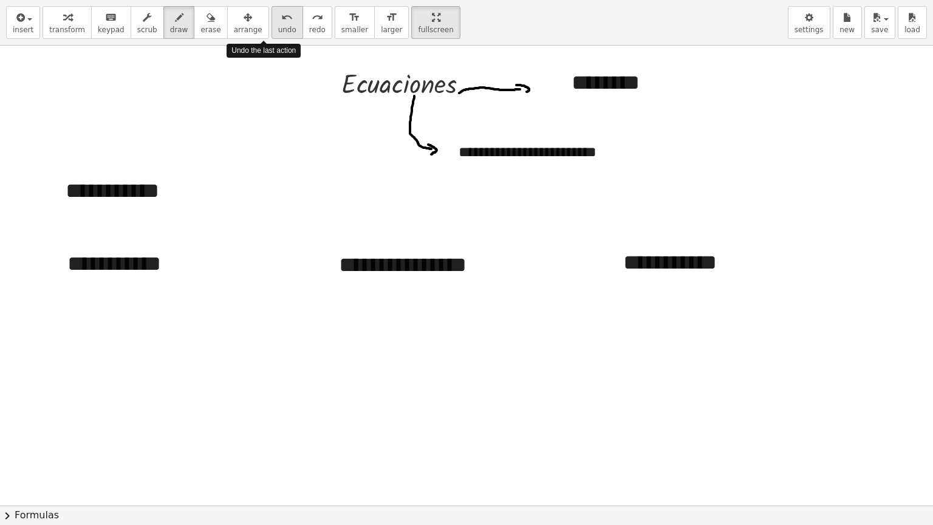
click at [281, 18] on icon "undo" at bounding box center [287, 17] width 12 height 15
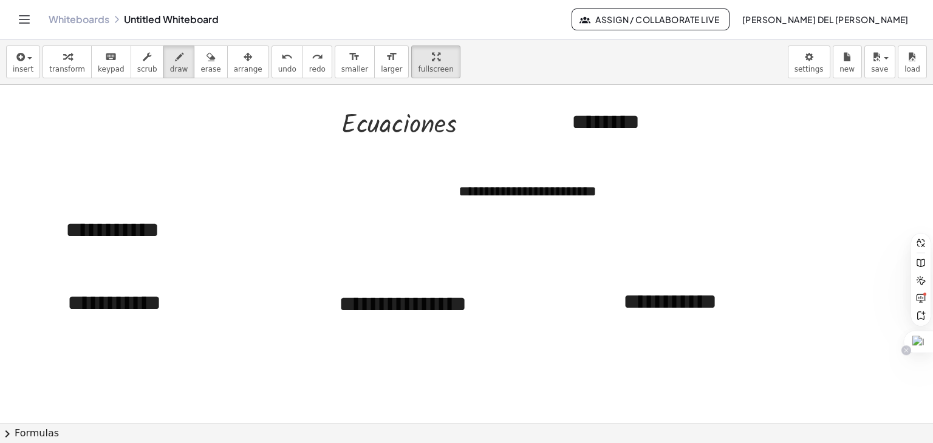
click at [906, 349] on icon at bounding box center [906, 350] width 6 height 6
click at [872, 368] on span "Desactivar en este sitio" at bounding box center [835, 372] width 86 height 10
click at [411, 74] on button "fullscreen" at bounding box center [435, 62] width 49 height 33
click at [402, 116] on div "**********" at bounding box center [466, 241] width 933 height 404
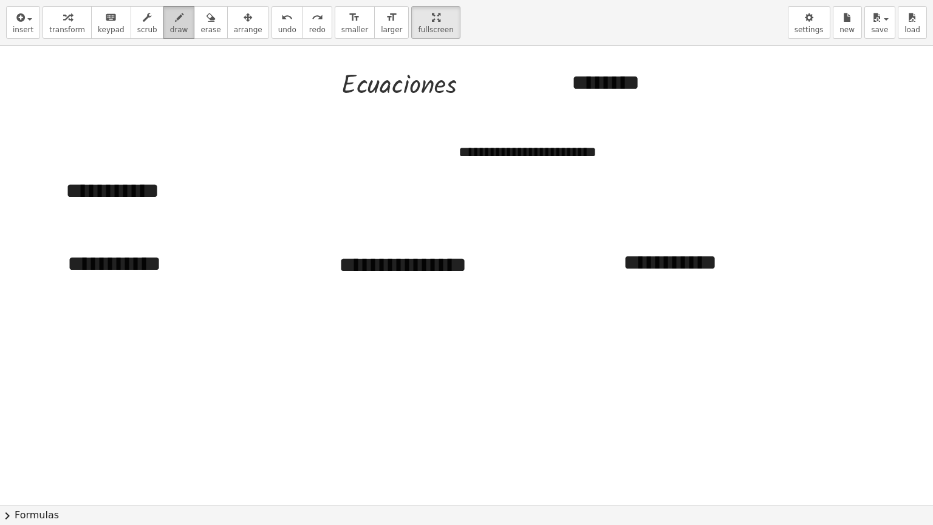
click at [170, 18] on div "button" at bounding box center [179, 17] width 18 height 15
drag, startPoint x: 463, startPoint y: 87, endPoint x: 542, endPoint y: 87, distance: 79.0
click at [542, 87] on div at bounding box center [466, 504] width 933 height 920
drag, startPoint x: 538, startPoint y: 81, endPoint x: 544, endPoint y: 90, distance: 10.6
click at [544, 90] on div at bounding box center [466, 504] width 933 height 920
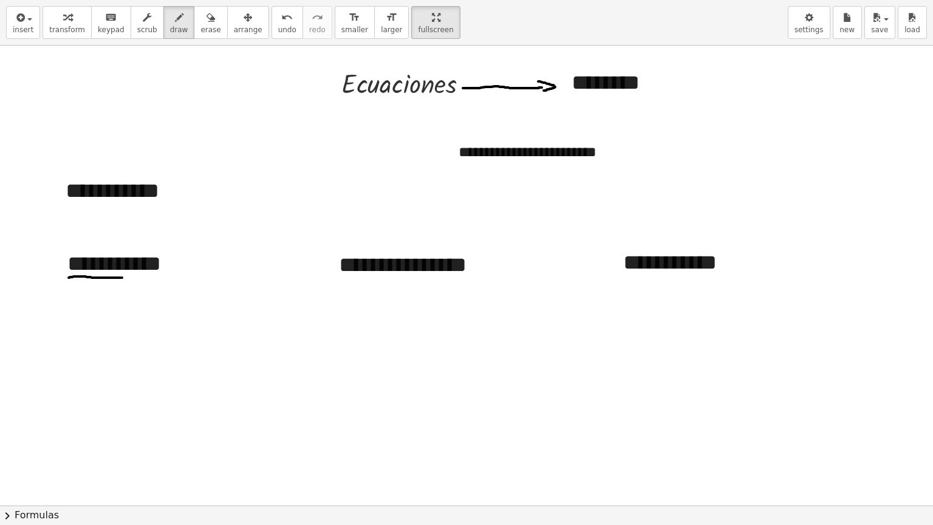
drag, startPoint x: 69, startPoint y: 277, endPoint x: 123, endPoint y: 277, distance: 54.1
click at [123, 277] on div at bounding box center [466, 504] width 933 height 920
drag, startPoint x: 151, startPoint y: 274, endPoint x: 174, endPoint y: 275, distance: 23.1
click at [174, 275] on div at bounding box center [466, 504] width 933 height 920
drag, startPoint x: 341, startPoint y: 275, endPoint x: 387, endPoint y: 272, distance: 46.2
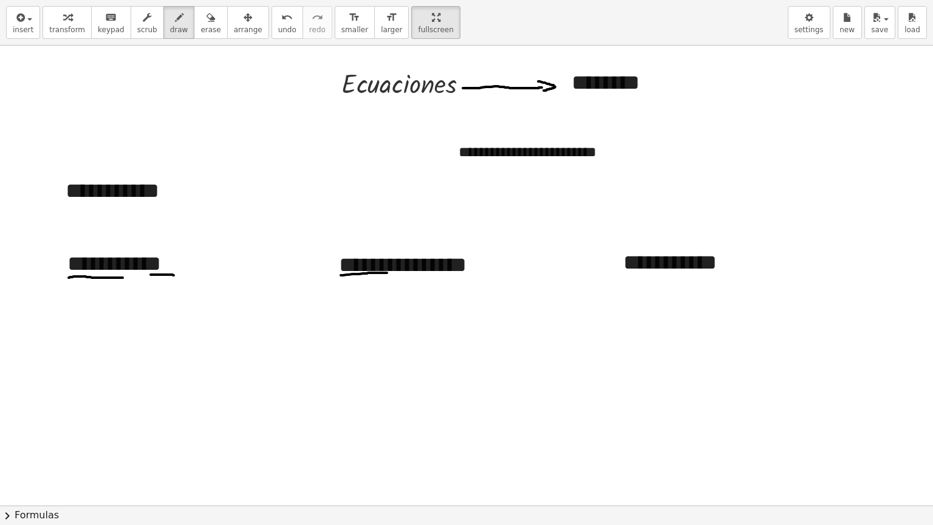
click at [387, 272] on div at bounding box center [466, 504] width 933 height 920
drag, startPoint x: 423, startPoint y: 275, endPoint x: 460, endPoint y: 275, distance: 37.7
click at [460, 275] on div at bounding box center [466, 504] width 933 height 920
drag, startPoint x: 629, startPoint y: 272, endPoint x: 672, endPoint y: 272, distance: 43.1
click at [672, 272] on div at bounding box center [466, 504] width 933 height 920
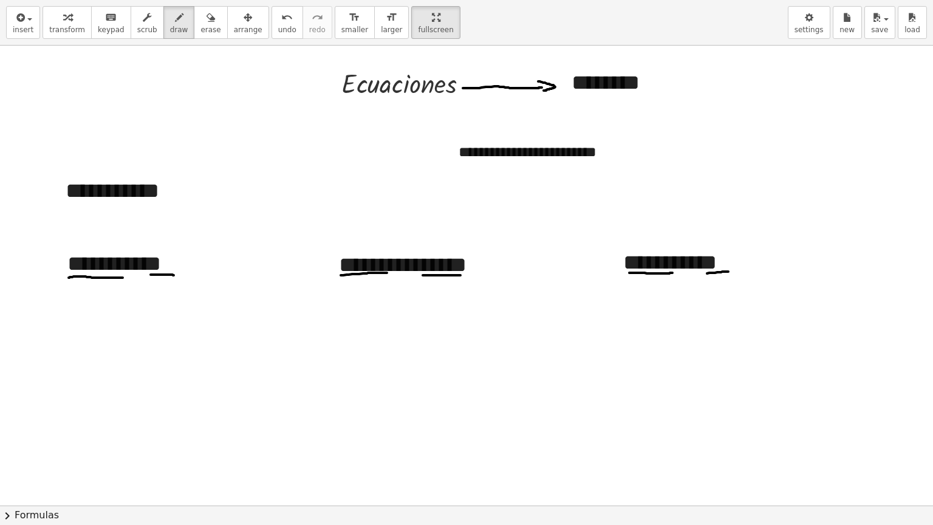
drag, startPoint x: 707, startPoint y: 273, endPoint x: 729, endPoint y: 271, distance: 21.9
click at [729, 271] on div at bounding box center [466, 504] width 933 height 920
drag, startPoint x: 400, startPoint y: 95, endPoint x: 431, endPoint y: 152, distance: 64.4
click at [431, 152] on div at bounding box center [466, 504] width 933 height 920
drag, startPoint x: 430, startPoint y: 145, endPoint x: 434, endPoint y: 155, distance: 11.0
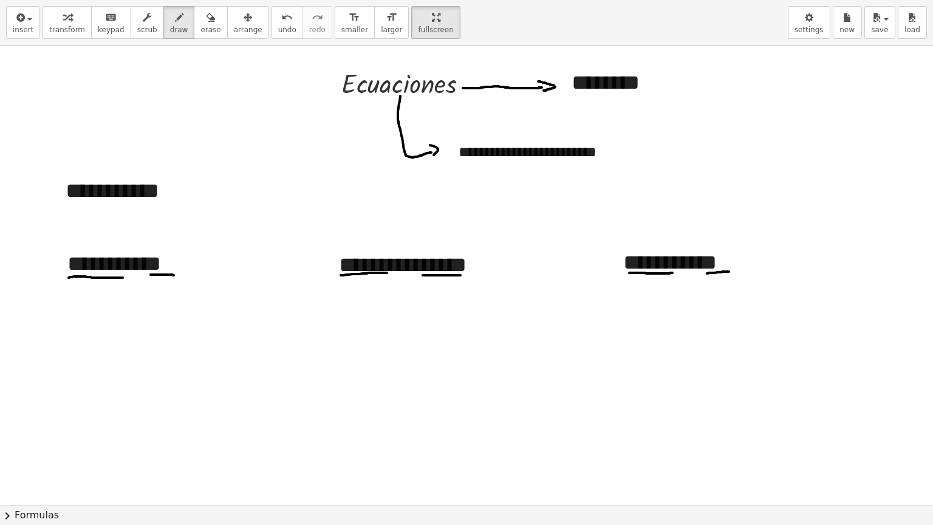
click at [434, 155] on div at bounding box center [466, 504] width 933 height 920
drag, startPoint x: 597, startPoint y: 158, endPoint x: 618, endPoint y: 163, distance: 21.4
click at [618, 163] on div at bounding box center [466, 504] width 933 height 920
drag, startPoint x: 66, startPoint y: 200, endPoint x: 183, endPoint y: 200, distance: 117.2
click at [183, 200] on div at bounding box center [466, 504] width 933 height 920
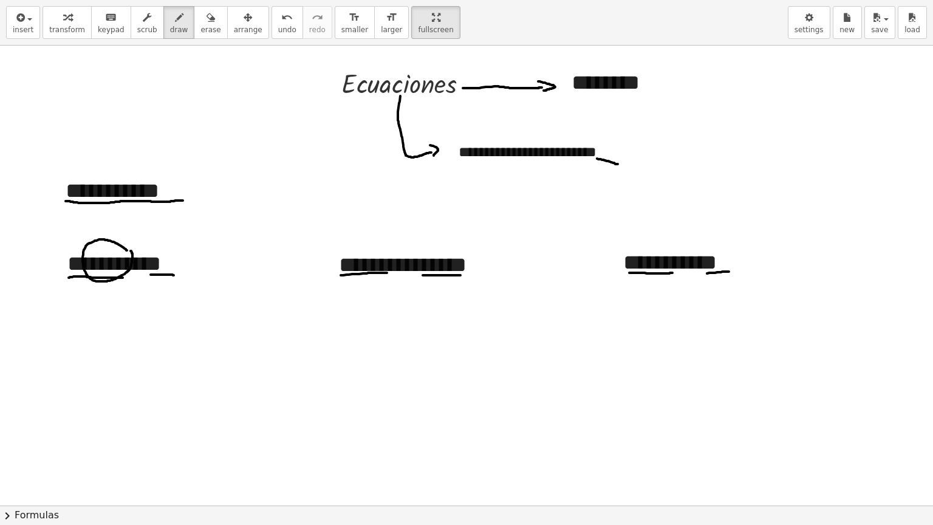
click at [130, 250] on div at bounding box center [466, 504] width 933 height 920
drag, startPoint x: 121, startPoint y: 241, endPoint x: 187, endPoint y: 244, distance: 65.7
click at [187, 244] on div at bounding box center [466, 504] width 933 height 920
drag, startPoint x: 187, startPoint y: 242, endPoint x: 182, endPoint y: 249, distance: 8.3
click at [182, 249] on div at bounding box center [466, 504] width 933 height 920
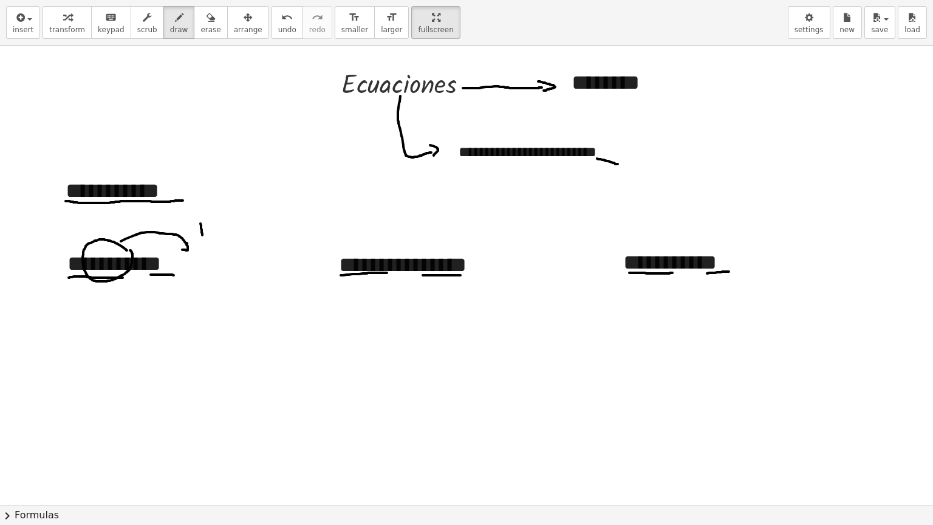
drag, startPoint x: 200, startPoint y: 223, endPoint x: 202, endPoint y: 236, distance: 13.5
click at [202, 236] on div at bounding box center [466, 504] width 933 height 920
click at [278, 27] on span "undo" at bounding box center [287, 30] width 18 height 9
click at [203, 233] on div at bounding box center [466, 504] width 933 height 920
drag, startPoint x: 209, startPoint y: 230, endPoint x: 216, endPoint y: 240, distance: 11.8
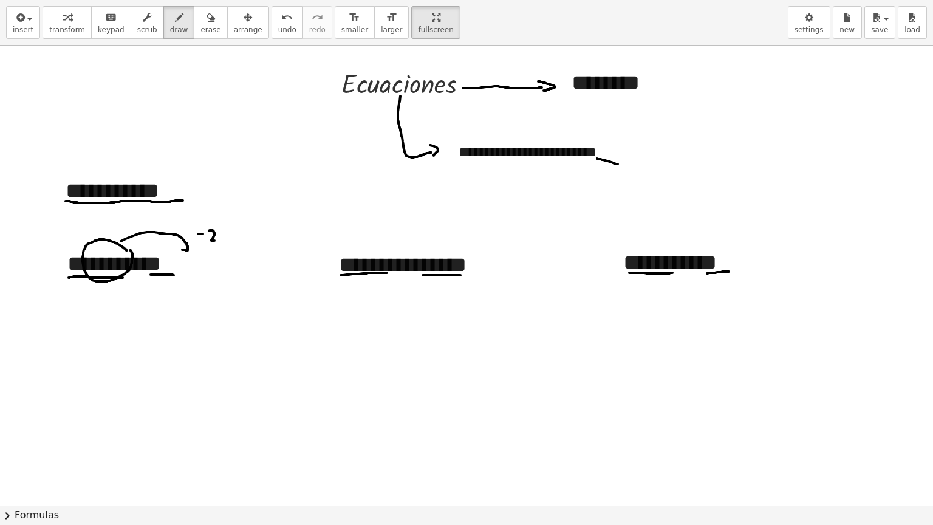
click at [216, 240] on div at bounding box center [466, 504] width 933 height 920
click at [228, 231] on div at bounding box center [466, 504] width 933 height 920
click at [278, 28] on span "undo" at bounding box center [287, 30] width 18 height 9
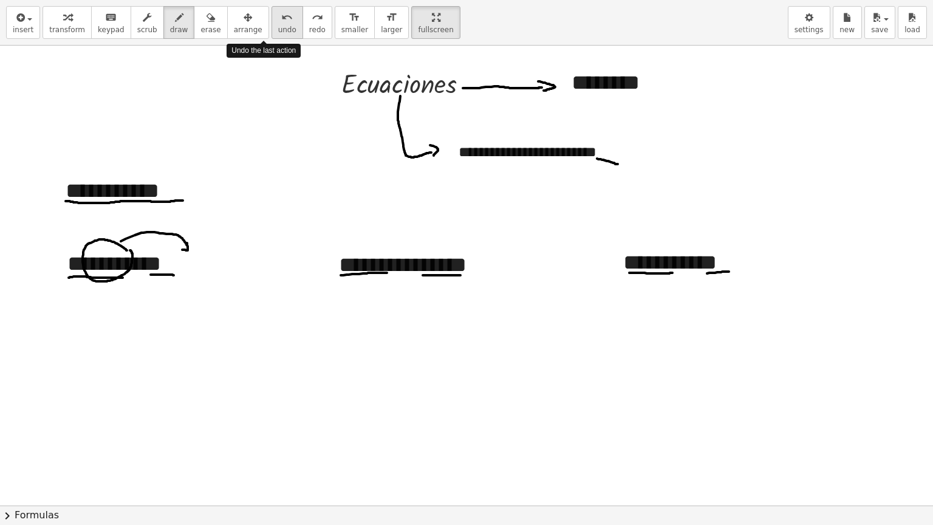
click at [278, 28] on span "undo" at bounding box center [287, 30] width 18 height 9
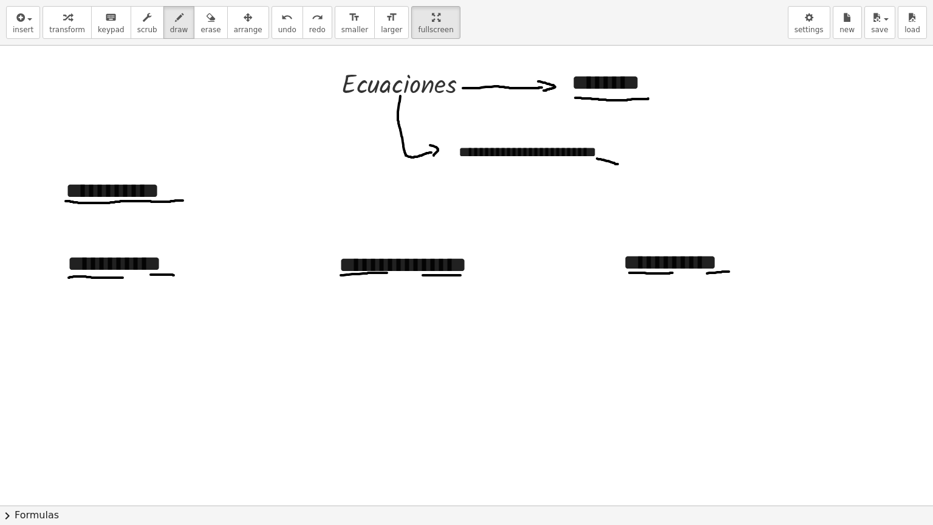
drag, startPoint x: 575, startPoint y: 97, endPoint x: 648, endPoint y: 98, distance: 72.9
click at [648, 98] on div at bounding box center [466, 504] width 933 height 920
drag, startPoint x: 65, startPoint y: 250, endPoint x: 127, endPoint y: 246, distance: 62.1
click at [127, 246] on div at bounding box center [466, 504] width 933 height 920
click at [28, 15] on div "button" at bounding box center [23, 17] width 21 height 15
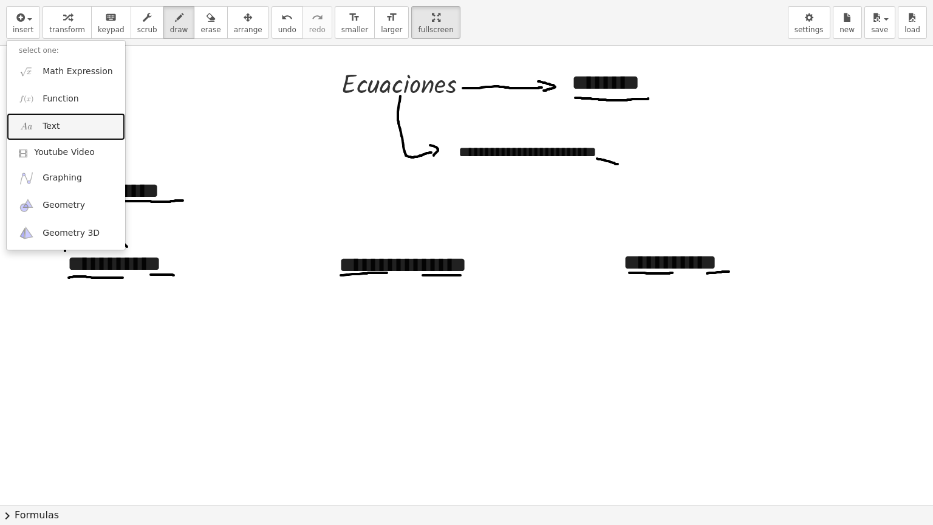
click at [66, 134] on link "Text" at bounding box center [66, 126] width 118 height 27
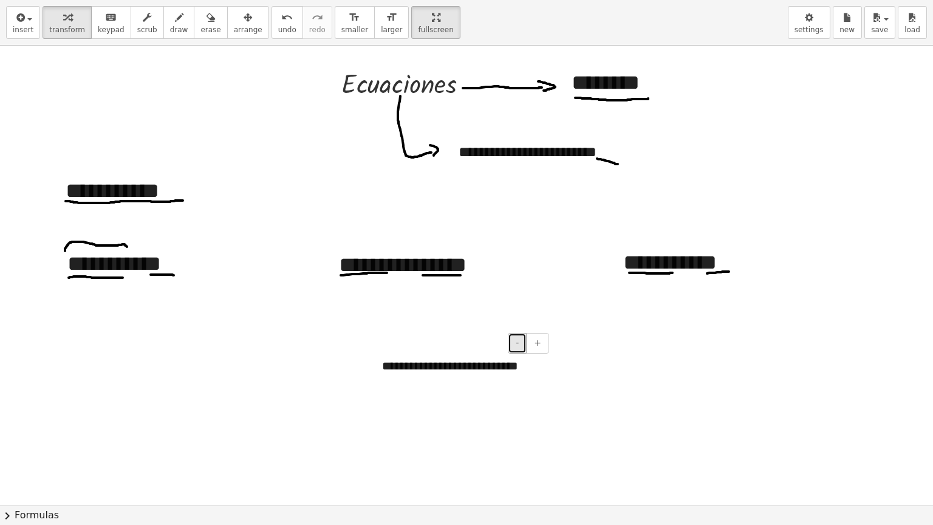
click at [522, 346] on button "-" at bounding box center [517, 343] width 19 height 21
click at [234, 30] on span "arrange" at bounding box center [248, 30] width 29 height 9
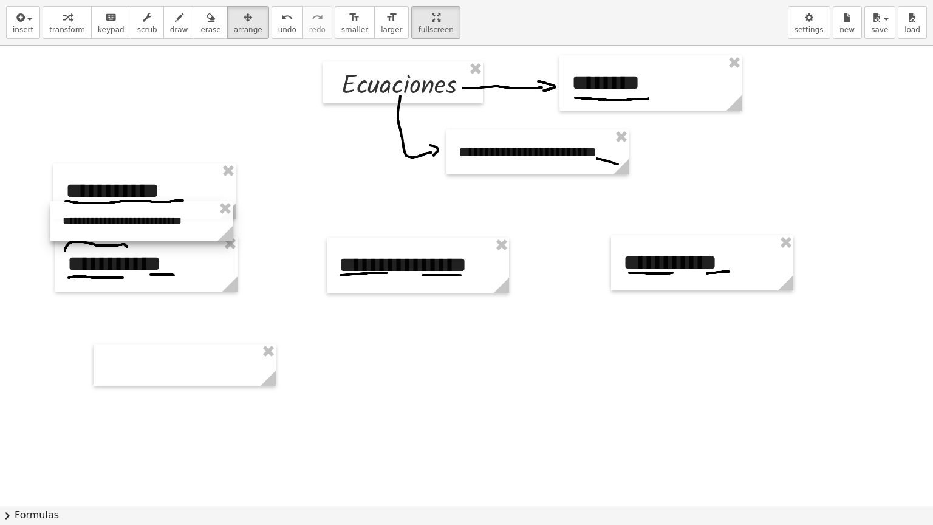
drag, startPoint x: 432, startPoint y: 378, endPoint x: 112, endPoint y: 234, distance: 350.5
click at [112, 234] on div at bounding box center [141, 221] width 182 height 40
click at [175, 16] on icon "button" at bounding box center [179, 17] width 9 height 15
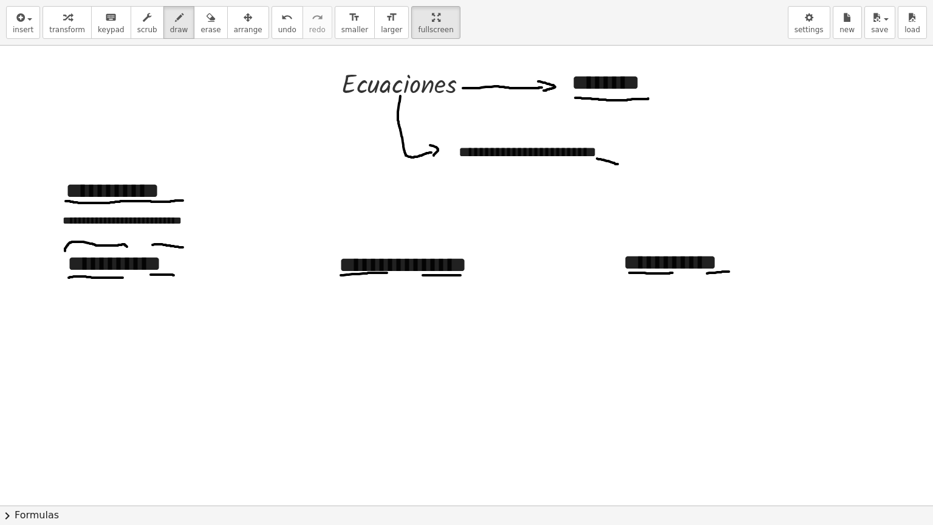
drag, startPoint x: 152, startPoint y: 244, endPoint x: 183, endPoint y: 247, distance: 30.5
click at [183, 247] on div at bounding box center [466, 504] width 933 height 920
drag, startPoint x: 88, startPoint y: 281, endPoint x: 126, endPoint y: 281, distance: 37.7
click at [126, 281] on div at bounding box center [466, 504] width 933 height 920
click at [21, 18] on icon "button" at bounding box center [19, 17] width 11 height 15
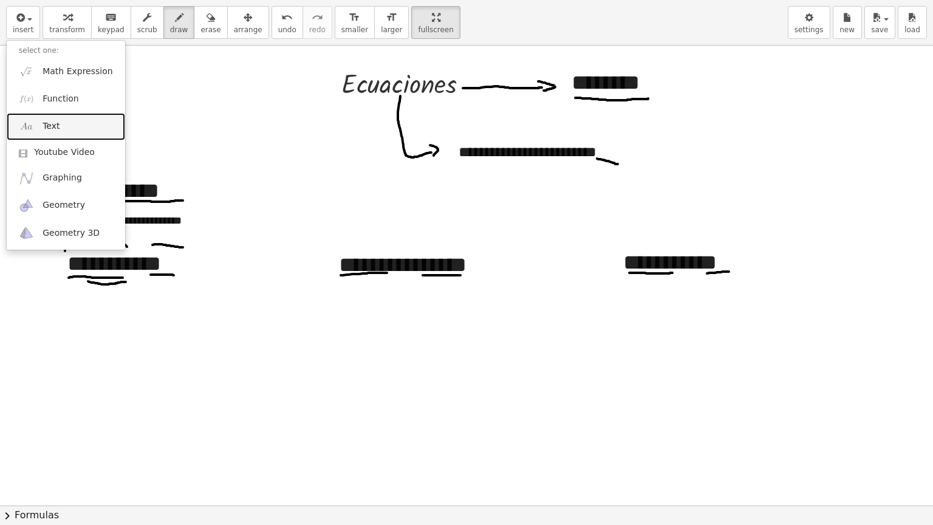
click at [49, 127] on span "Text" at bounding box center [51, 126] width 17 height 12
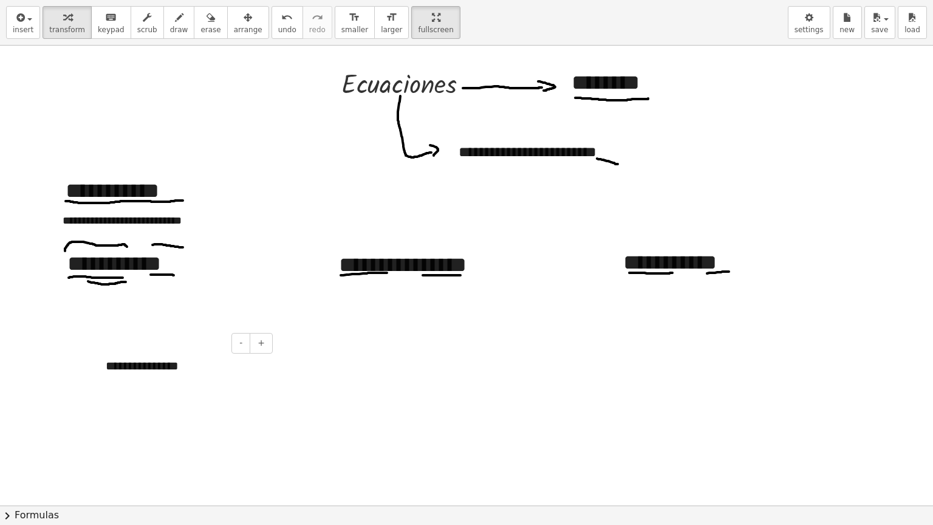
click at [159, 364] on div "**********" at bounding box center [185, 366] width 182 height 42
click at [190, 369] on div "**********" at bounding box center [185, 366] width 182 height 42
drag, startPoint x: 190, startPoint y: 369, endPoint x: 100, endPoint y: 355, distance: 91.6
click at [100, 355] on div "**********" at bounding box center [185, 366] width 182 height 42
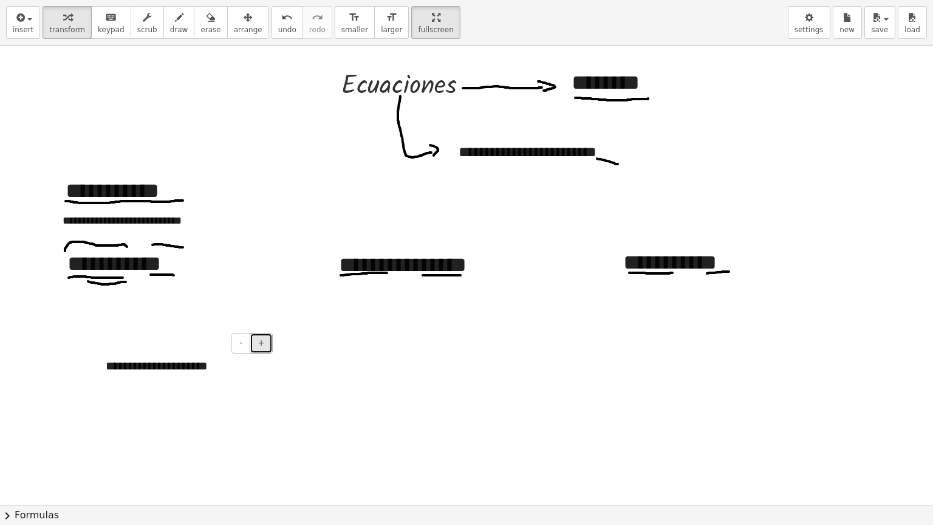
click at [258, 344] on button "+" at bounding box center [261, 343] width 23 height 21
click at [244, 24] on icon "button" at bounding box center [248, 17] width 9 height 15
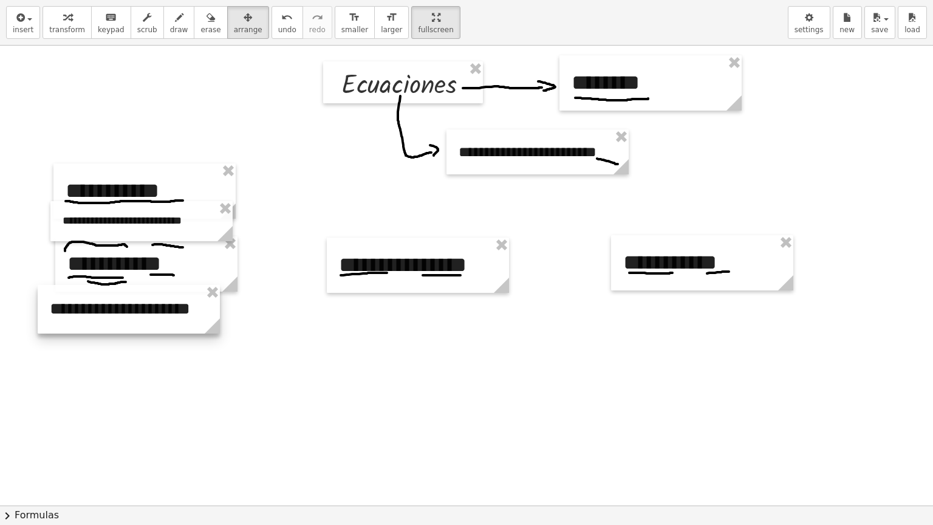
drag, startPoint x: 230, startPoint y: 357, endPoint x: 174, endPoint y: 296, distance: 82.1
click at [174, 296] on div at bounding box center [129, 309] width 182 height 49
click at [245, 405] on div at bounding box center [466, 504] width 933 height 920
click at [19, 21] on icon "button" at bounding box center [19, 17] width 11 height 15
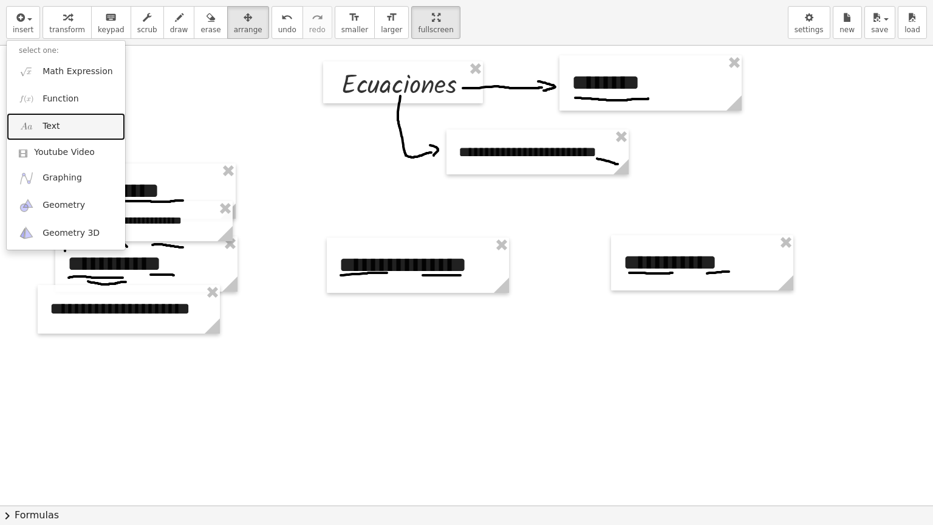
click at [70, 125] on link "Text" at bounding box center [66, 126] width 118 height 27
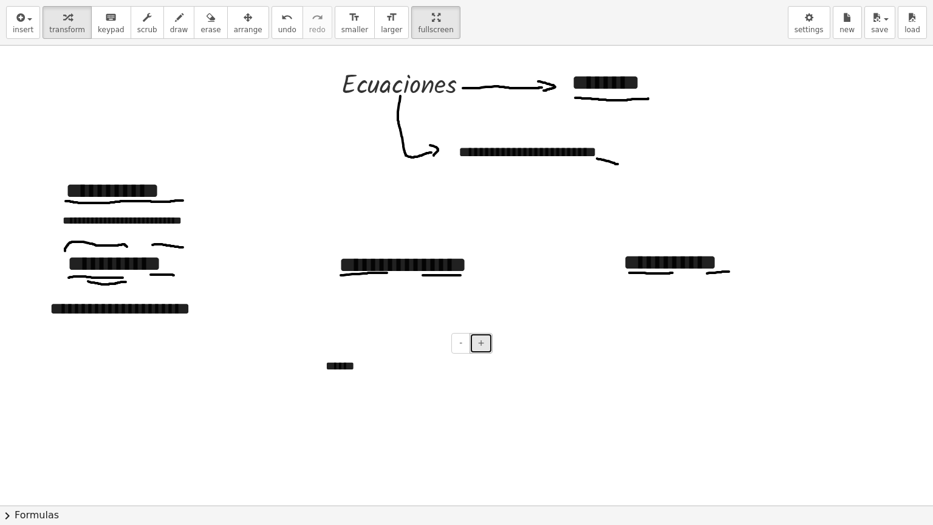
click at [480, 343] on span "+" at bounding box center [480, 343] width 7 height 10
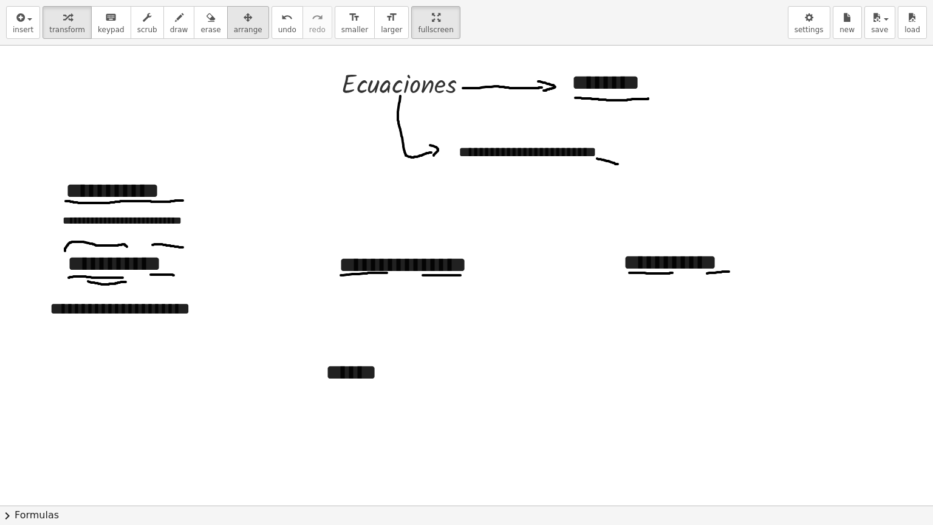
click at [244, 21] on icon "button" at bounding box center [248, 17] width 9 height 15
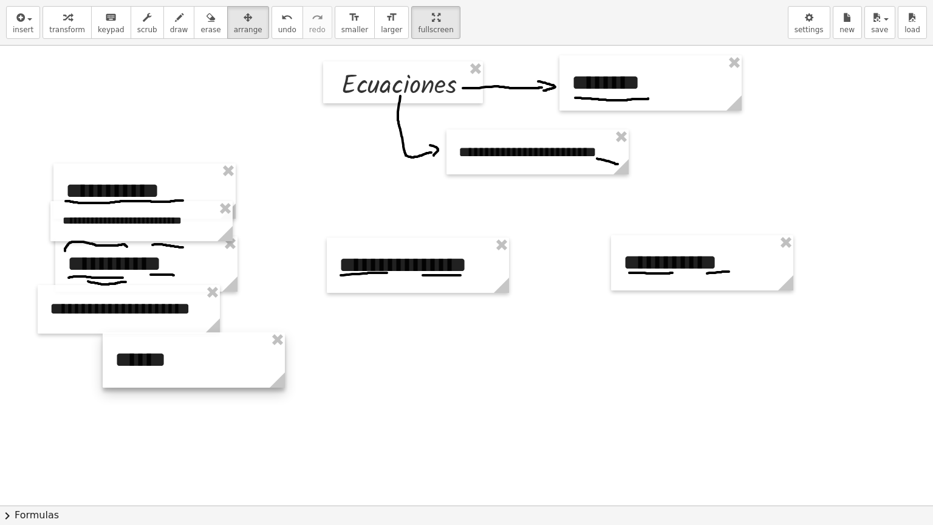
drag, startPoint x: 361, startPoint y: 364, endPoint x: 150, endPoint y: 351, distance: 211.2
click at [150, 351] on div at bounding box center [194, 359] width 182 height 55
click at [180, 424] on div at bounding box center [466, 504] width 933 height 920
click at [170, 26] on span "draw" at bounding box center [179, 30] width 18 height 9
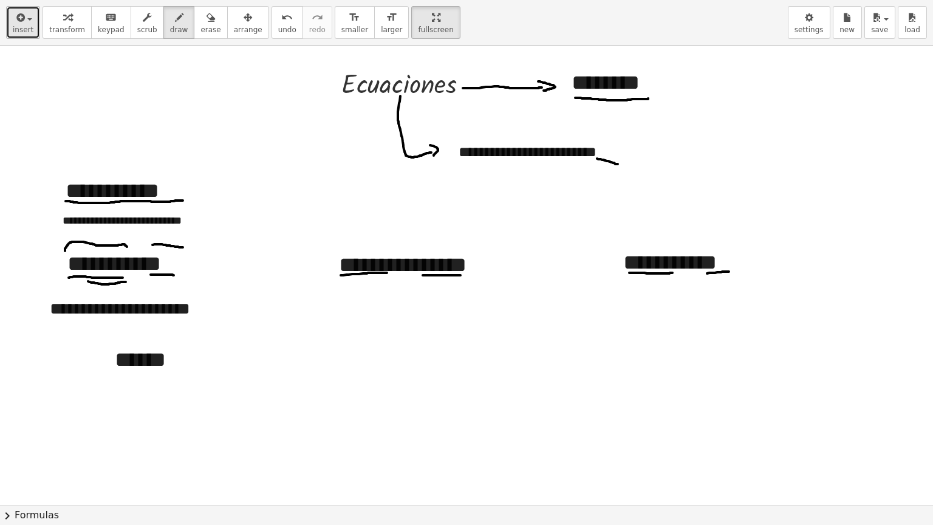
click at [10, 14] on button "insert" at bounding box center [23, 22] width 34 height 33
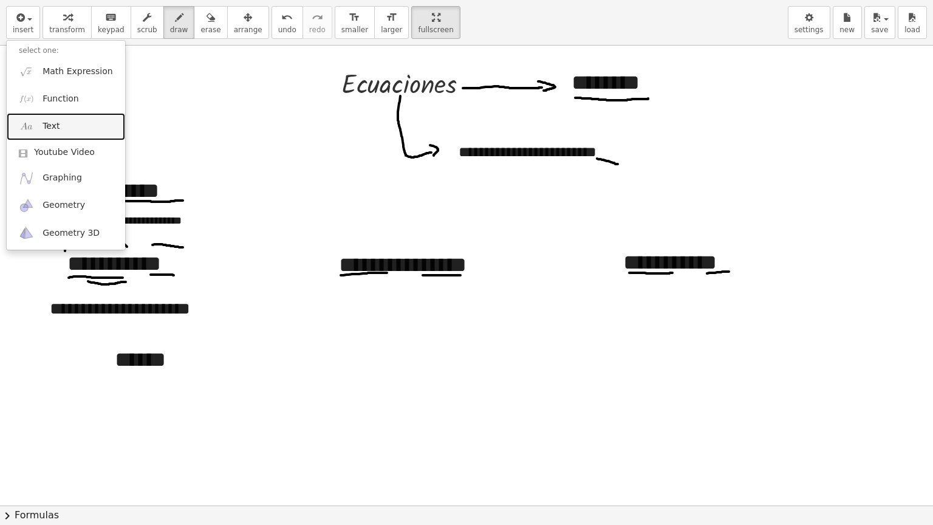
click at [44, 131] on span "Text" at bounding box center [51, 126] width 17 height 12
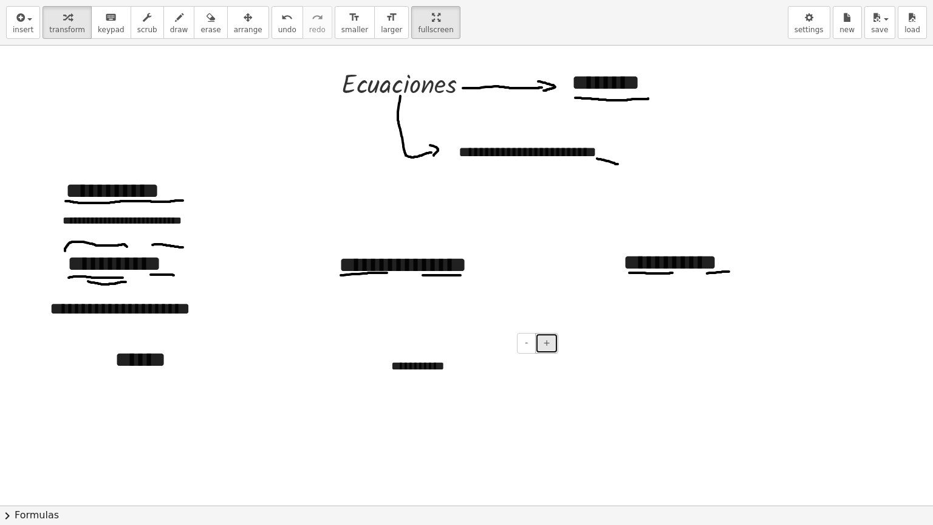
click at [544, 341] on button "+" at bounding box center [546, 343] width 23 height 21
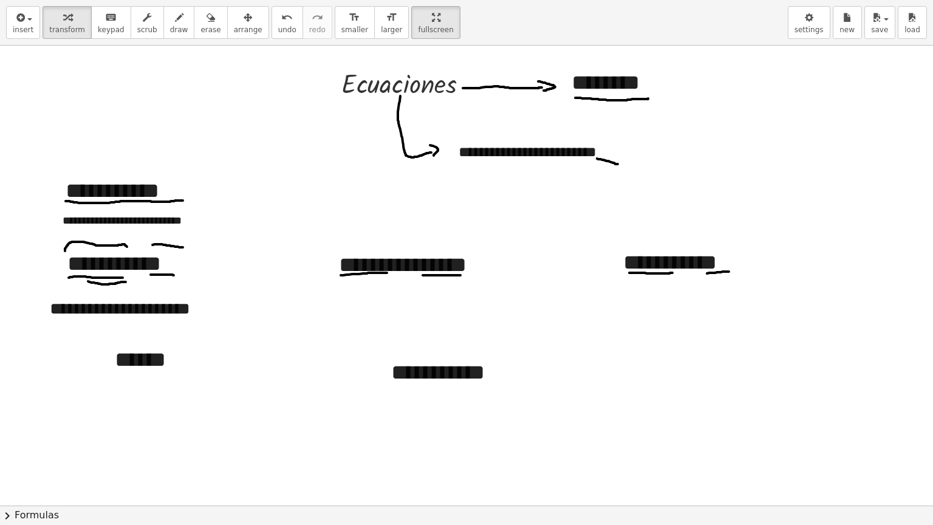
click at [400, 443] on div at bounding box center [466, 504] width 933 height 920
click at [234, 29] on span "arrange" at bounding box center [248, 30] width 29 height 9
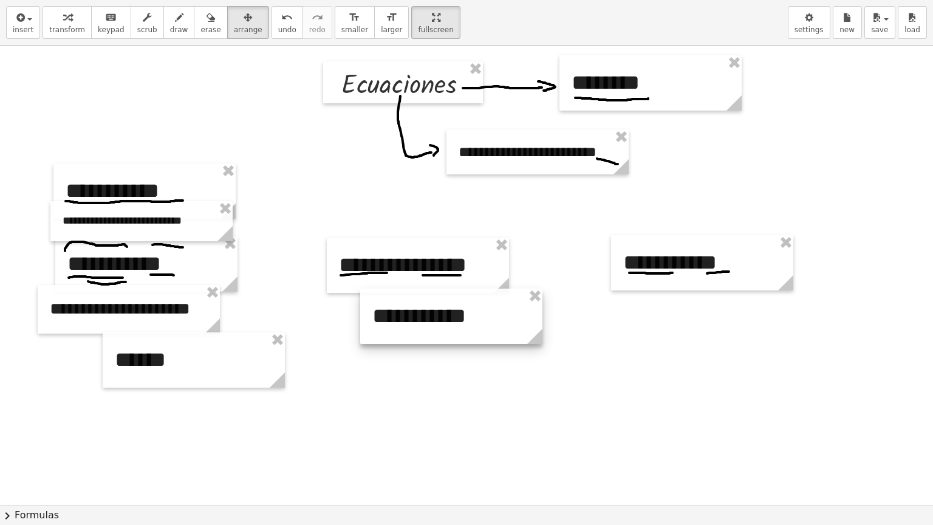
drag, startPoint x: 423, startPoint y: 379, endPoint x: 404, endPoint y: 323, distance: 59.6
click at [404, 323] on div at bounding box center [451, 316] width 182 height 55
click at [429, 398] on div at bounding box center [466, 504] width 933 height 920
click at [175, 17] on icon "button" at bounding box center [179, 17] width 9 height 15
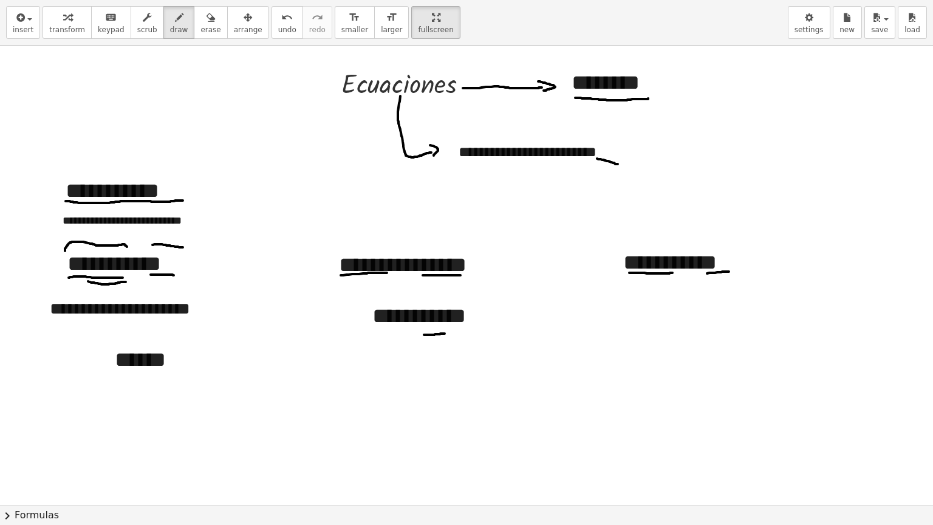
drag, startPoint x: 424, startPoint y: 334, endPoint x: 446, endPoint y: 333, distance: 21.9
click at [446, 333] on div at bounding box center [466, 504] width 933 height 920
click at [484, 315] on div at bounding box center [466, 504] width 933 height 920
click at [22, 18] on icon "button" at bounding box center [19, 17] width 11 height 15
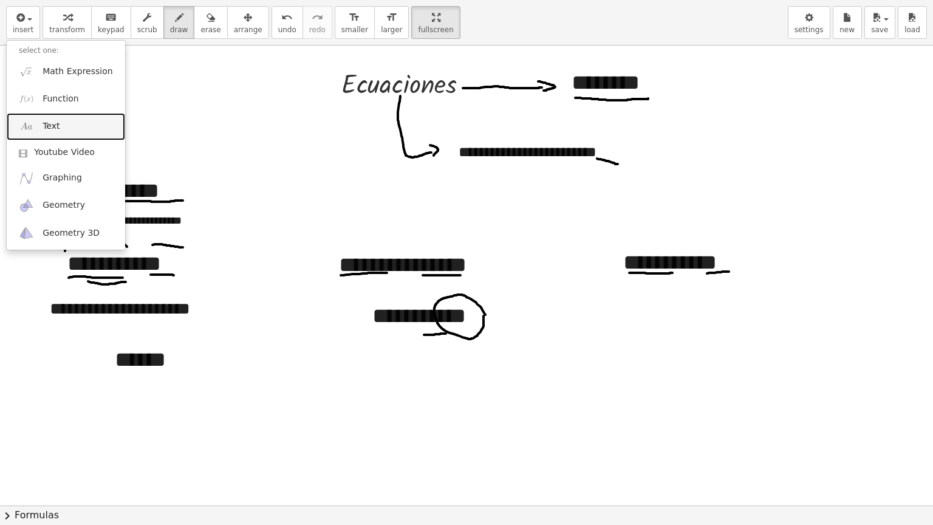
click at [53, 120] on span "Text" at bounding box center [51, 126] width 17 height 12
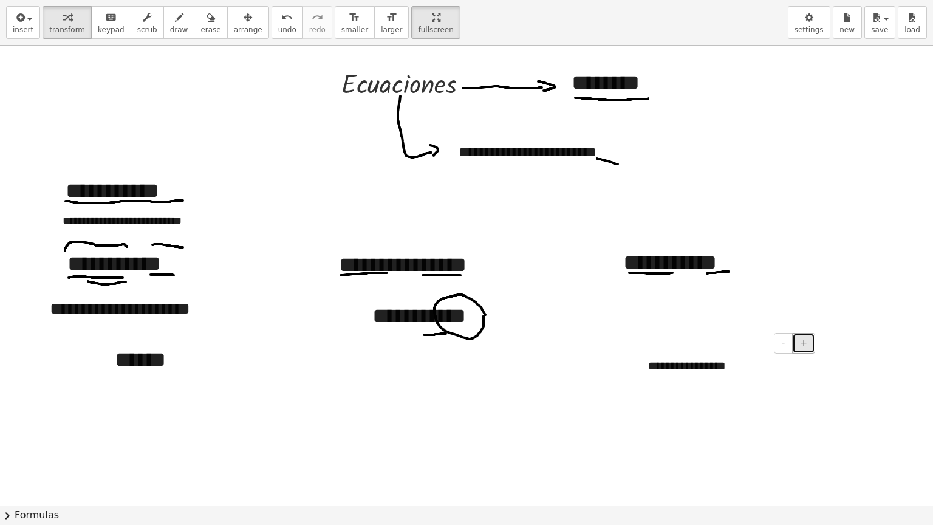
click at [806, 346] on span "+" at bounding box center [803, 343] width 7 height 10
click at [802, 346] on span "+" at bounding box center [803, 343] width 7 height 10
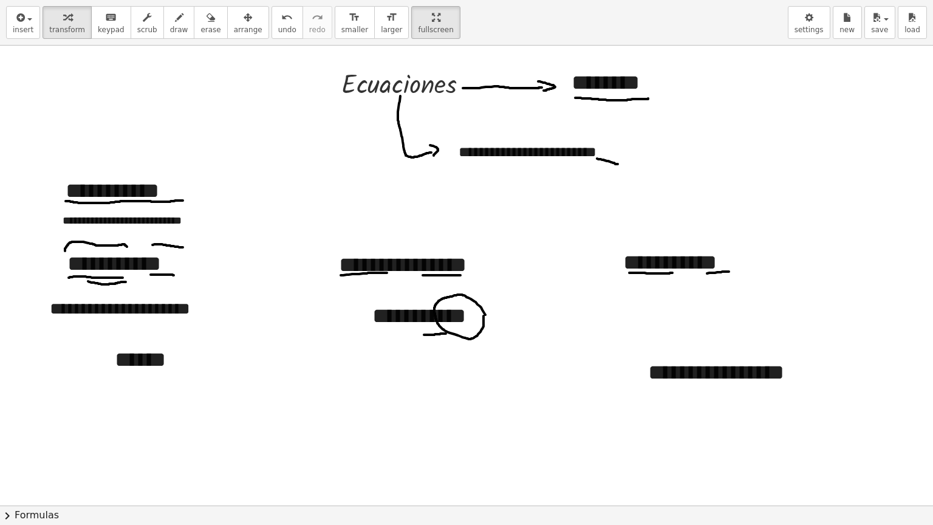
click at [723, 443] on div at bounding box center [466, 504] width 933 height 920
click at [230, 35] on button "arrange" at bounding box center [248, 22] width 42 height 33
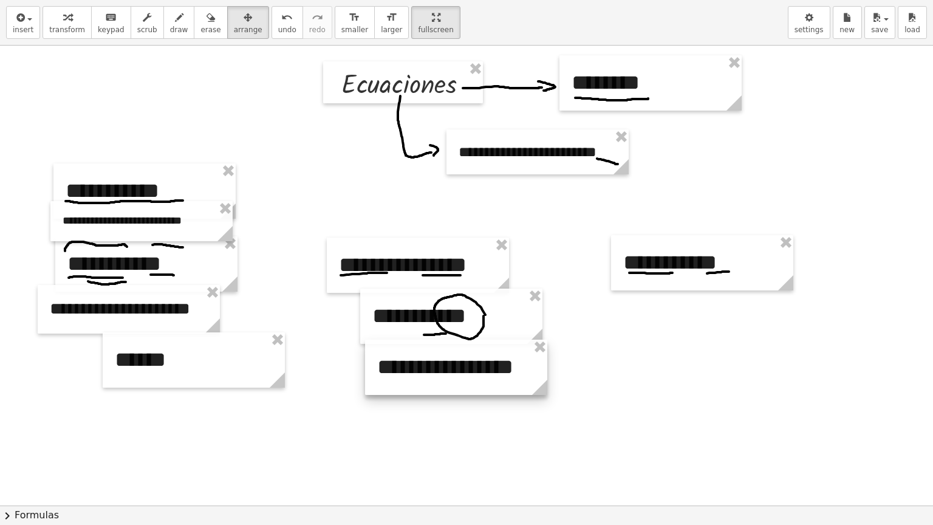
drag, startPoint x: 683, startPoint y: 383, endPoint x: 412, endPoint y: 378, distance: 271.0
click at [412, 378] on div at bounding box center [456, 367] width 182 height 55
click at [469, 443] on div at bounding box center [466, 504] width 933 height 920
click at [170, 21] on div "button" at bounding box center [179, 17] width 18 height 15
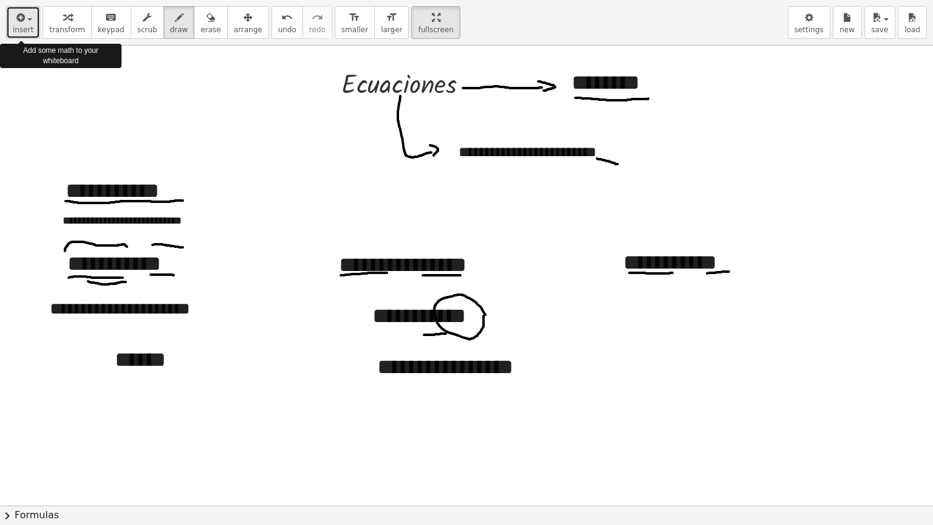
click at [27, 19] on span "button" at bounding box center [29, 19] width 5 height 2
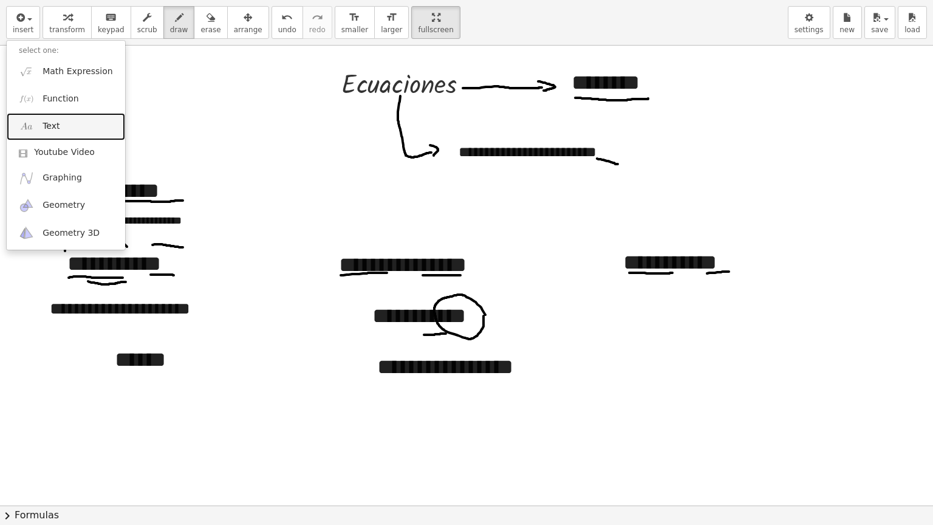
click at [84, 135] on link "Text" at bounding box center [66, 126] width 118 height 27
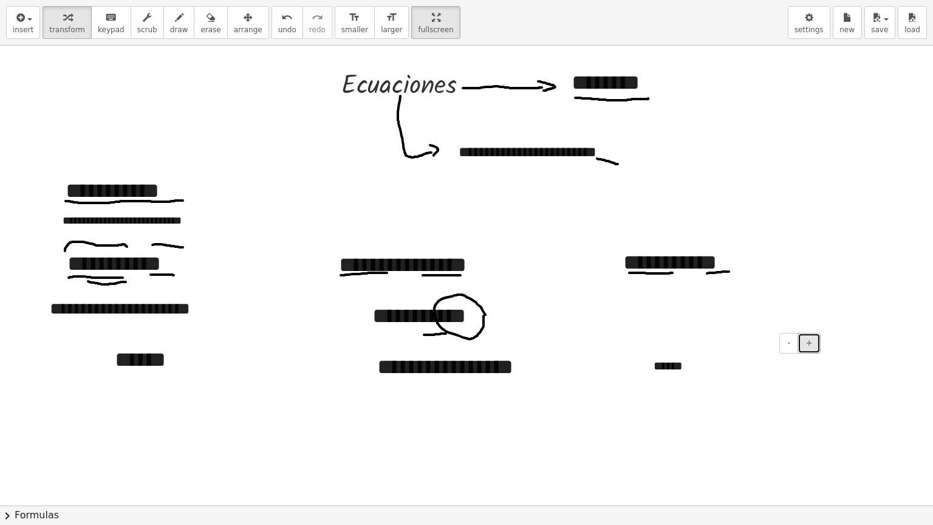
click at [808, 342] on span "+" at bounding box center [809, 343] width 7 height 10
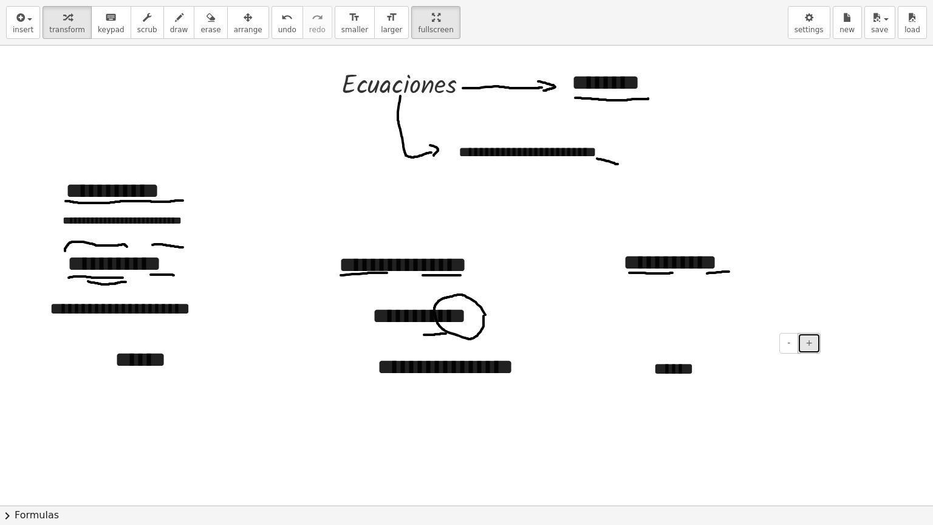
click at [808, 342] on span "+" at bounding box center [809, 343] width 7 height 10
click at [728, 385] on div "******" at bounding box center [733, 378] width 182 height 66
click at [835, 372] on div at bounding box center [466, 504] width 933 height 920
click at [726, 362] on div "******" at bounding box center [733, 378] width 182 height 66
click at [789, 346] on button "-" at bounding box center [788, 343] width 19 height 21
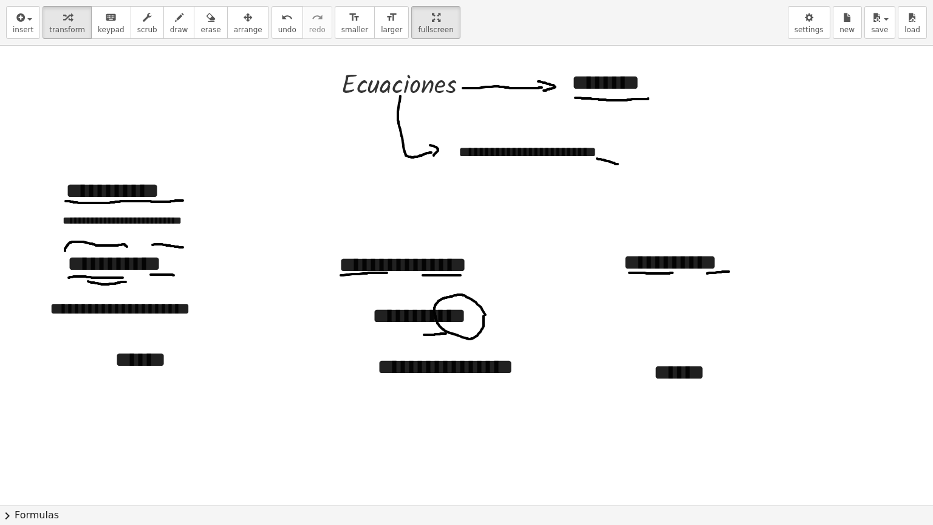
click at [732, 432] on div at bounding box center [466, 504] width 933 height 920
click at [242, 24] on button "arrange" at bounding box center [248, 22] width 42 height 33
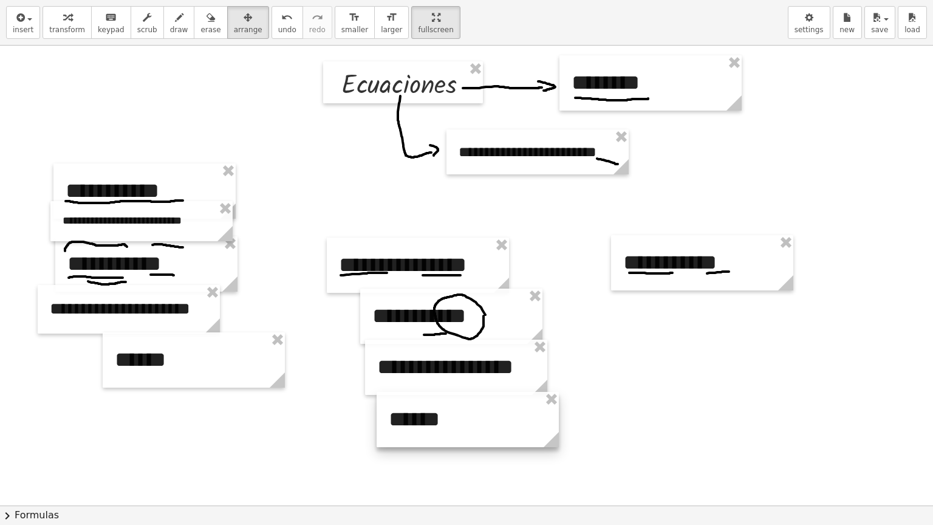
drag, startPoint x: 719, startPoint y: 385, endPoint x: 454, endPoint y: 431, distance: 269.0
click at [454, 431] on div at bounding box center [468, 419] width 182 height 55
click at [619, 437] on div at bounding box center [466, 504] width 933 height 920
click at [170, 26] on span "draw" at bounding box center [179, 30] width 18 height 9
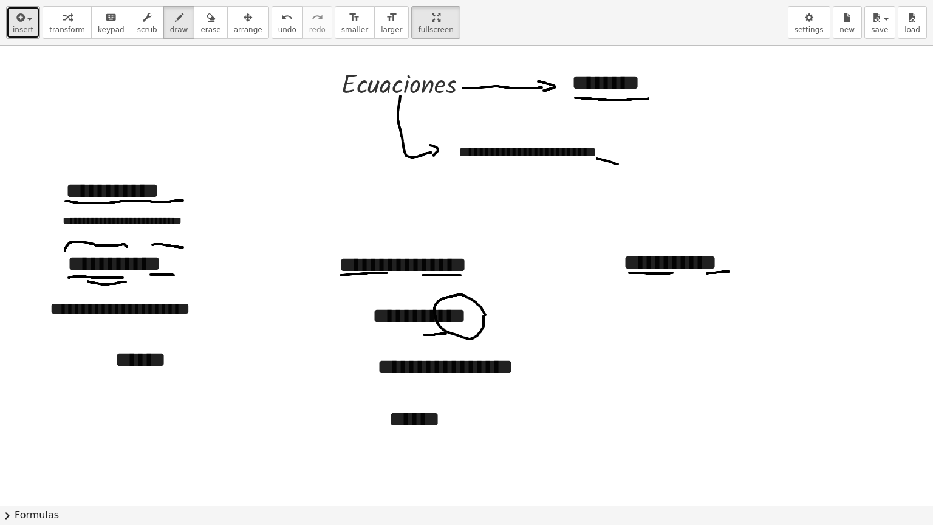
click at [26, 15] on div "button" at bounding box center [23, 17] width 21 height 15
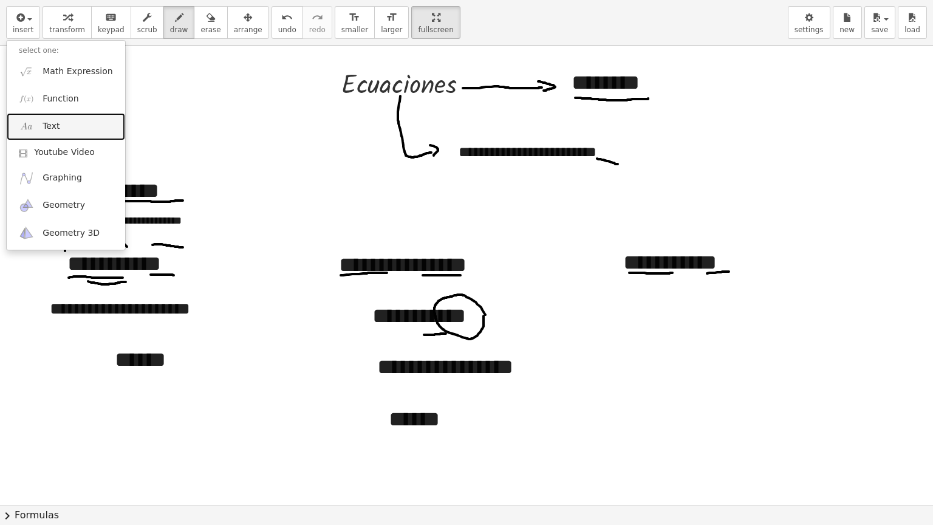
click at [37, 125] on link "Text" at bounding box center [66, 126] width 118 height 27
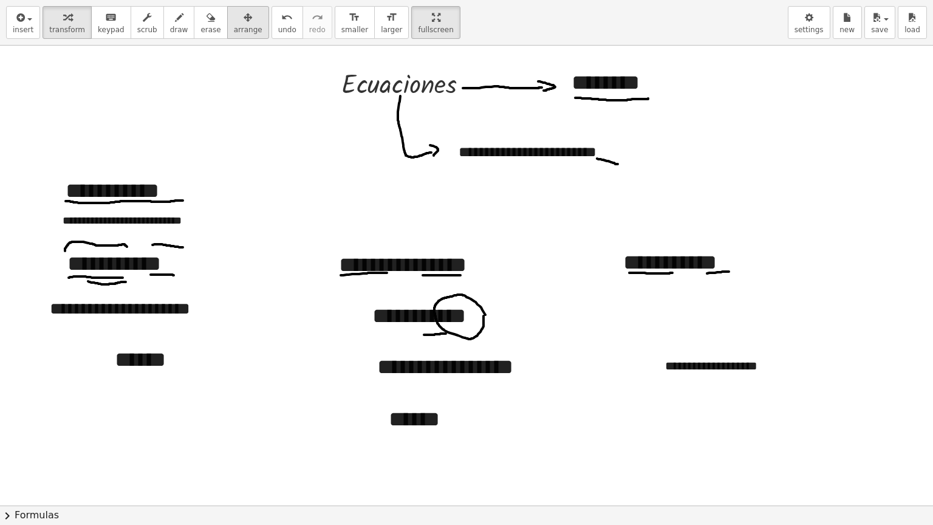
click at [234, 23] on div "button" at bounding box center [248, 17] width 29 height 15
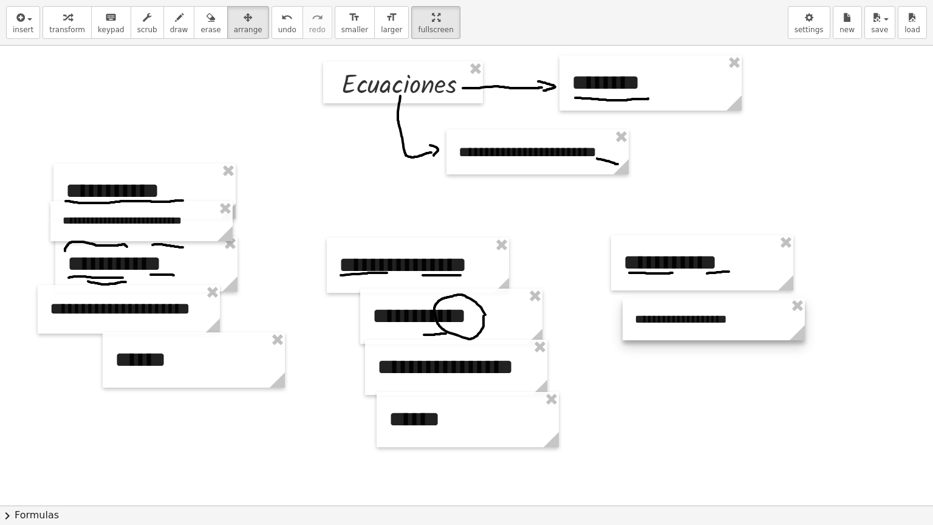
drag, startPoint x: 695, startPoint y: 349, endPoint x: 665, endPoint y: 303, distance: 55.8
click at [665, 303] on div at bounding box center [714, 319] width 182 height 42
click at [175, 23] on icon "button" at bounding box center [179, 17] width 9 height 15
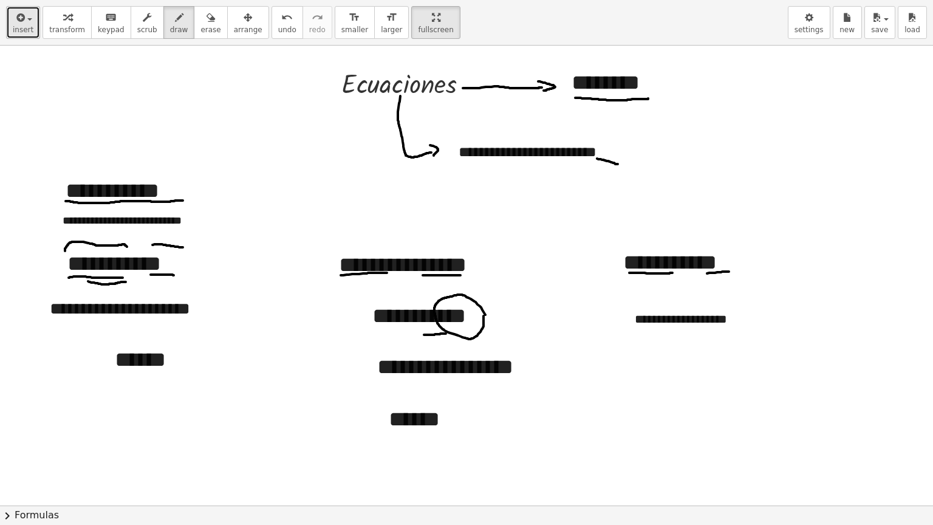
click at [25, 21] on span "button" at bounding box center [26, 19] width 2 height 9
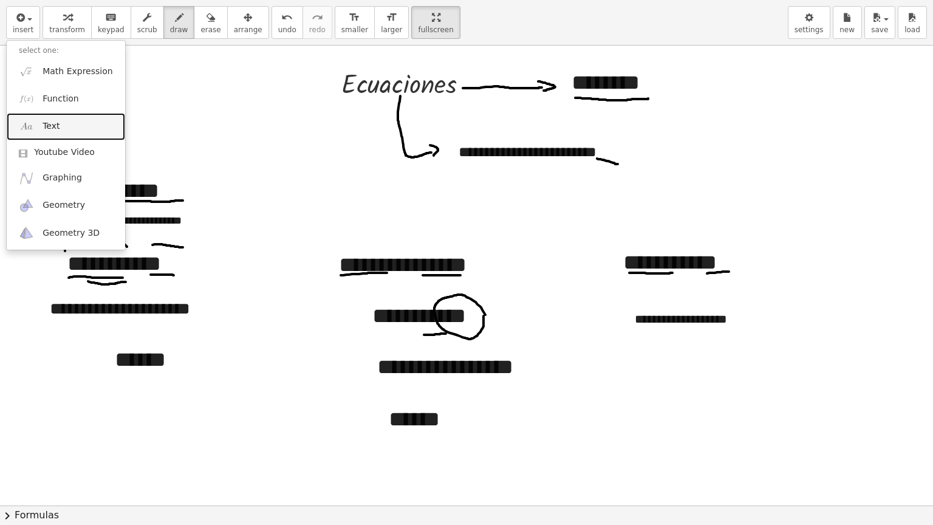
click at [74, 129] on link "Text" at bounding box center [66, 126] width 118 height 27
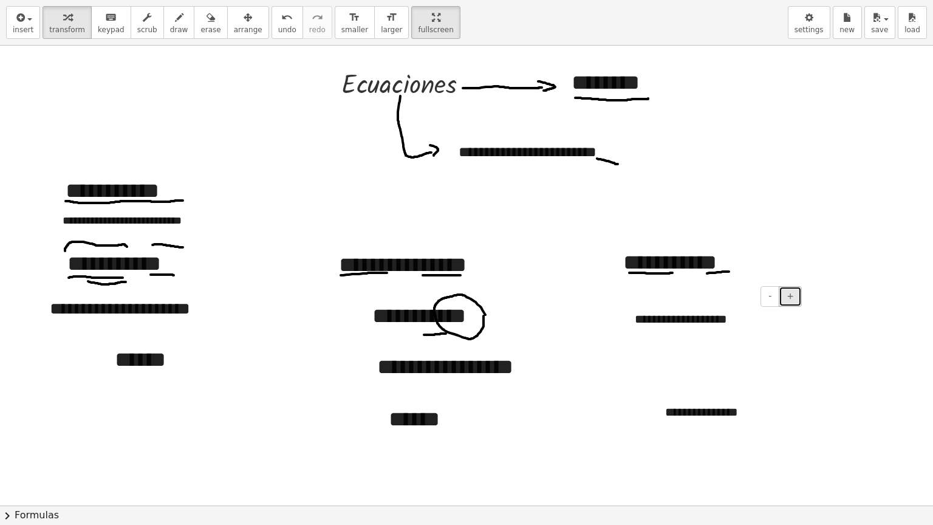
click at [789, 298] on button "+" at bounding box center [790, 296] width 23 height 21
click at [725, 411] on div "**********" at bounding box center [744, 412] width 182 height 42
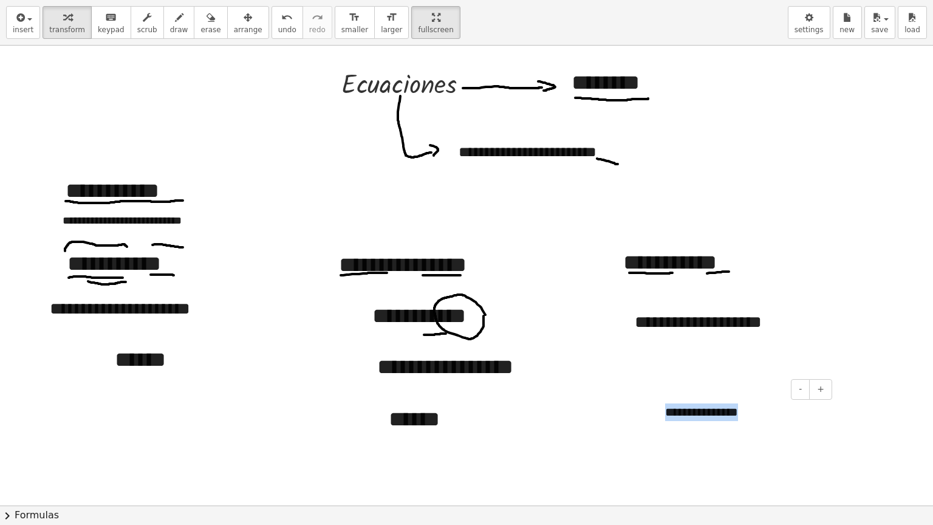
drag, startPoint x: 743, startPoint y: 412, endPoint x: 654, endPoint y: 407, distance: 88.8
click at [654, 407] on div "**********" at bounding box center [744, 412] width 182 height 42
click at [817, 388] on button "+" at bounding box center [820, 389] width 23 height 21
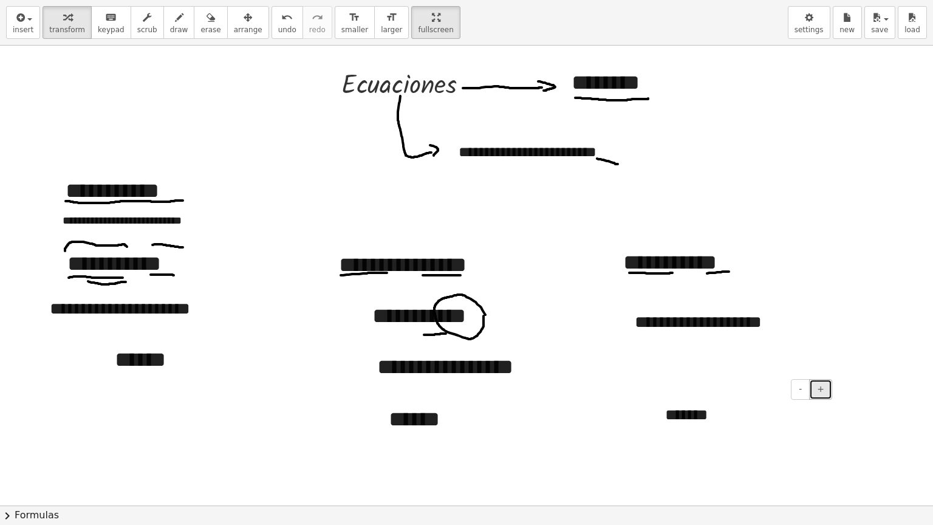
click at [817, 388] on button "+" at bounding box center [820, 389] width 23 height 21
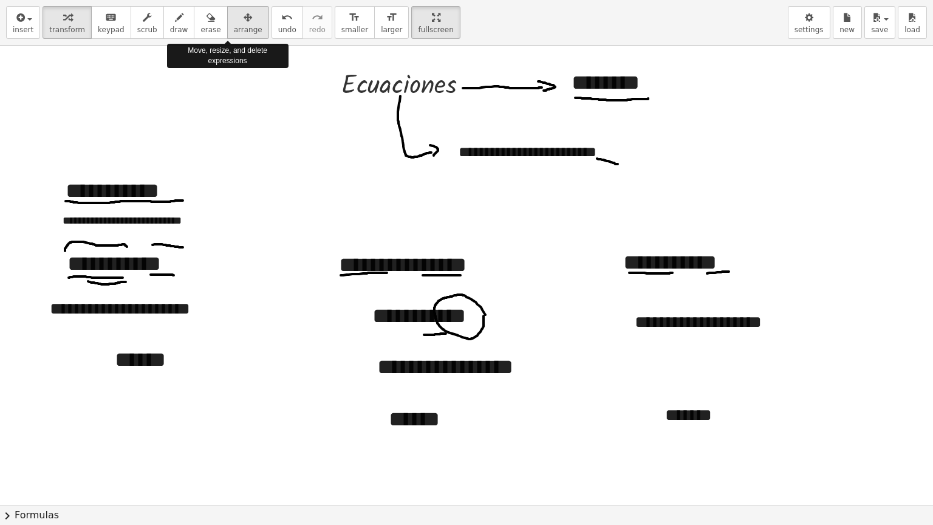
click at [227, 35] on button "arrange" at bounding box center [248, 22] width 42 height 33
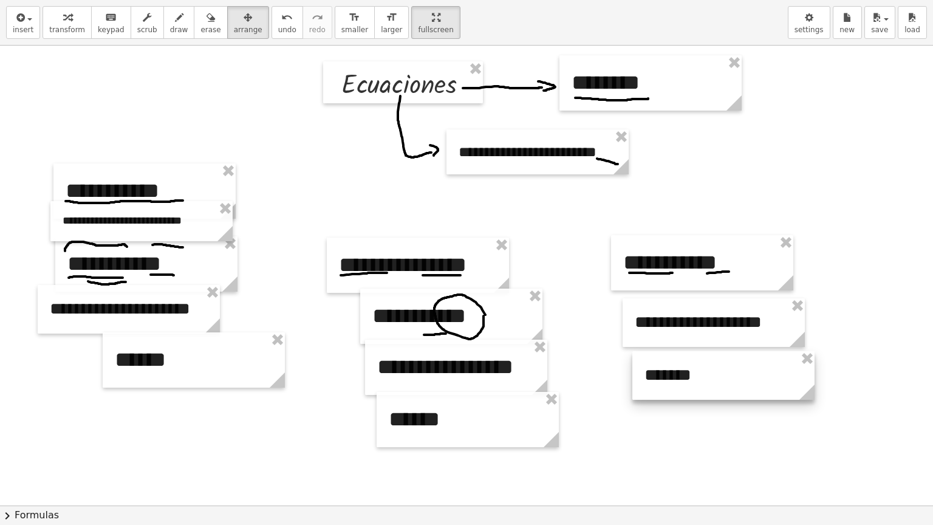
drag, startPoint x: 659, startPoint y: 406, endPoint x: 638, endPoint y: 366, distance: 45.1
click at [638, 366] on div at bounding box center [723, 375] width 182 height 49
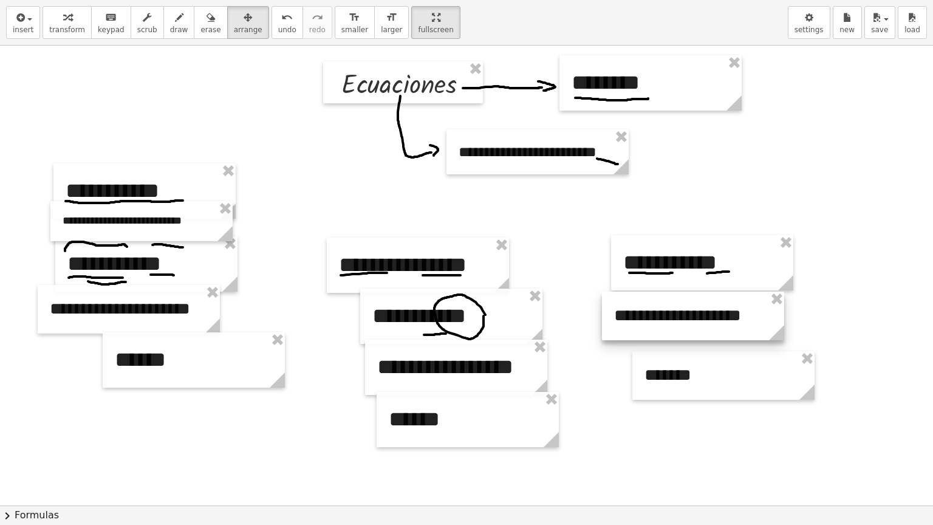
drag, startPoint x: 685, startPoint y: 331, endPoint x: 665, endPoint y: 324, distance: 21.1
click at [665, 324] on div at bounding box center [693, 316] width 182 height 49
drag, startPoint x: 689, startPoint y: 382, endPoint x: 710, endPoint y: 374, distance: 22.1
click at [710, 374] on div at bounding box center [744, 367] width 182 height 49
click at [175, 21] on icon "button" at bounding box center [179, 17] width 9 height 15
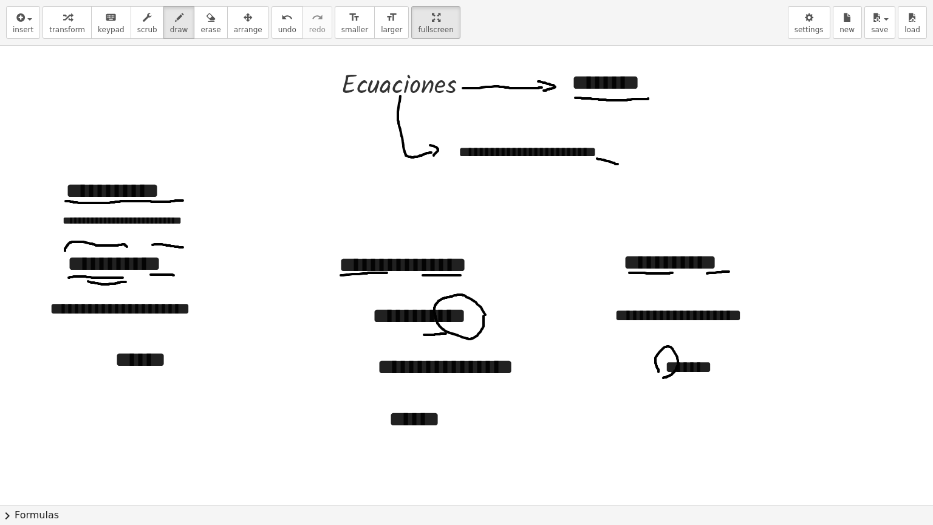
drag, startPoint x: 663, startPoint y: 377, endPoint x: 659, endPoint y: 371, distance: 7.8
click at [659, 371] on div at bounding box center [466, 504] width 933 height 920
click at [278, 27] on span "undo" at bounding box center [287, 30] width 18 height 9
click at [656, 365] on div at bounding box center [466, 504] width 933 height 920
click at [657, 372] on div at bounding box center [466, 504] width 933 height 920
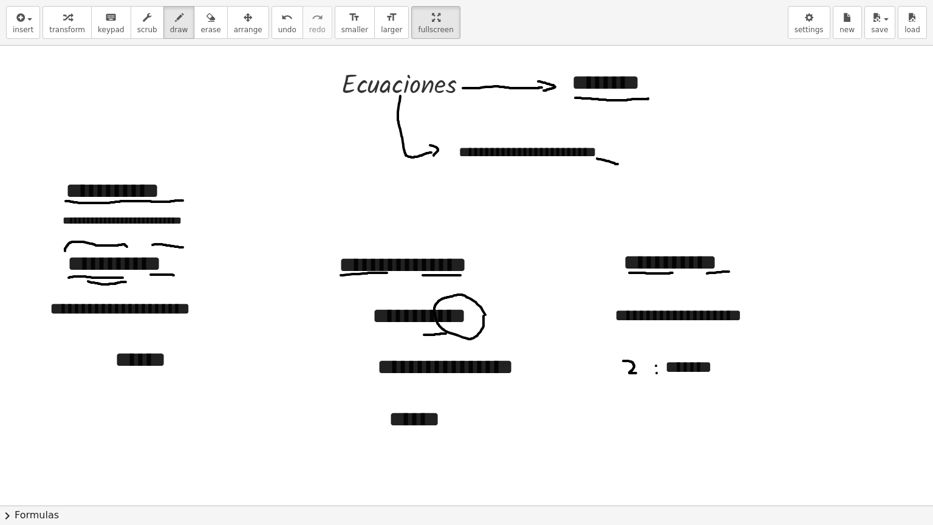
drag, startPoint x: 623, startPoint y: 360, endPoint x: 637, endPoint y: 372, distance: 18.5
click at [637, 372] on div at bounding box center [466, 504] width 933 height 920
click at [737, 363] on div at bounding box center [466, 504] width 933 height 920
click at [739, 369] on div at bounding box center [466, 504] width 933 height 920
drag, startPoint x: 745, startPoint y: 363, endPoint x: 761, endPoint y: 367, distance: 16.9
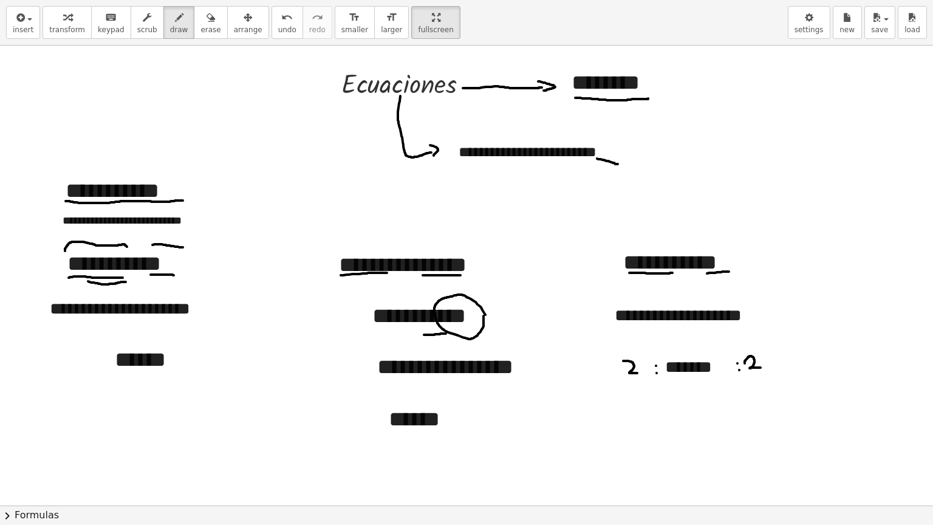
click at [761, 367] on div at bounding box center [466, 504] width 933 height 920
click at [281, 15] on icon "undo" at bounding box center [287, 17] width 12 height 15
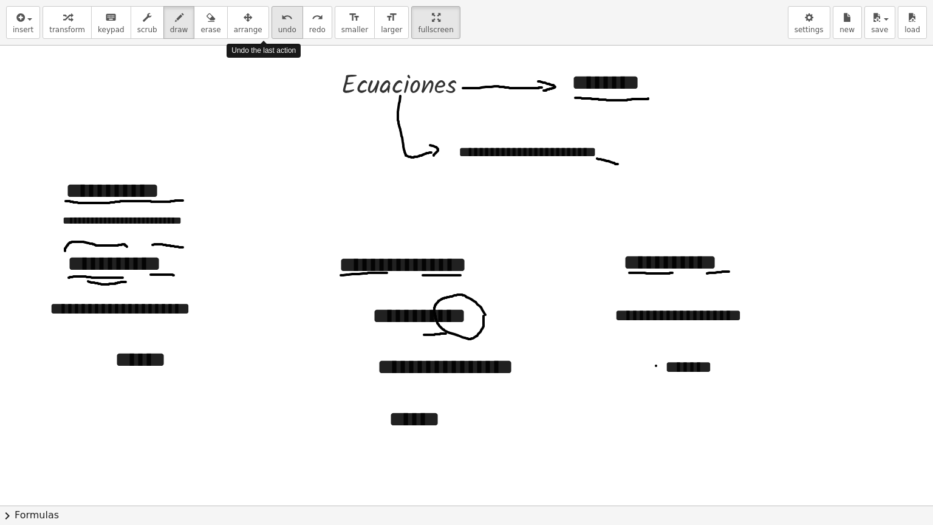
click at [281, 15] on icon "undo" at bounding box center [287, 17] width 12 height 15
drag, startPoint x: 655, startPoint y: 375, endPoint x: 685, endPoint y: 377, distance: 29.8
click at [685, 377] on div at bounding box center [466, 504] width 933 height 920
drag, startPoint x: 671, startPoint y: 383, endPoint x: 680, endPoint y: 391, distance: 11.7
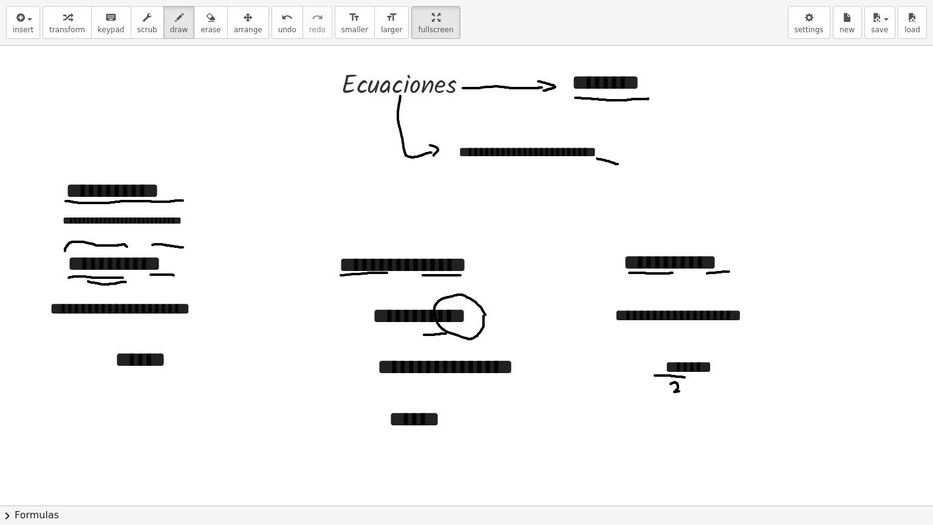
click at [680, 391] on div at bounding box center [466, 504] width 933 height 920
drag, startPoint x: 705, startPoint y: 378, endPoint x: 717, endPoint y: 379, distance: 12.2
click at [717, 379] on div at bounding box center [466, 504] width 933 height 920
drag, startPoint x: 711, startPoint y: 385, endPoint x: 722, endPoint y: 391, distance: 12.2
click at [722, 391] on div at bounding box center [466, 504] width 933 height 920
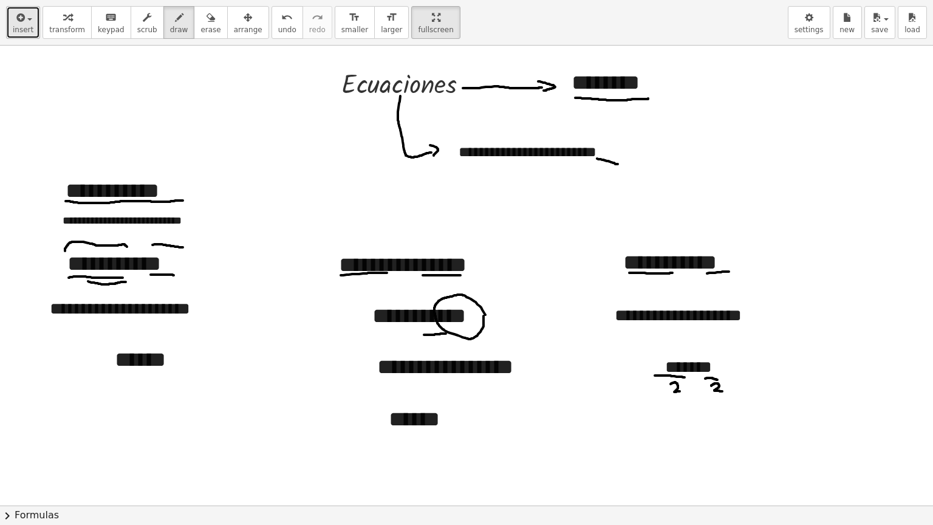
click at [25, 21] on span "button" at bounding box center [26, 19] width 2 height 9
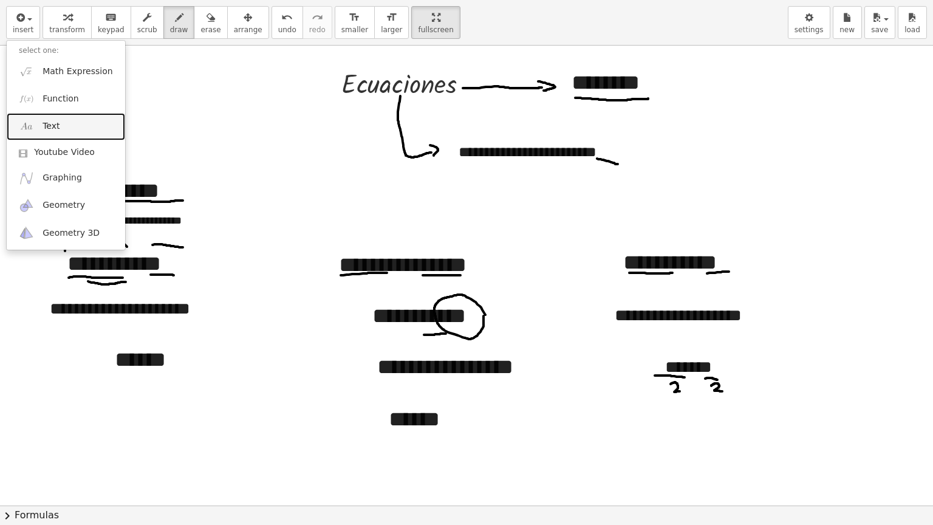
click at [56, 126] on span "Text" at bounding box center [51, 126] width 17 height 12
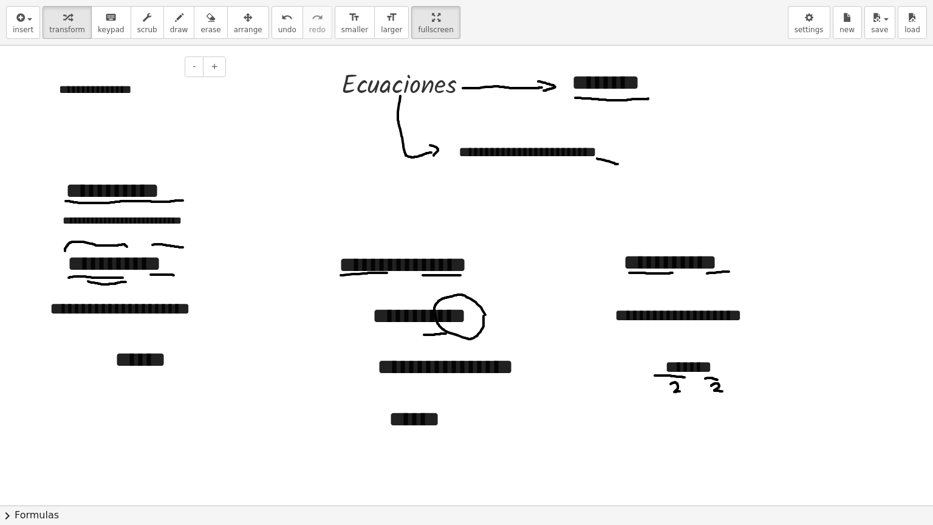
click at [114, 89] on div "**********" at bounding box center [138, 90] width 182 height 42
click at [138, 91] on div "**********" at bounding box center [138, 90] width 182 height 42
click at [244, 22] on icon "button" at bounding box center [248, 17] width 9 height 15
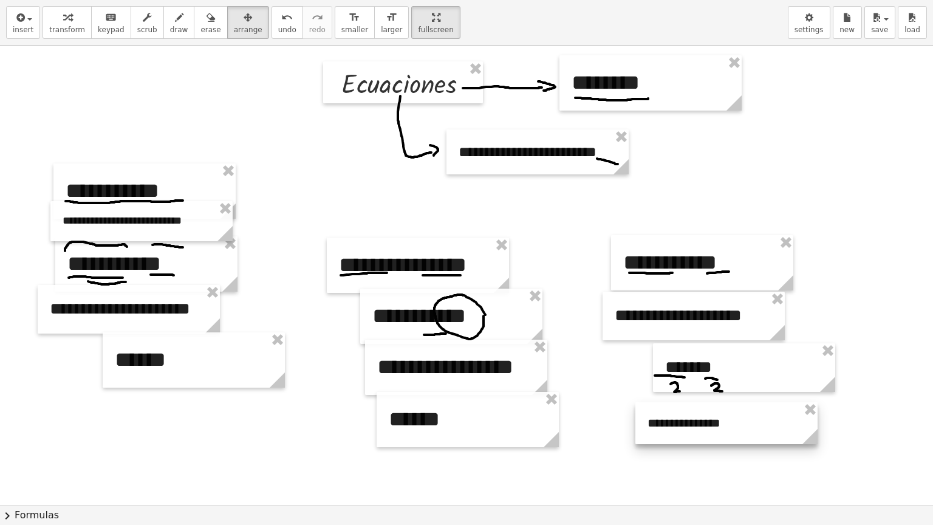
drag, startPoint x: 179, startPoint y: 80, endPoint x: 767, endPoint y: 414, distance: 676.6
click at [767, 414] on div at bounding box center [726, 423] width 182 height 42
click at [741, 443] on div at bounding box center [466, 504] width 933 height 920
click at [170, 27] on span "draw" at bounding box center [179, 30] width 18 height 9
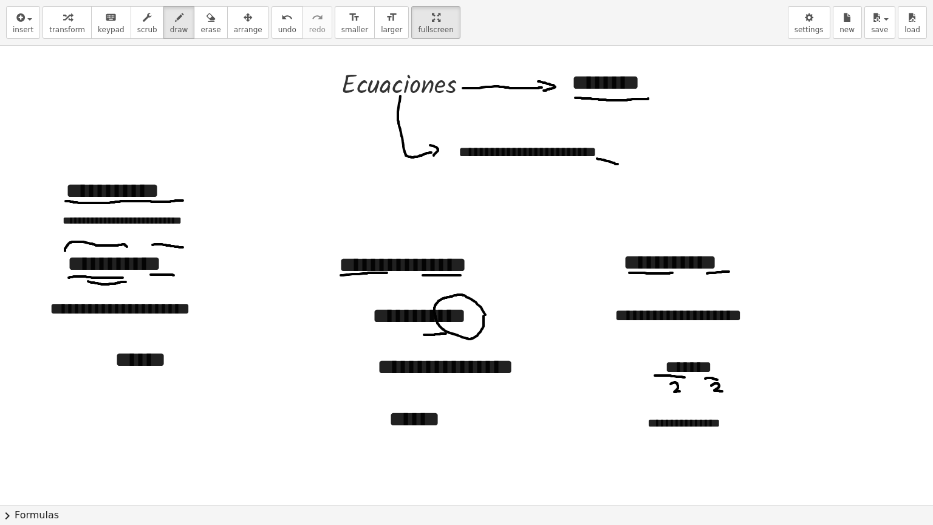
click at [721, 422] on div at bounding box center [466, 504] width 933 height 920
click at [708, 424] on div at bounding box center [466, 504] width 933 height 920
click at [175, 24] on icon "button" at bounding box center [179, 17] width 9 height 15
click at [24, 26] on span "insert" at bounding box center [23, 30] width 21 height 9
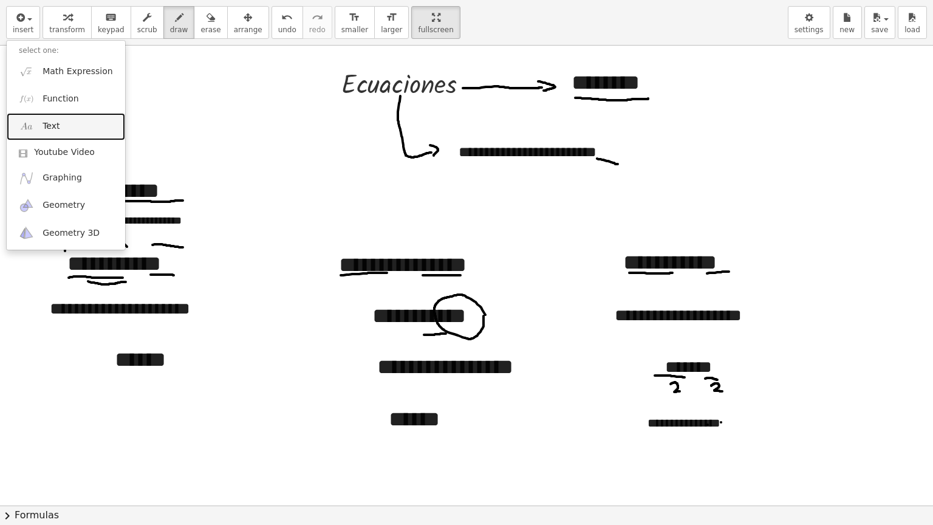
click at [64, 134] on link "Text" at bounding box center [66, 126] width 118 height 27
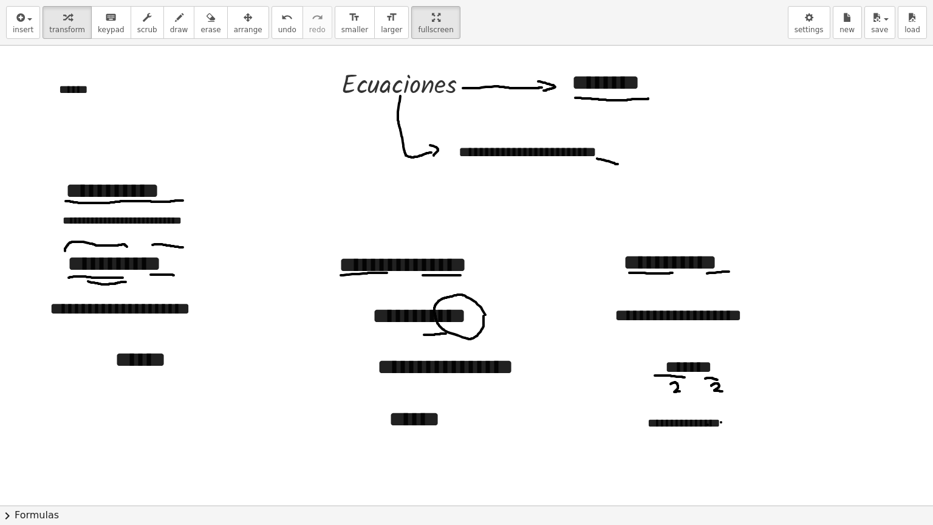
click at [238, 171] on div at bounding box center [466, 504] width 933 height 920
click at [244, 20] on icon "button" at bounding box center [248, 17] width 9 height 15
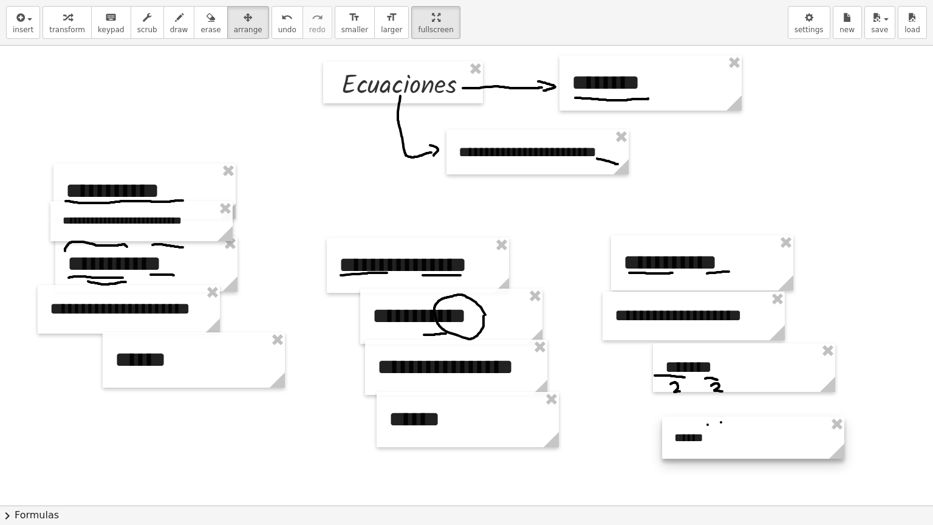
drag, startPoint x: 126, startPoint y: 89, endPoint x: 741, endPoint y: 437, distance: 707.3
click at [741, 437] on div at bounding box center [753, 438] width 182 height 42
drag, startPoint x: 771, startPoint y: 450, endPoint x: 778, endPoint y: 449, distance: 6.8
click at [778, 443] on div at bounding box center [760, 437] width 182 height 42
click at [814, 443] on div at bounding box center [466, 504] width 933 height 920
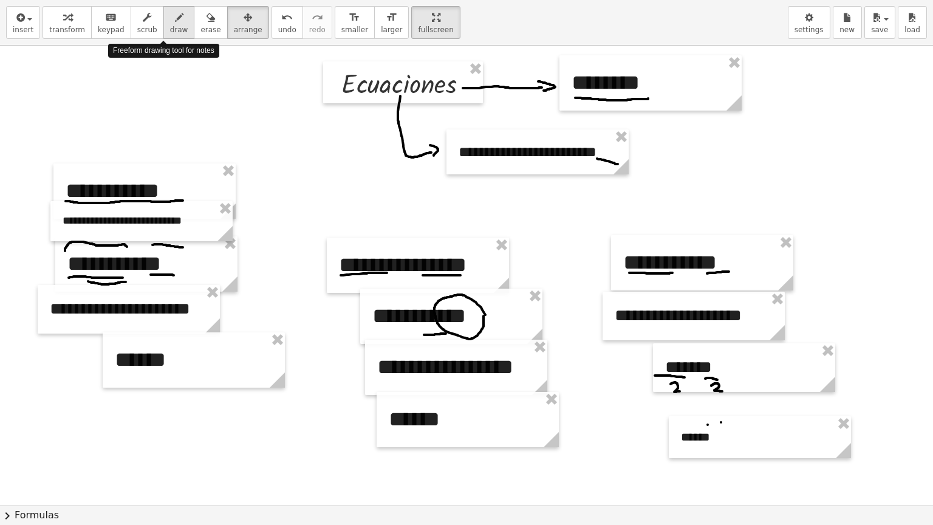
click at [170, 21] on div "button" at bounding box center [179, 17] width 18 height 15
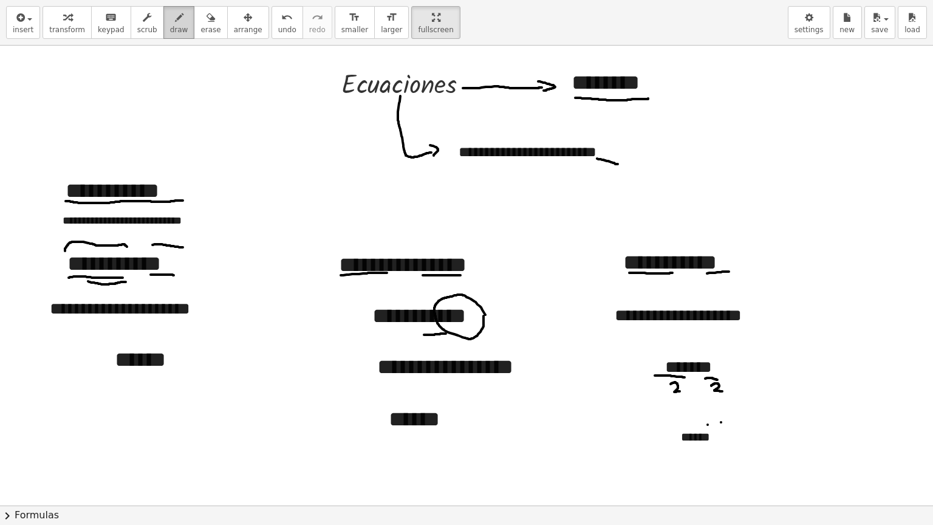
click at [170, 26] on span "draw" at bounding box center [179, 30] width 18 height 9
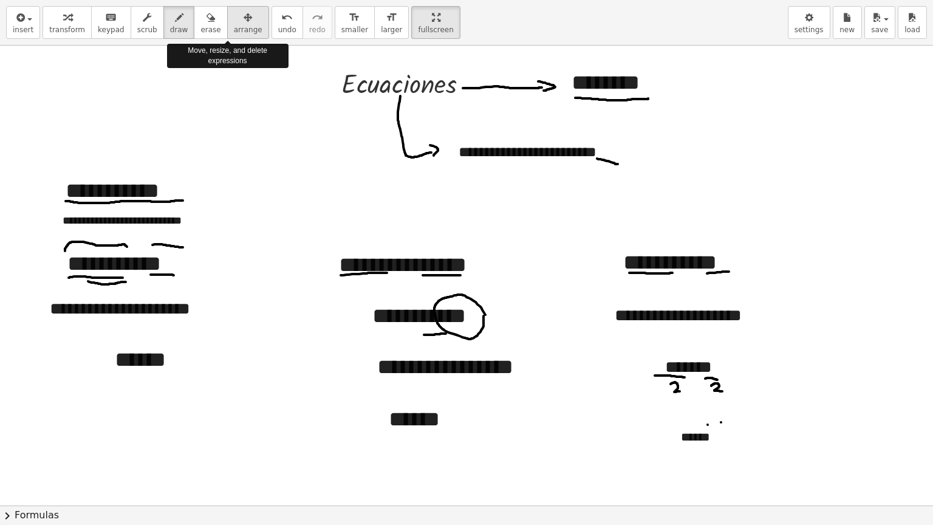
click at [234, 21] on div "button" at bounding box center [248, 17] width 29 height 15
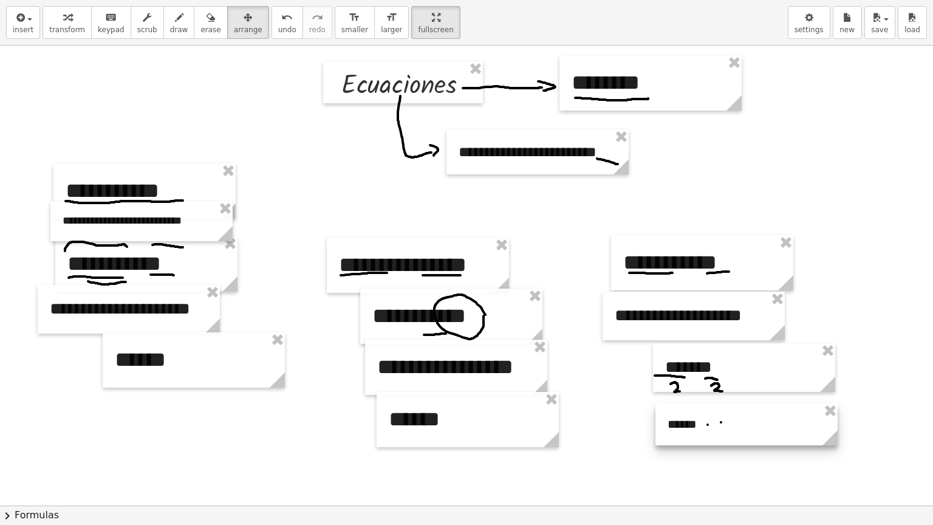
drag, startPoint x: 707, startPoint y: 431, endPoint x: 694, endPoint y: 419, distance: 18.1
click at [694, 419] on div at bounding box center [746, 424] width 182 height 42
click at [734, 436] on div at bounding box center [746, 425] width 182 height 42
click at [895, 335] on div at bounding box center [466, 504] width 933 height 920
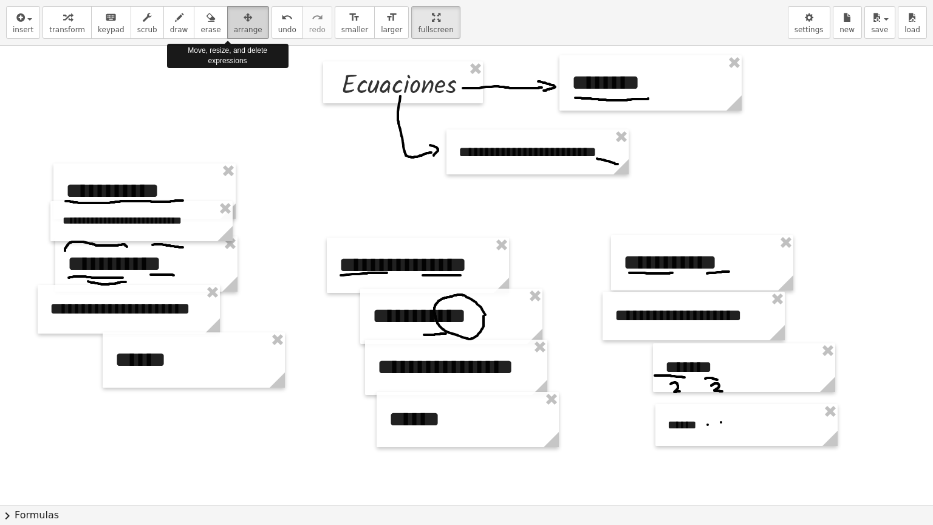
click at [227, 36] on button "arrange" at bounding box center [248, 22] width 42 height 33
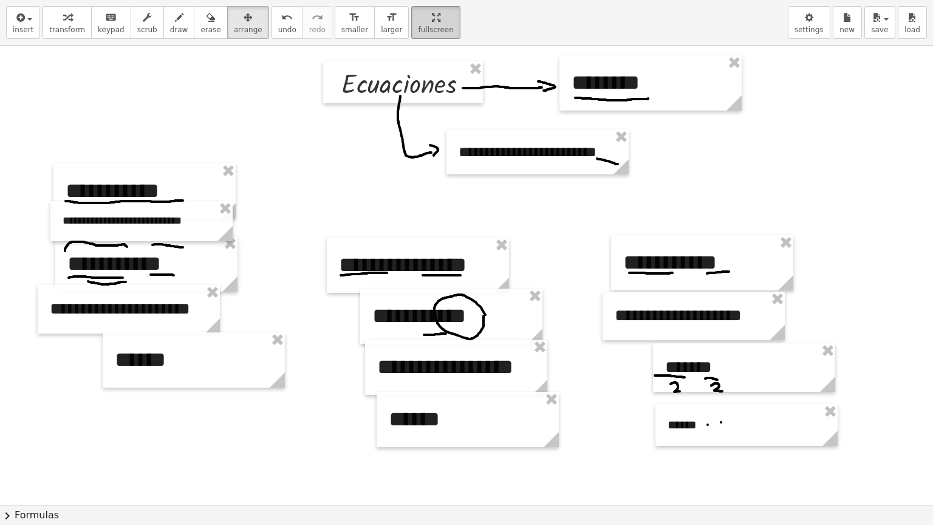
click at [389, 0] on html "**********" at bounding box center [466, 262] width 933 height 525
